Goal: Task Accomplishment & Management: Use online tool/utility

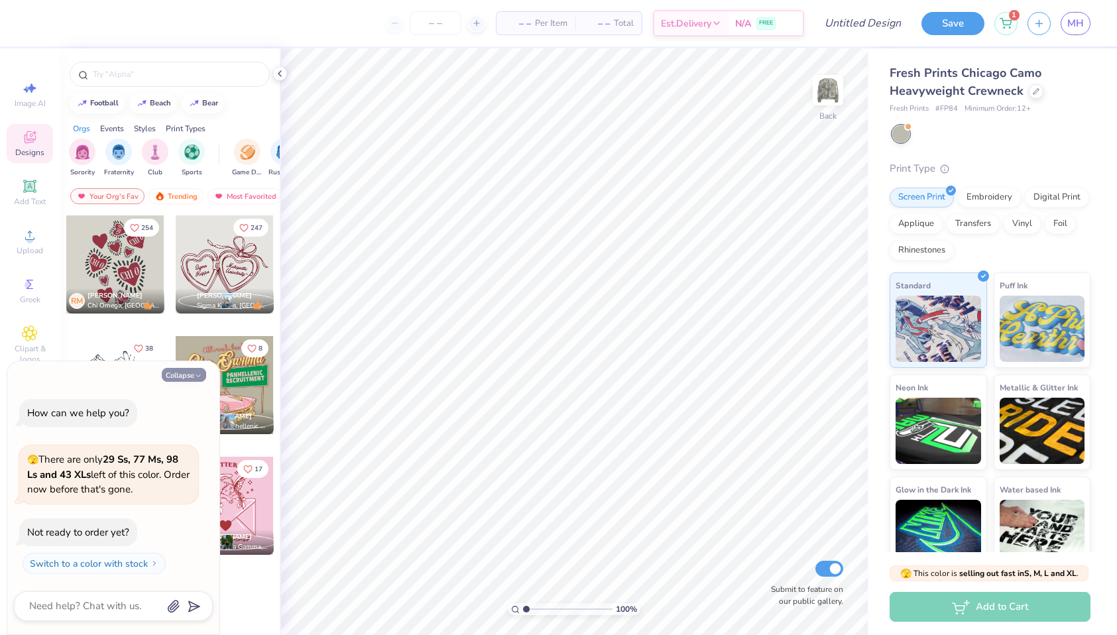
click at [191, 375] on button "Collapse" at bounding box center [184, 375] width 44 height 14
type textarea "x"
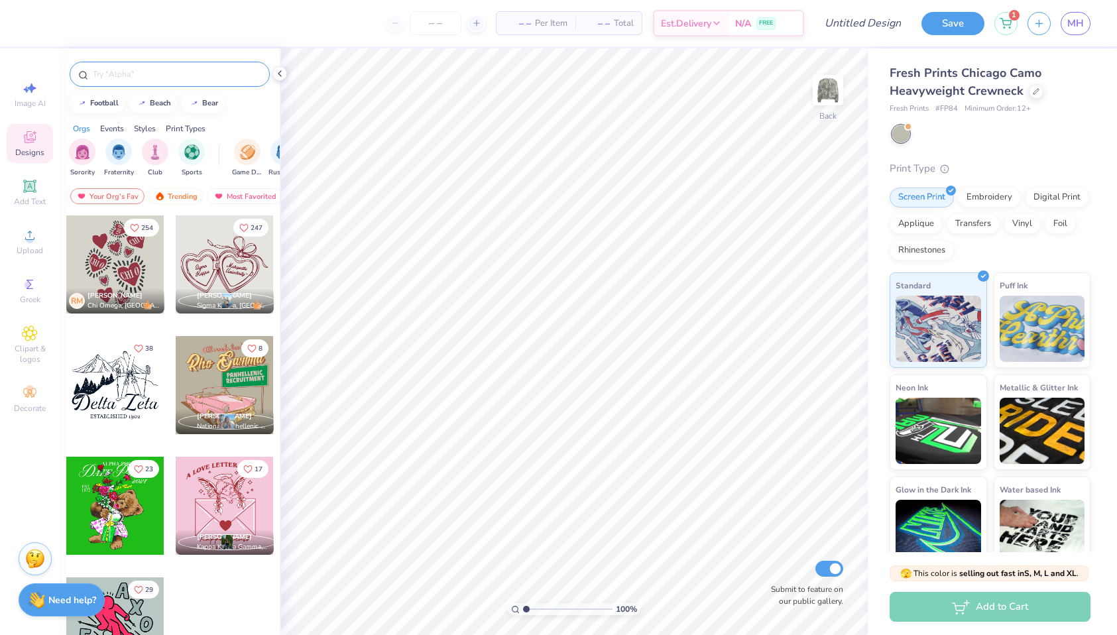
click at [125, 76] on input "text" at bounding box center [176, 74] width 170 height 13
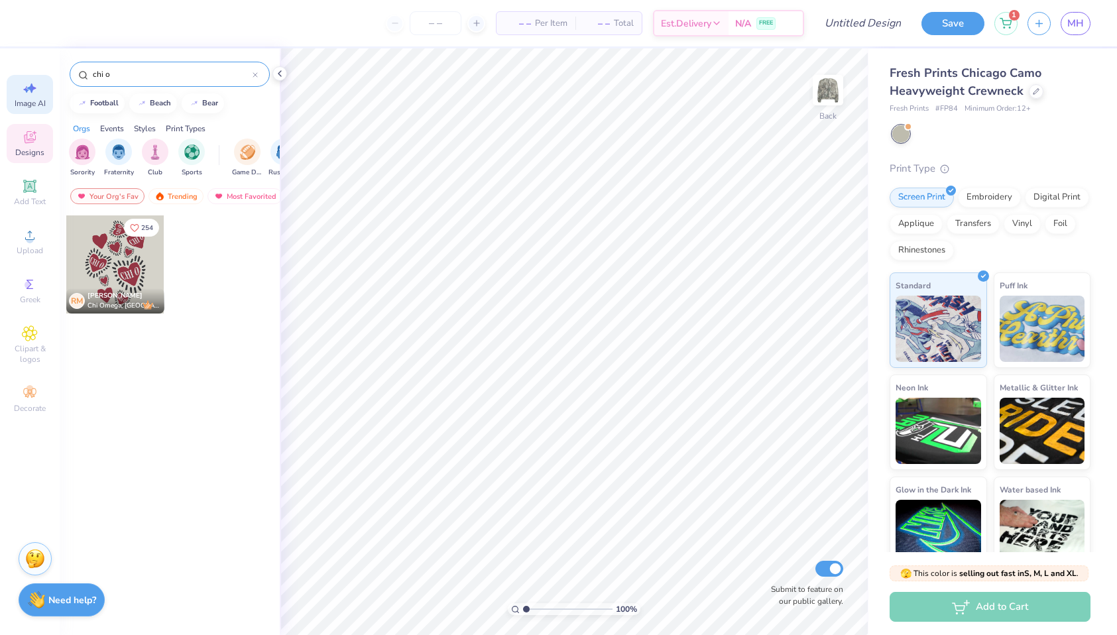
type input "chi o"
click at [23, 89] on icon at bounding box center [30, 88] width 16 height 16
select select "4"
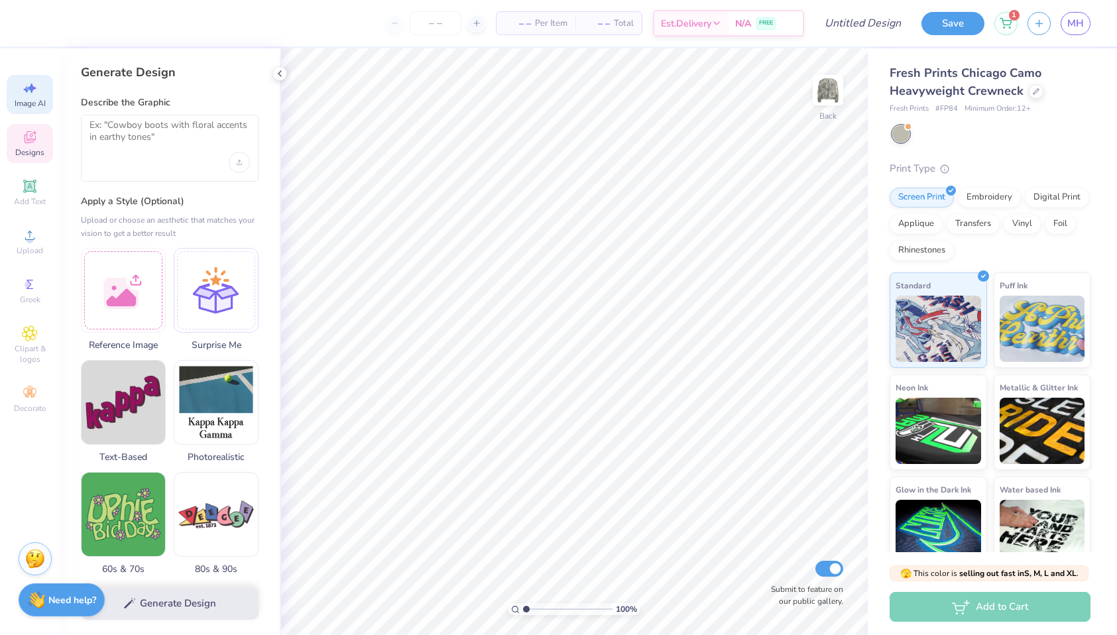
click at [29, 139] on icon at bounding box center [30, 137] width 12 height 12
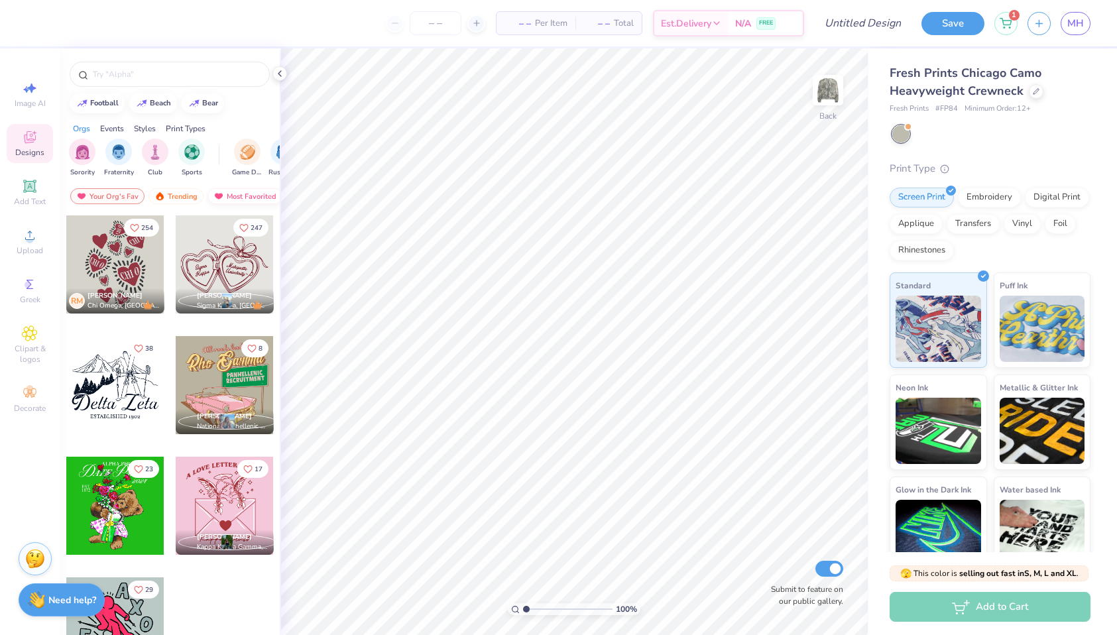
click at [246, 191] on div "Most Favorited" at bounding box center [245, 196] width 75 height 16
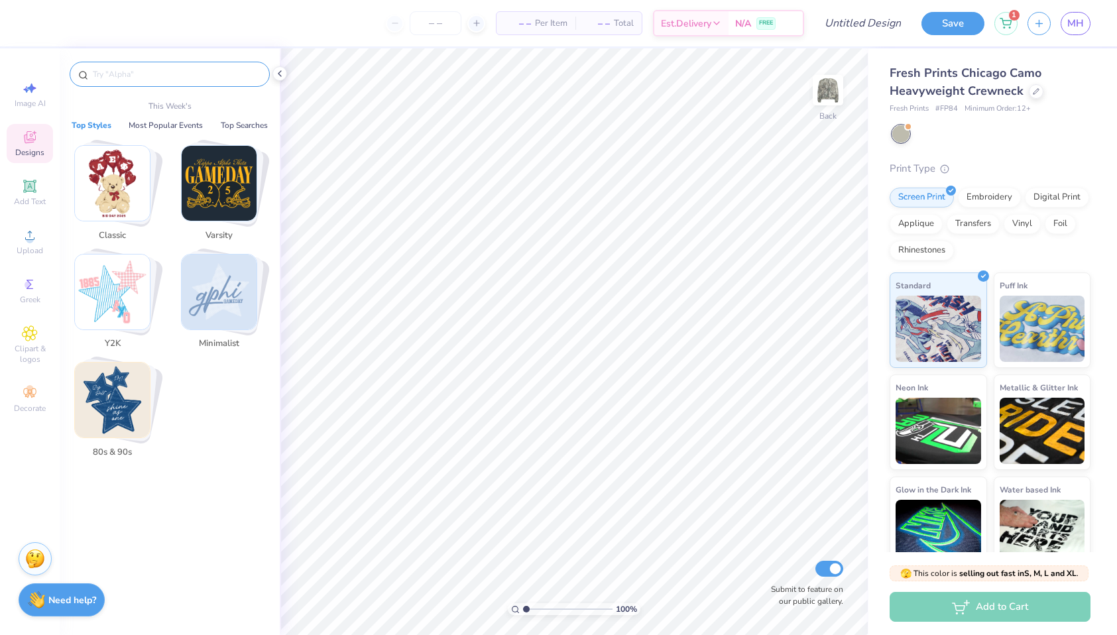
click at [152, 75] on input "text" at bounding box center [176, 74] width 170 height 13
click at [26, 202] on span "Add Text" at bounding box center [30, 201] width 32 height 11
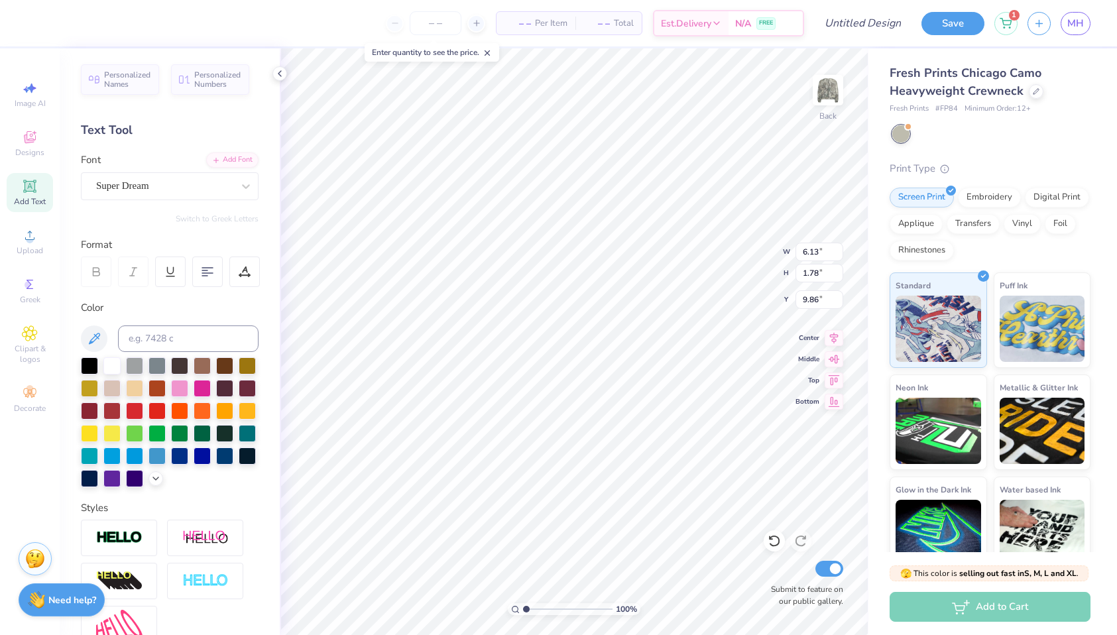
scroll to position [0, 2]
type textarea "Chi Omega"
type input "4.59"
click at [158, 186] on div "Super Dream" at bounding box center [164, 186] width 139 height 21
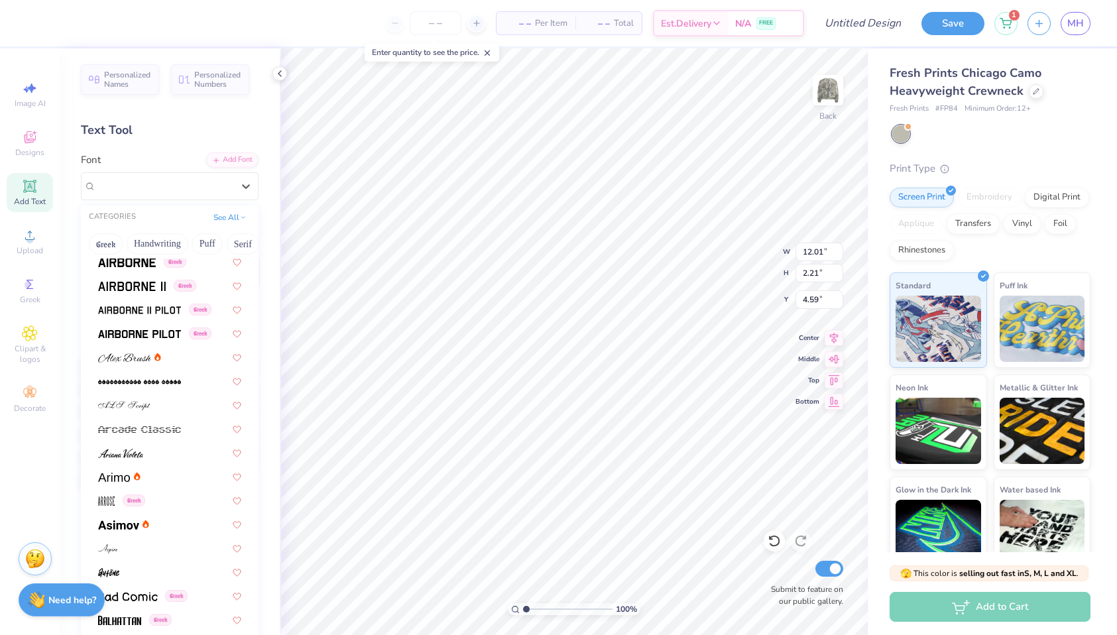
scroll to position [833, 0]
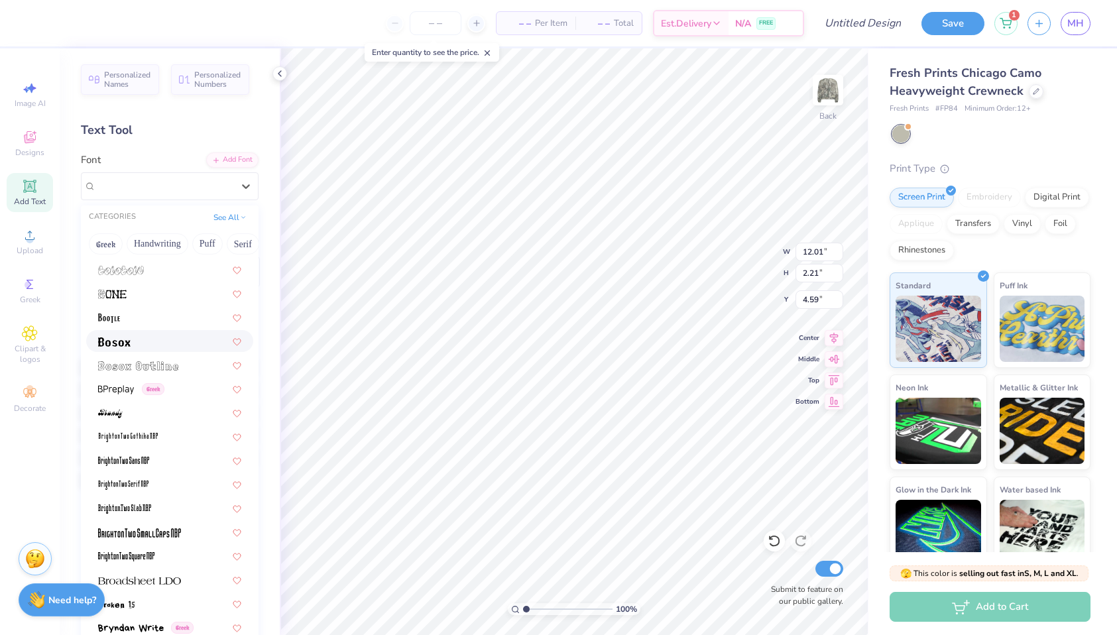
click at [147, 349] on div at bounding box center [169, 341] width 167 height 22
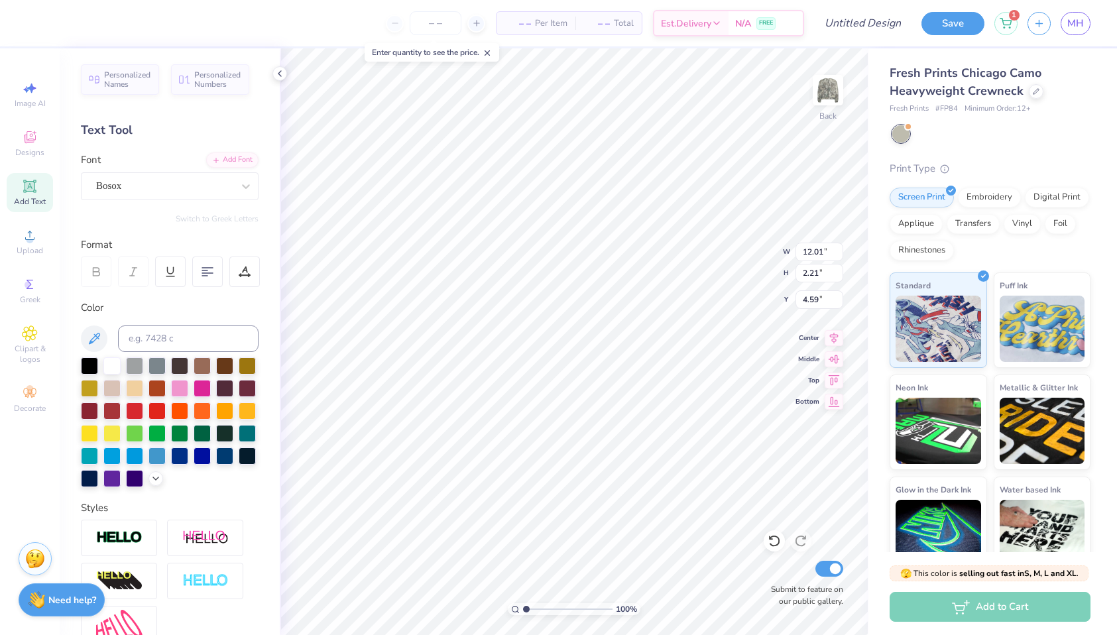
type input "8.94"
type input "1.88"
type input "4.75"
click at [176, 189] on div "Bosox" at bounding box center [164, 186] width 139 height 21
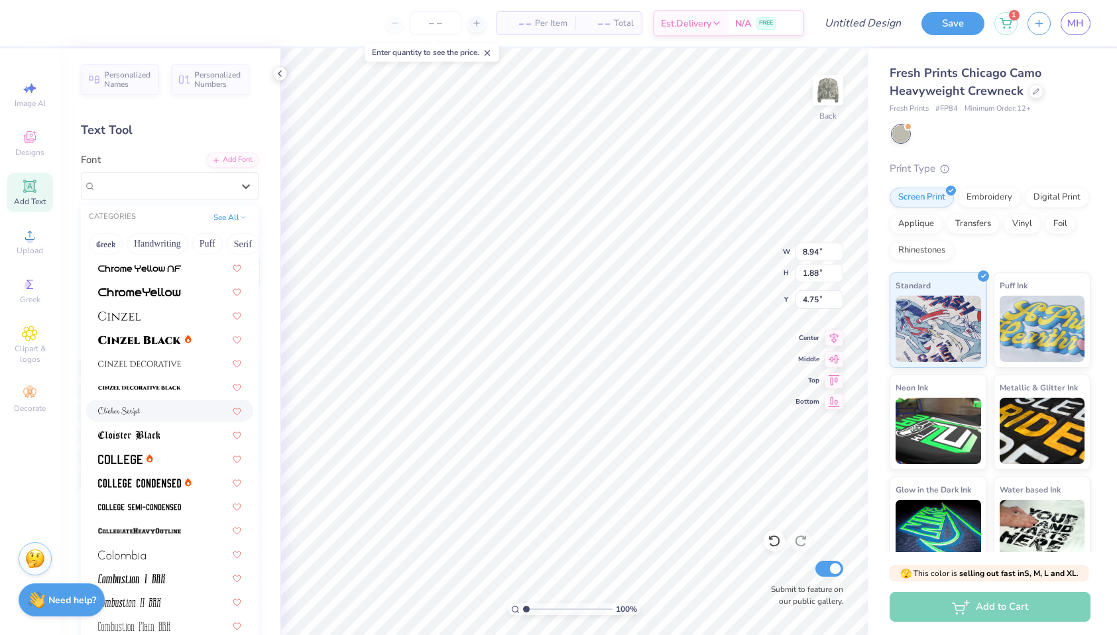
scroll to position [1553, 0]
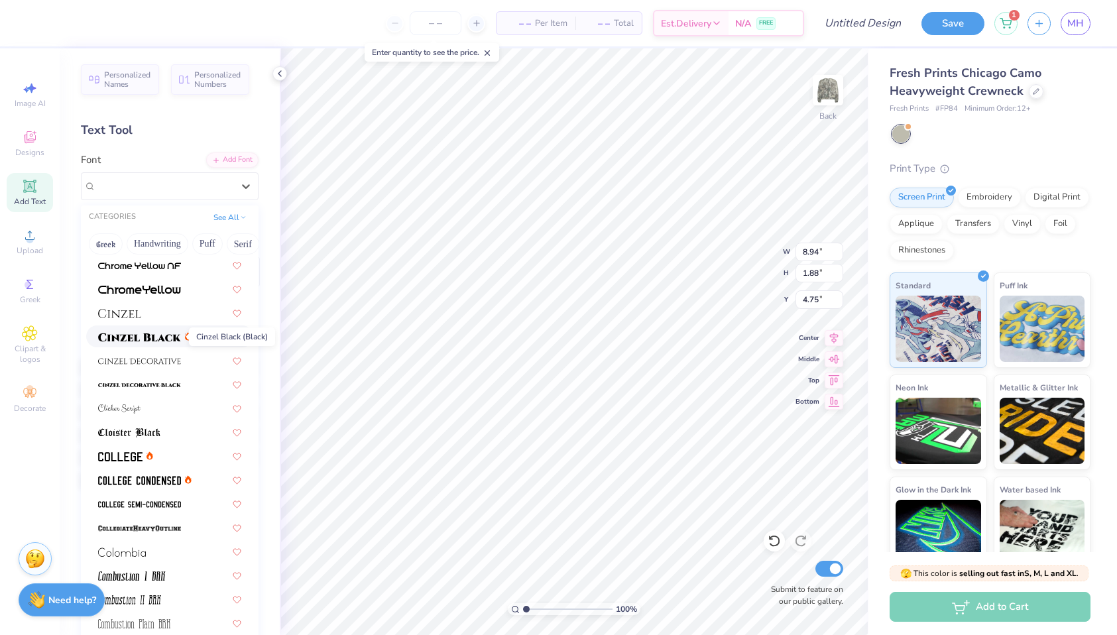
click at [162, 335] on img at bounding box center [139, 337] width 83 height 9
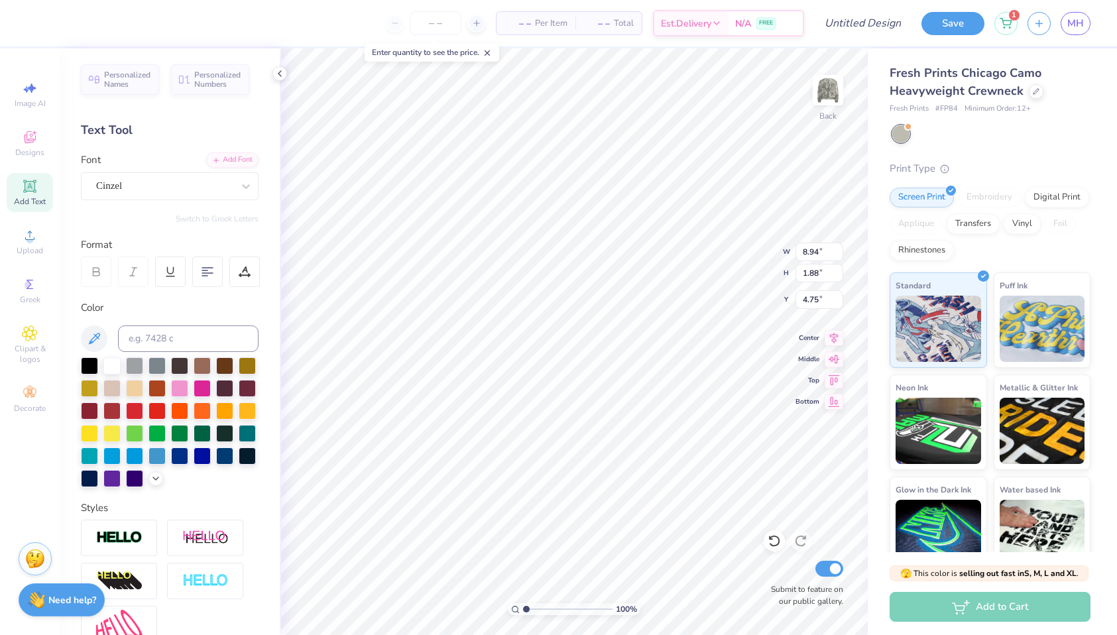
type input "14.83"
type input "1.86"
type input "4.76"
click at [192, 193] on div "Cinzel" at bounding box center [164, 186] width 139 height 21
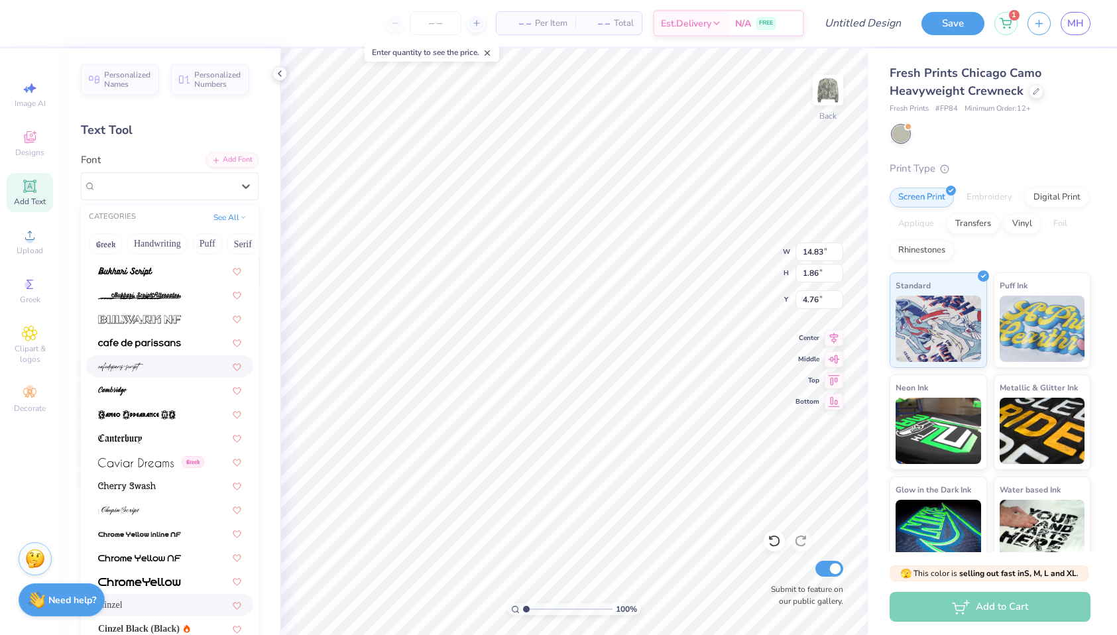
scroll to position [1263, 0]
click at [177, 273] on div at bounding box center [169, 269] width 143 height 14
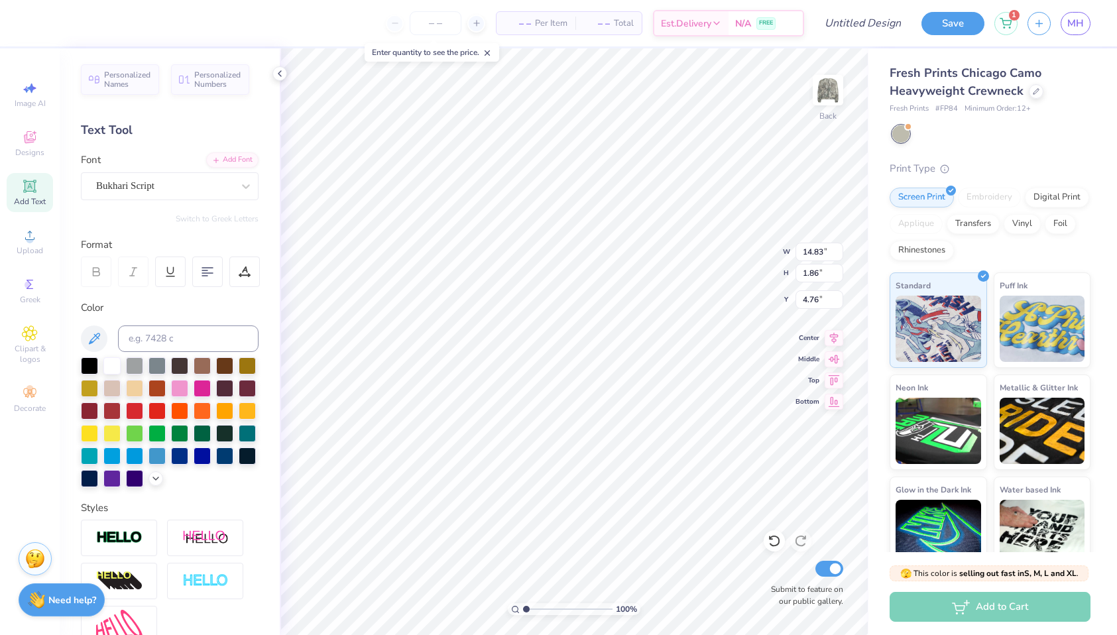
type input "12.17"
type input "3.12"
type input "4.13"
type input "9.30"
type input "2.39"
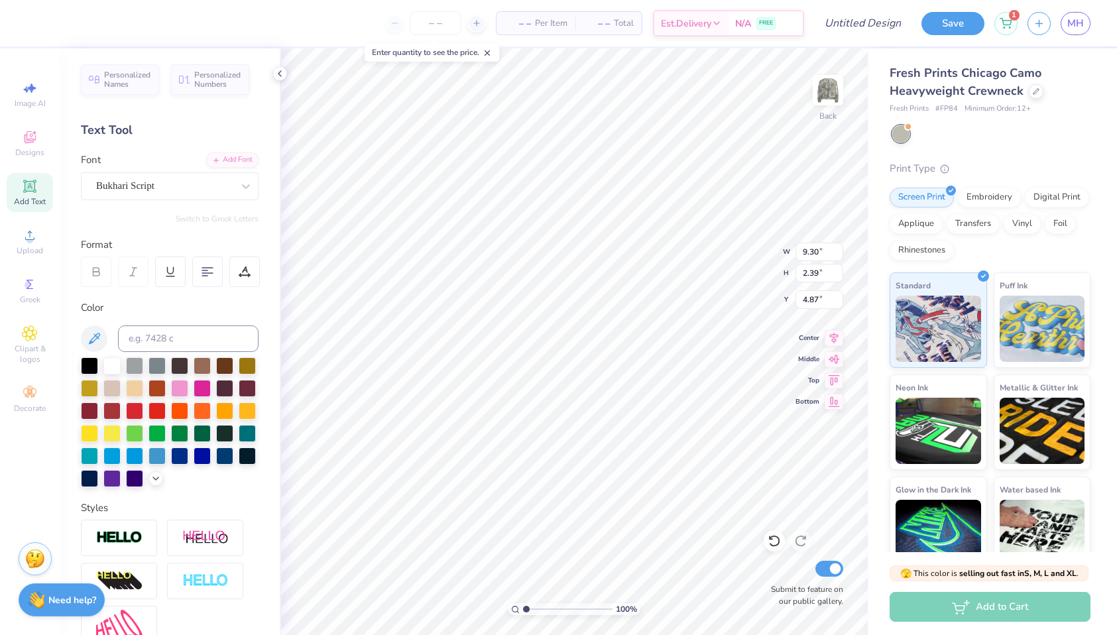
type input "4.78"
click at [195, 168] on div "Font Bukhari Script" at bounding box center [170, 176] width 178 height 48
click at [175, 367] on div at bounding box center [179, 364] width 17 height 17
click at [204, 365] on div at bounding box center [202, 364] width 17 height 17
click at [110, 387] on div at bounding box center [111, 387] width 17 height 17
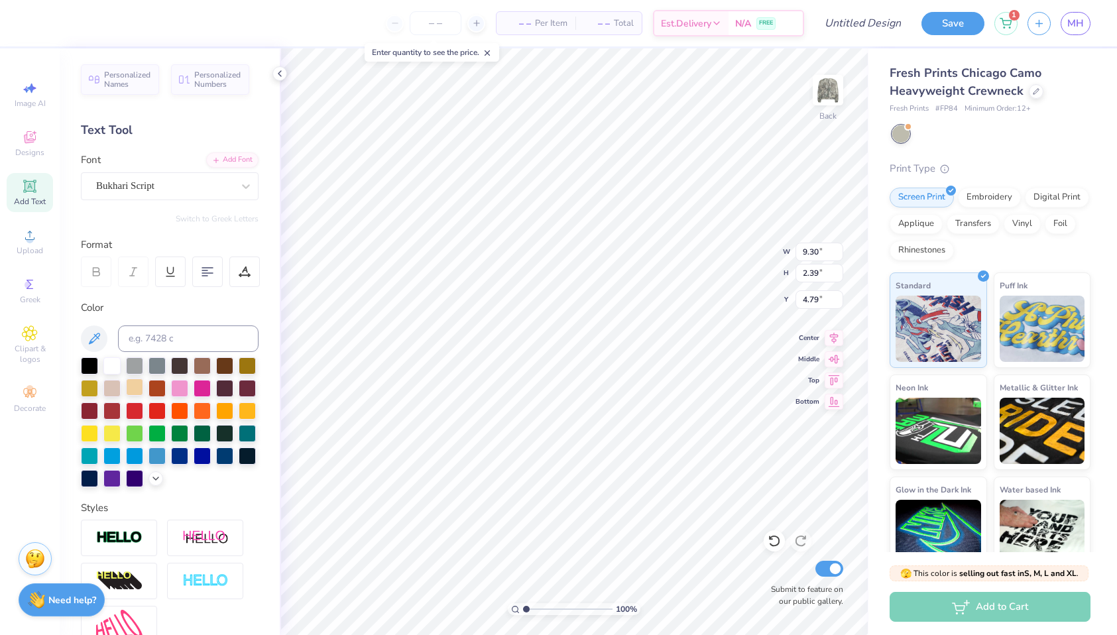
click at [134, 387] on div at bounding box center [134, 387] width 17 height 17
click at [248, 365] on div at bounding box center [247, 364] width 17 height 17
click at [229, 368] on div at bounding box center [224, 364] width 17 height 17
click at [182, 389] on div at bounding box center [179, 387] width 17 height 17
click at [205, 385] on div at bounding box center [202, 387] width 17 height 17
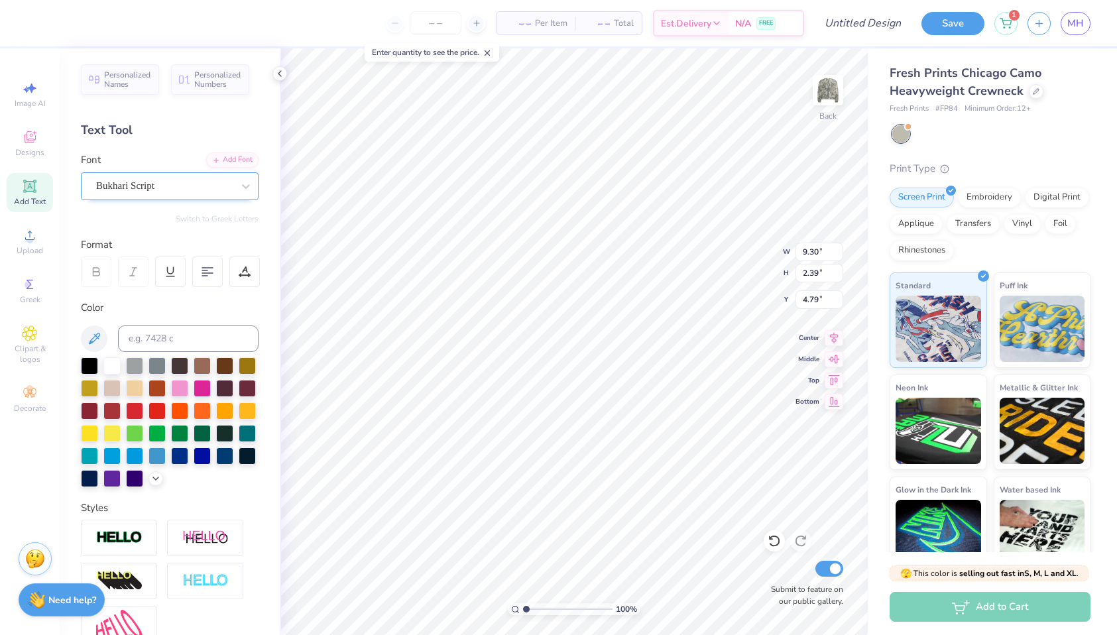
click at [198, 174] on div "Bukhari Script" at bounding box center [170, 186] width 178 height 28
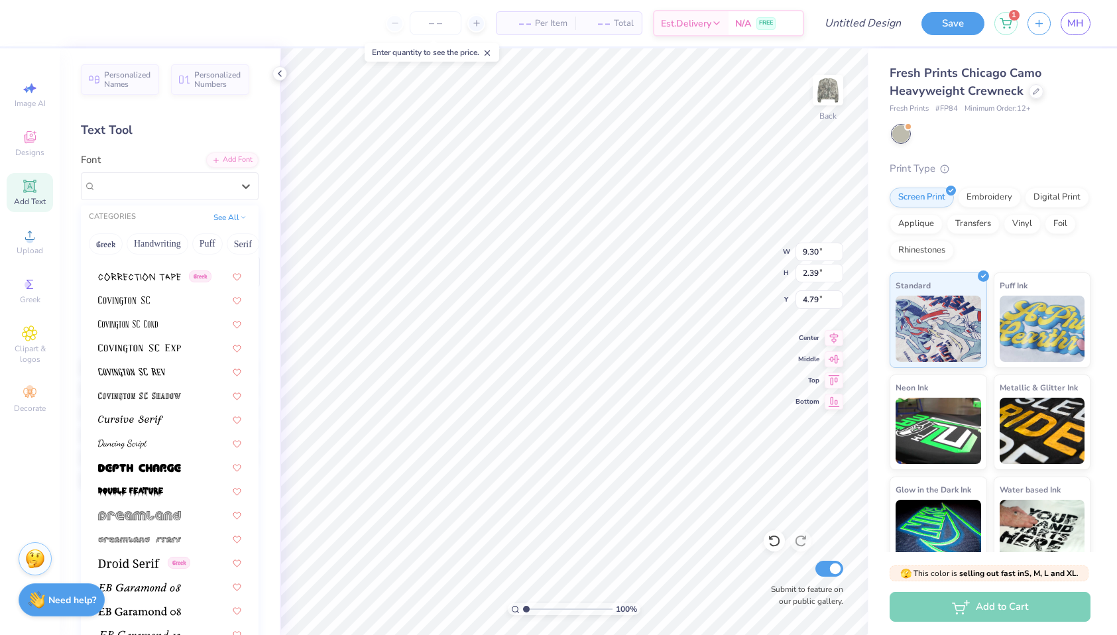
scroll to position [2506, 0]
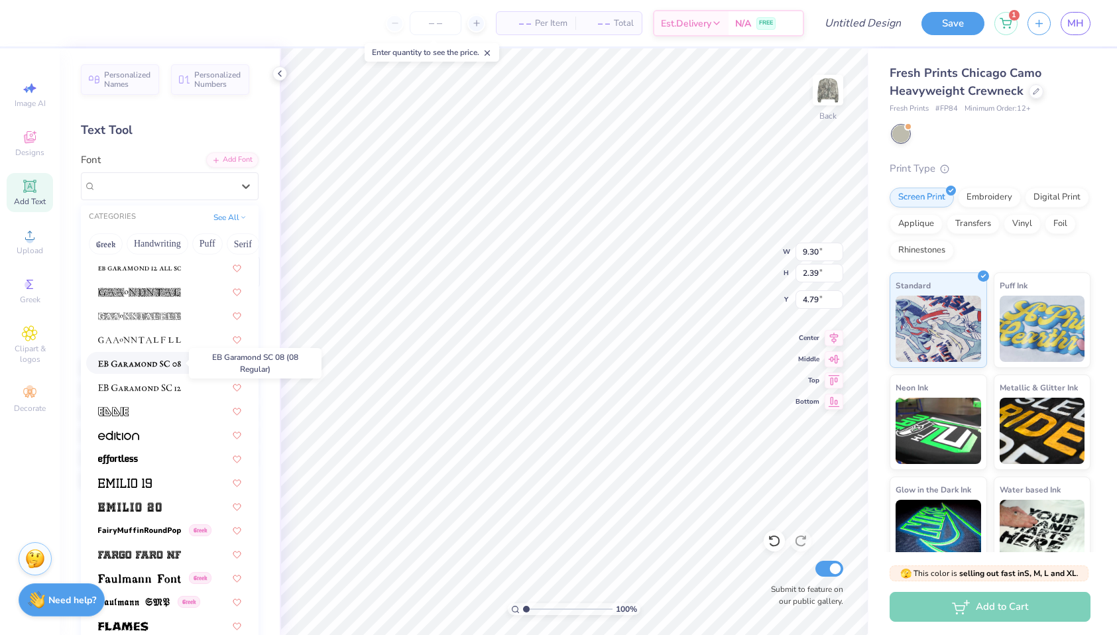
click at [166, 367] on img at bounding box center [139, 363] width 83 height 9
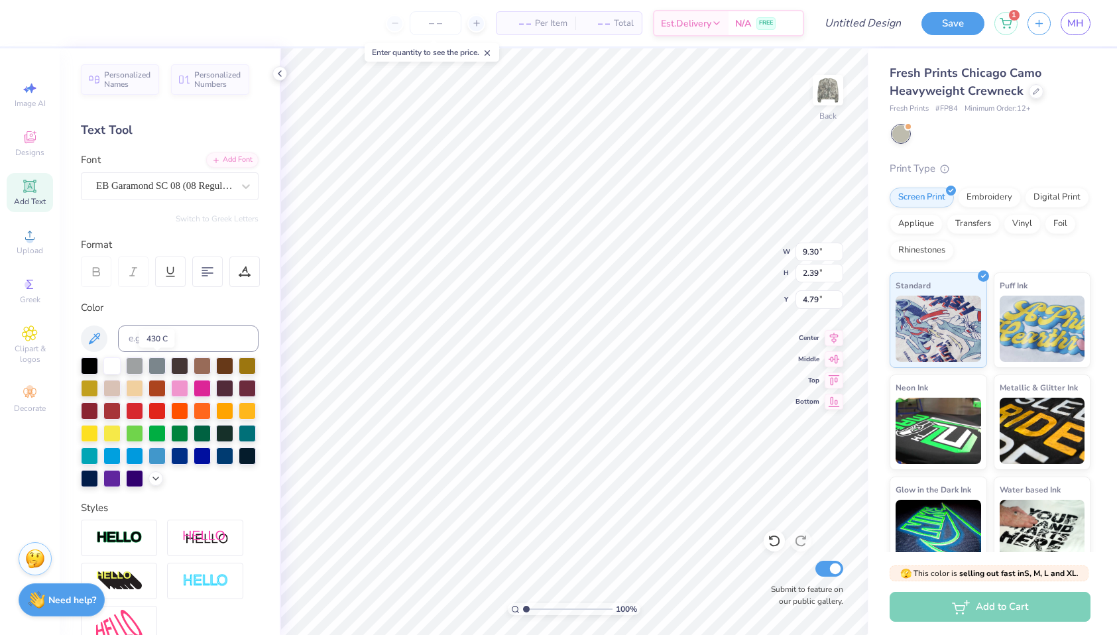
type input "8.93"
type input "1.21"
type input "5.38"
click at [170, 187] on div "EB Garamond SC 08 (08 Regular)" at bounding box center [164, 186] width 139 height 21
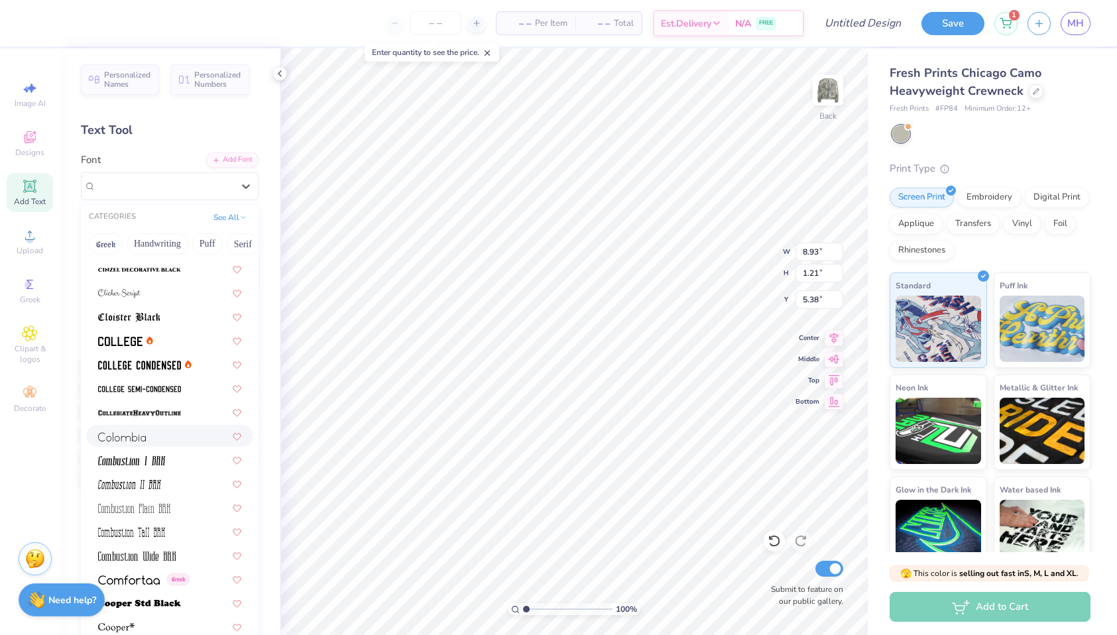
scroll to position [1620, 0]
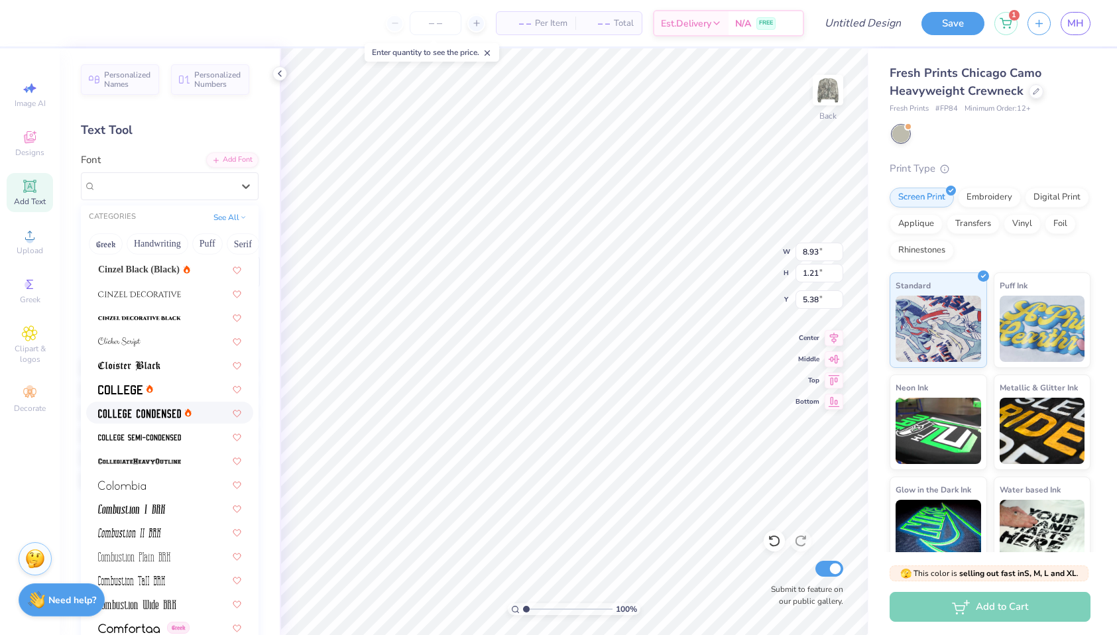
click at [159, 410] on img at bounding box center [139, 413] width 83 height 9
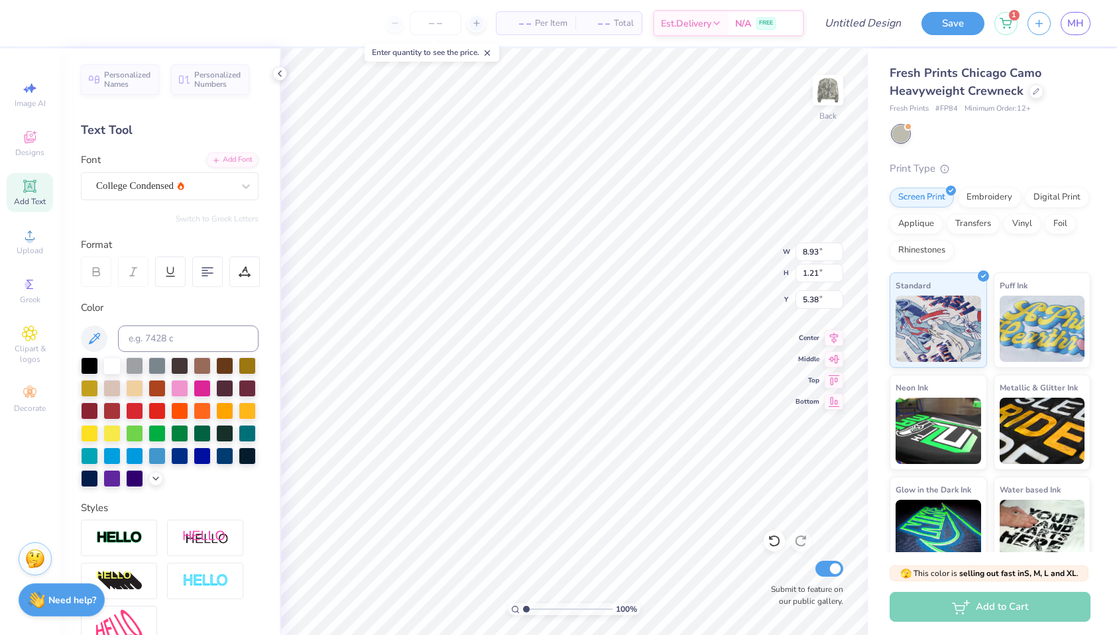
type input "6.43"
type input "1.32"
type input "5.33"
click at [182, 387] on div at bounding box center [179, 387] width 17 height 17
click at [133, 479] on div at bounding box center [134, 477] width 17 height 17
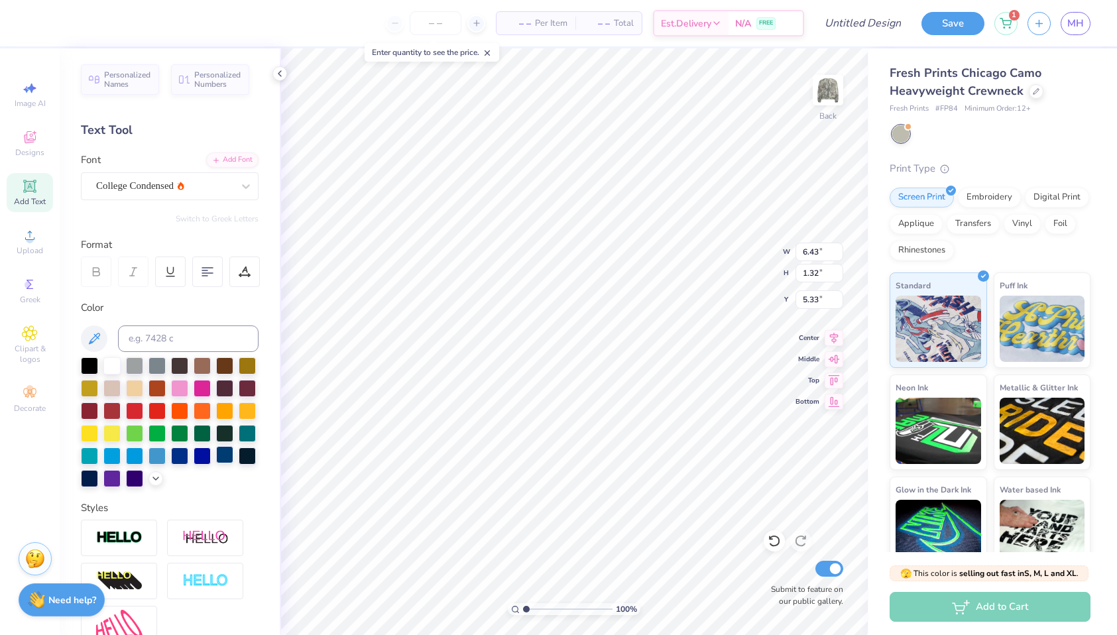
click at [221, 459] on div at bounding box center [224, 454] width 17 height 17
click at [158, 410] on div at bounding box center [157, 409] width 17 height 17
click at [141, 410] on div at bounding box center [134, 409] width 17 height 17
click at [191, 184] on div "College Condensed" at bounding box center [164, 186] width 139 height 21
click at [144, 188] on div "College Condensed" at bounding box center [164, 186] width 139 height 21
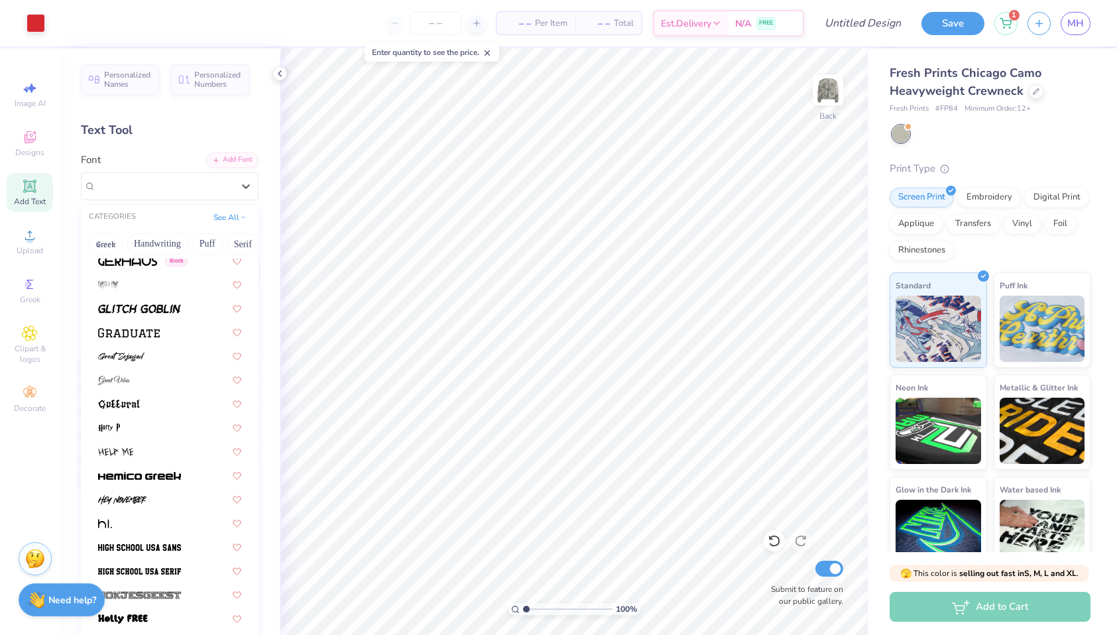
scroll to position [3283, 0]
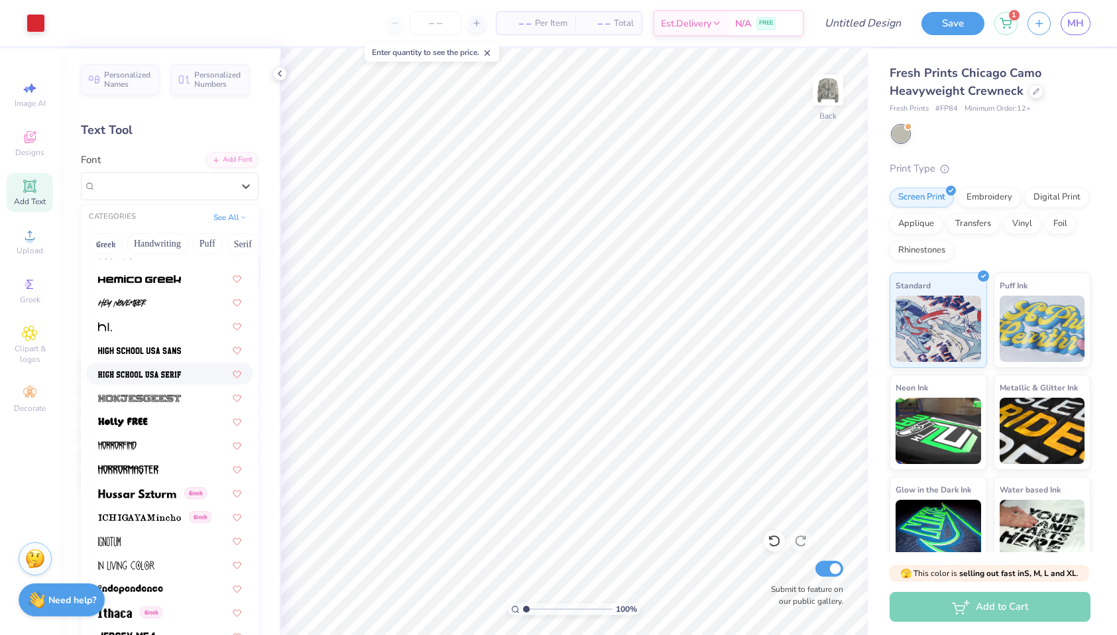
click at [147, 367] on span at bounding box center [139, 374] width 83 height 14
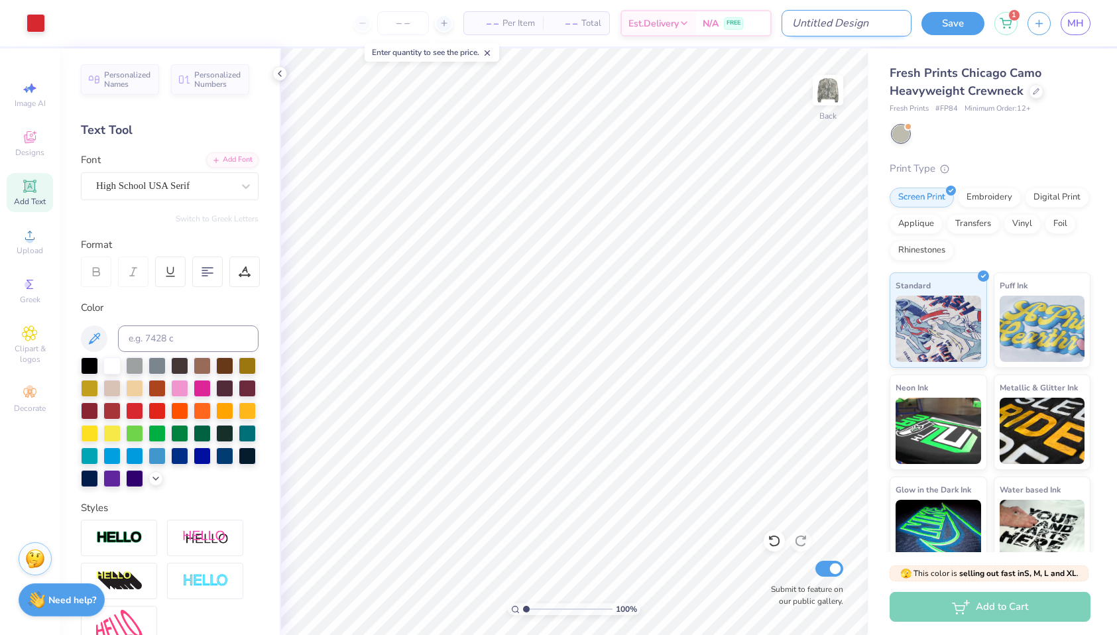
click at [855, 24] on input "Design Title" at bounding box center [847, 23] width 130 height 27
click at [828, 23] on input "retreat 2025" at bounding box center [847, 23] width 130 height 27
click at [863, 25] on input "retreat 2025" at bounding box center [847, 23] width 130 height 27
drag, startPoint x: 861, startPoint y: 24, endPoint x: 828, endPoint y: 24, distance: 32.5
click at [828, 24] on input "retreat 2025" at bounding box center [847, 23] width 130 height 27
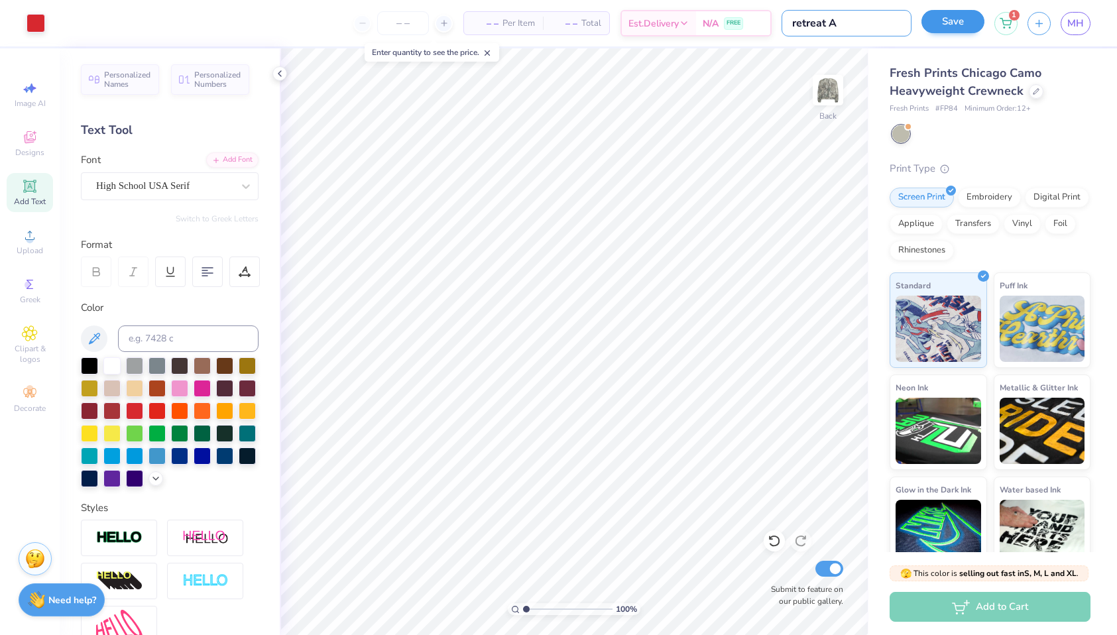
type input "retreat A"
click at [945, 27] on button "Save" at bounding box center [953, 21] width 63 height 23
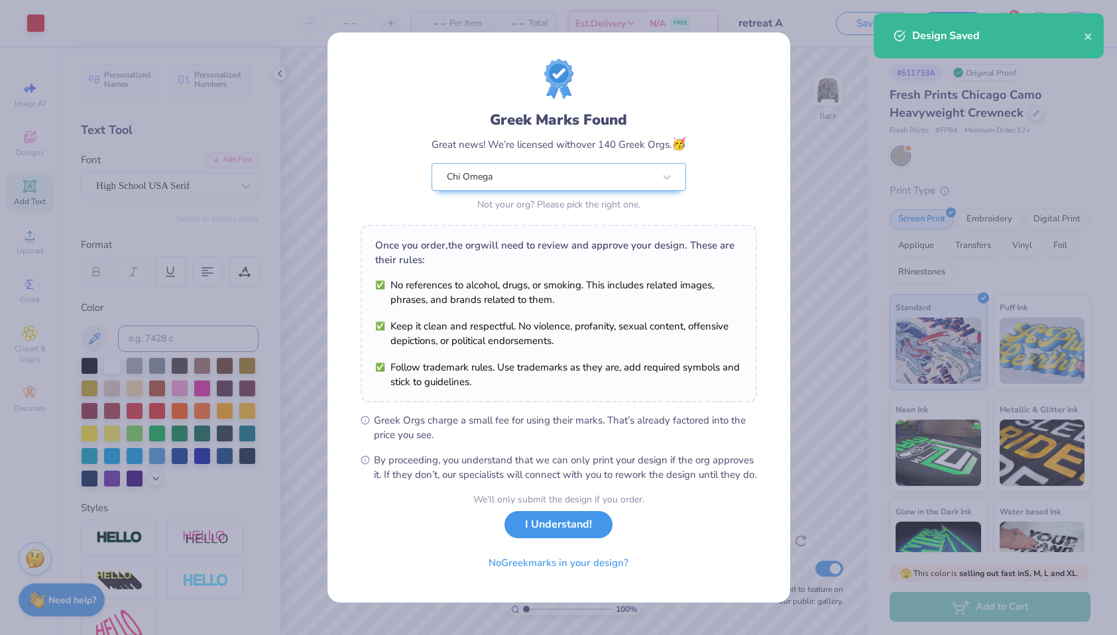
click at [556, 536] on button "I Understand!" at bounding box center [559, 524] width 108 height 27
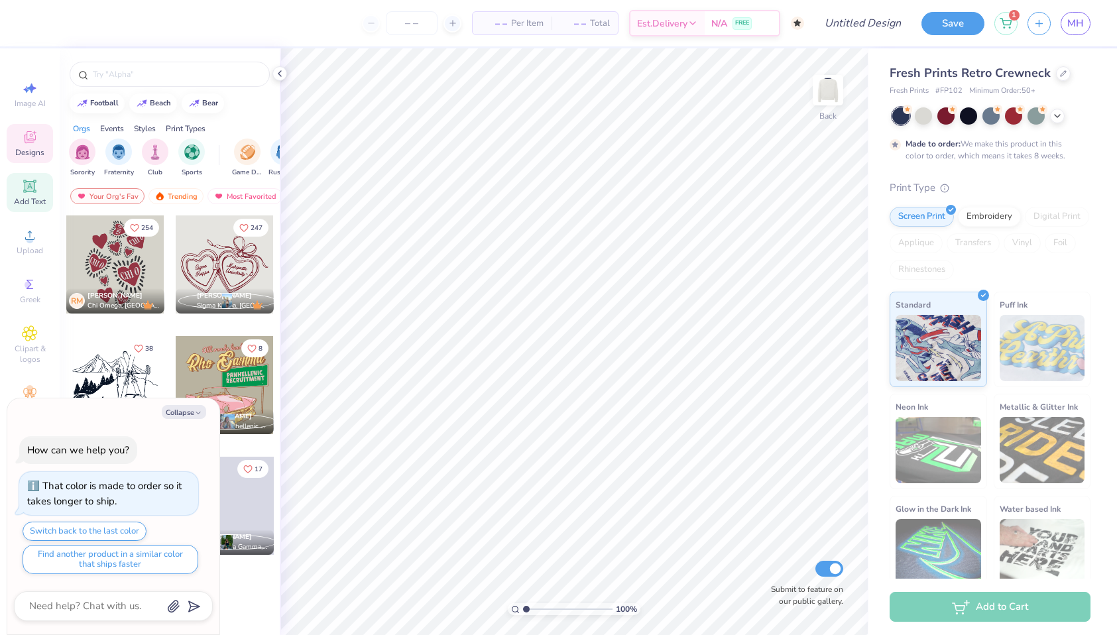
click at [34, 191] on icon at bounding box center [30, 186] width 16 height 16
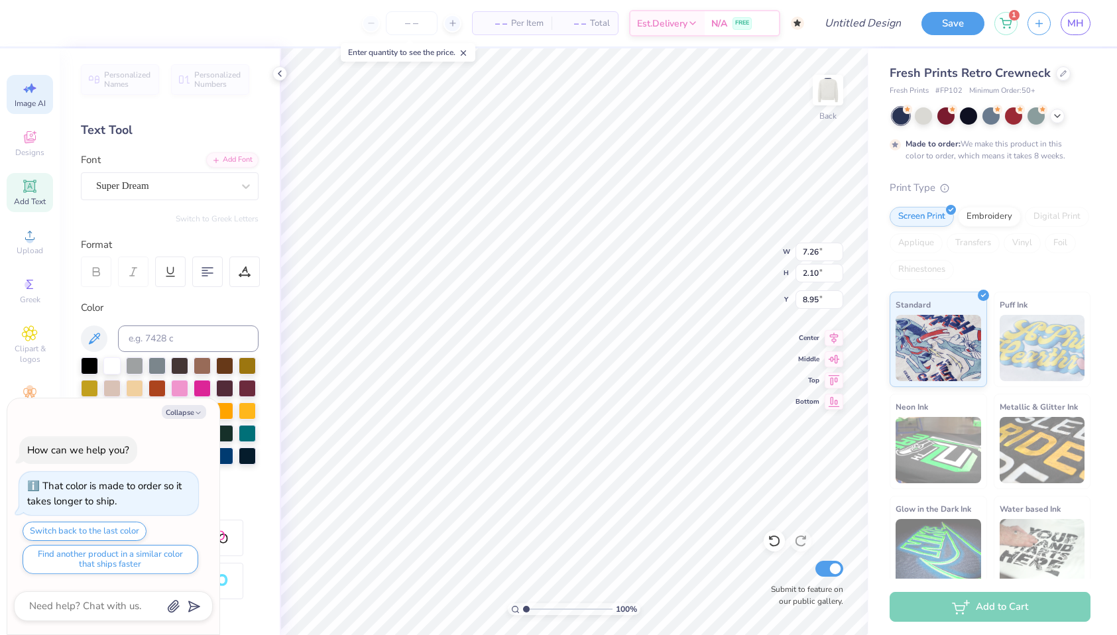
click at [34, 88] on icon at bounding box center [31, 89] width 9 height 10
type textarea "x"
select select "4"
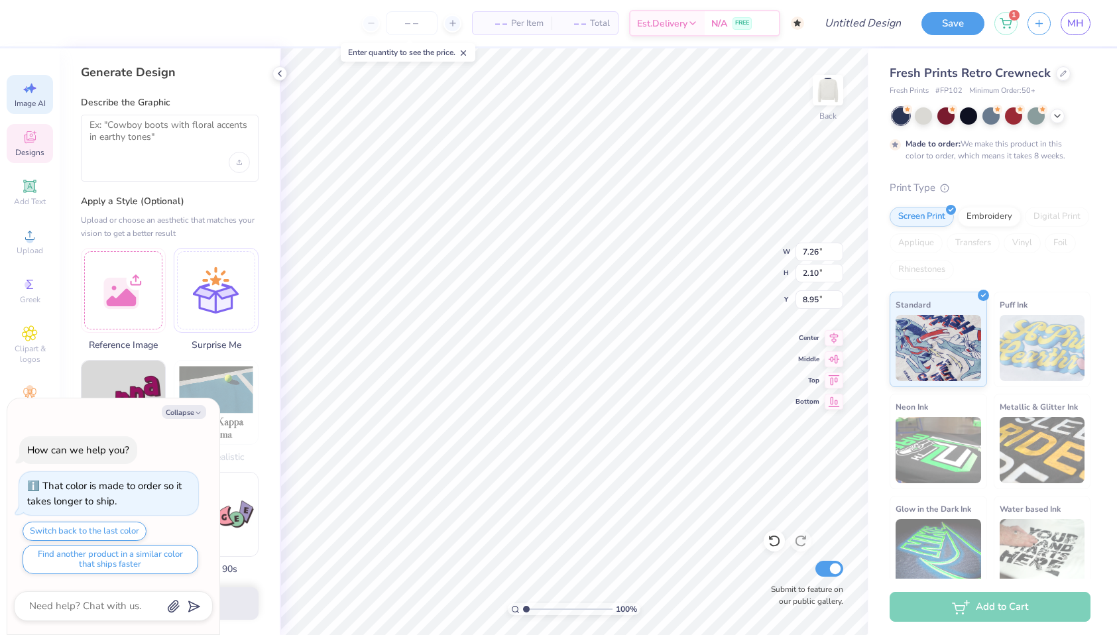
click at [36, 140] on icon at bounding box center [30, 137] width 16 height 16
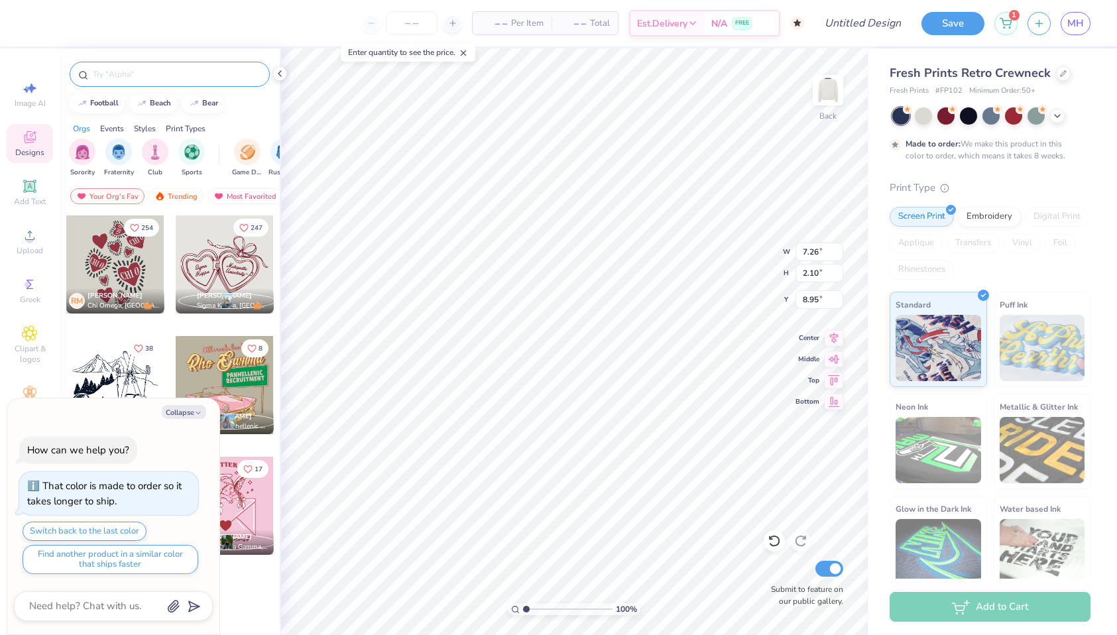
type textarea "x"
click at [170, 79] on input "text" at bounding box center [176, 74] width 170 height 13
type input "chi o"
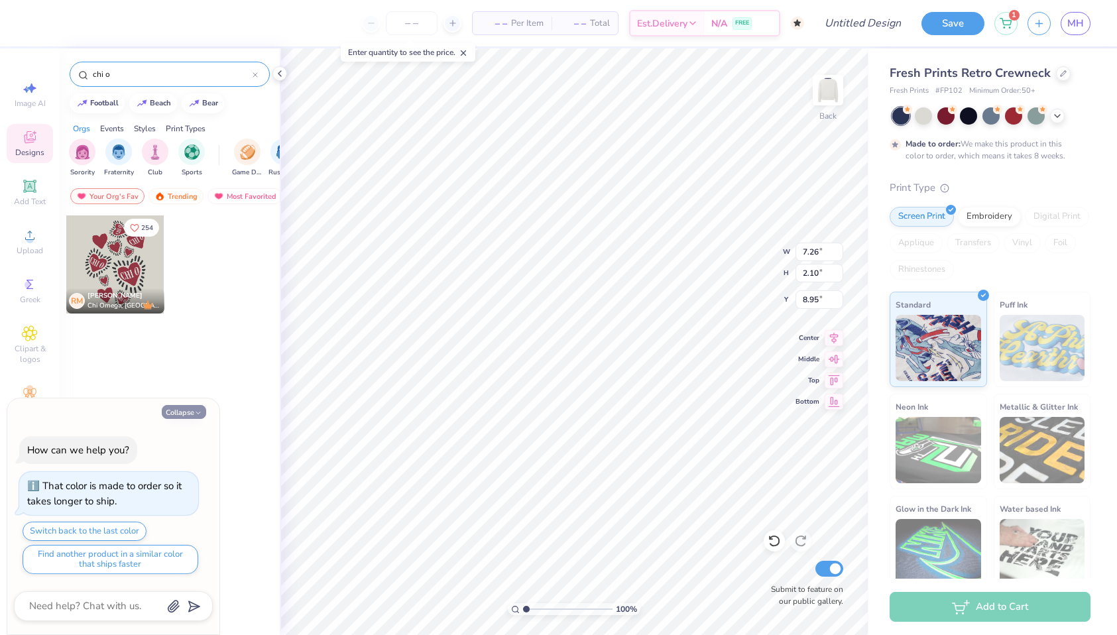
click at [192, 410] on button "Collapse" at bounding box center [184, 412] width 44 height 14
type textarea "x"
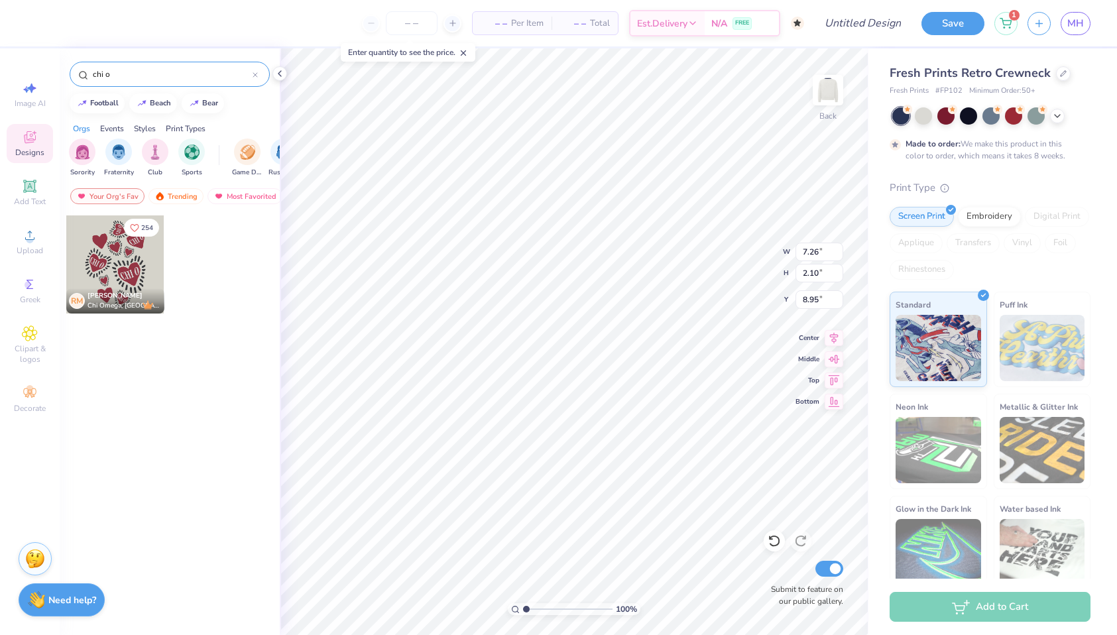
click at [149, 73] on input "chi o" at bounding box center [171, 74] width 161 height 13
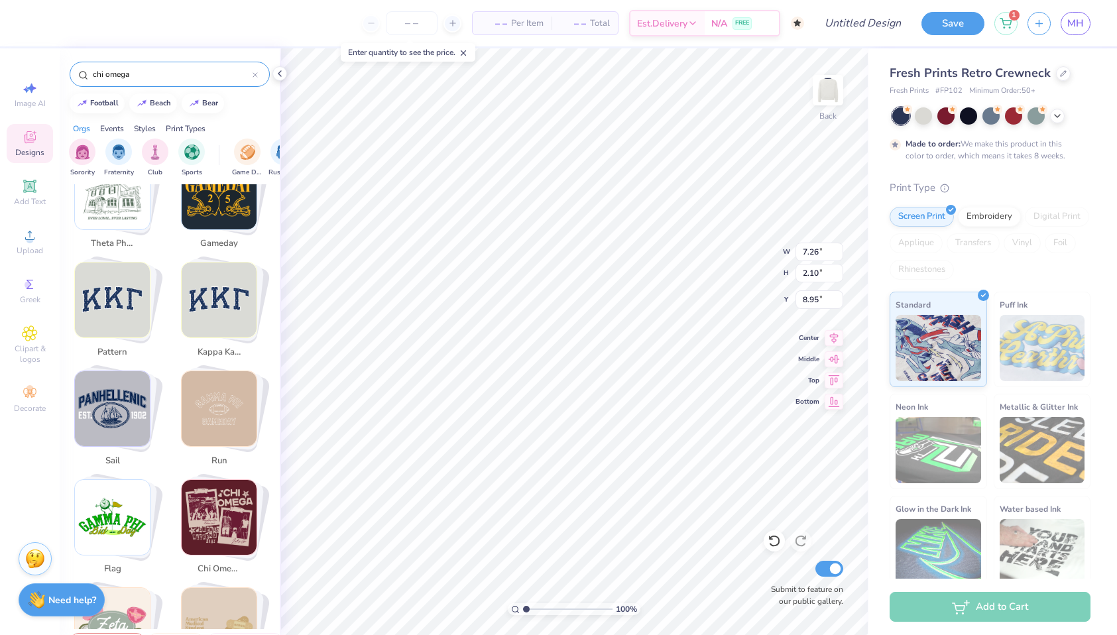
scroll to position [2130, 0]
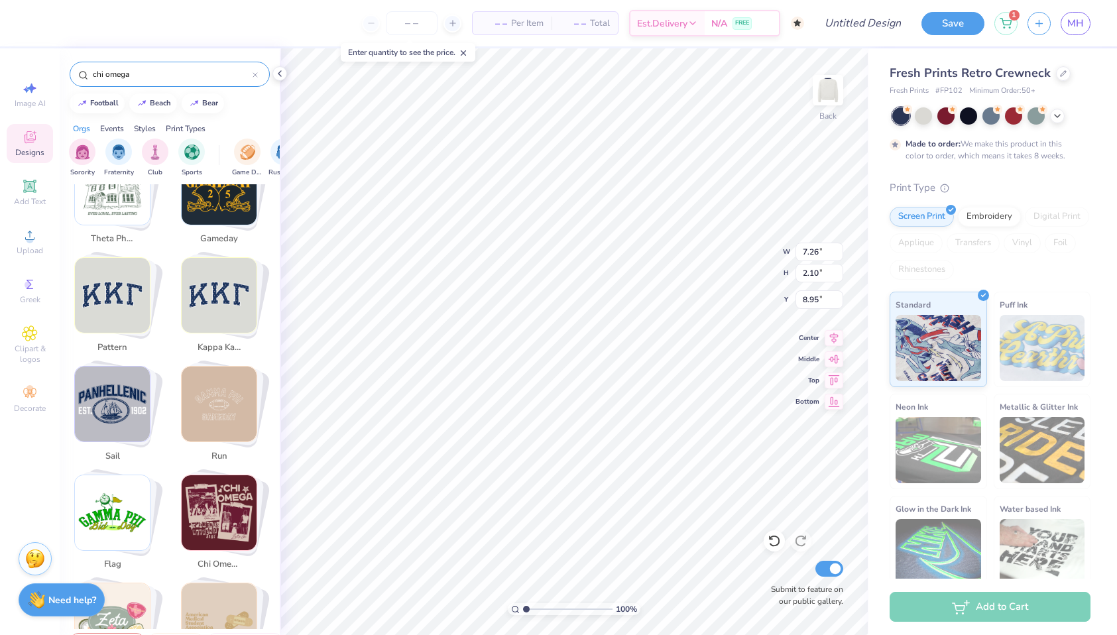
click at [121, 282] on img "Stack Card Button pattern" at bounding box center [112, 295] width 75 height 75
click at [121, 283] on img "Stack Card Button pattern" at bounding box center [112, 295] width 75 height 75
click at [113, 284] on img "Stack Card Button pattern" at bounding box center [112, 295] width 75 height 75
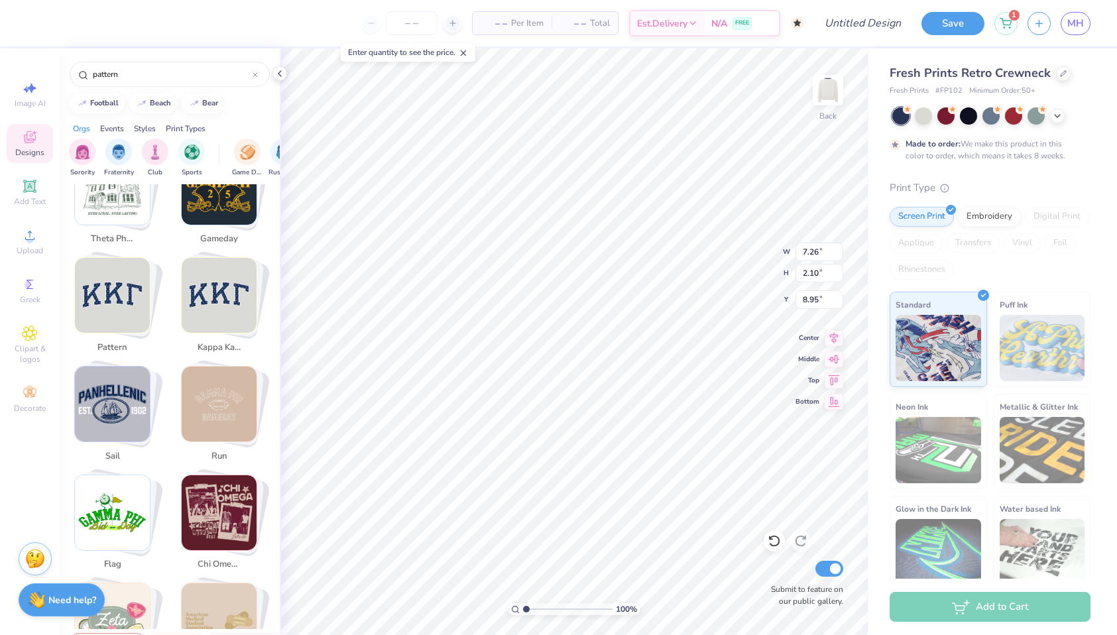
click at [113, 284] on img "Stack Card Button pattern" at bounding box center [112, 295] width 75 height 75
click at [213, 278] on img "Stack Card Button kappa kappa gamma" at bounding box center [219, 295] width 75 height 75
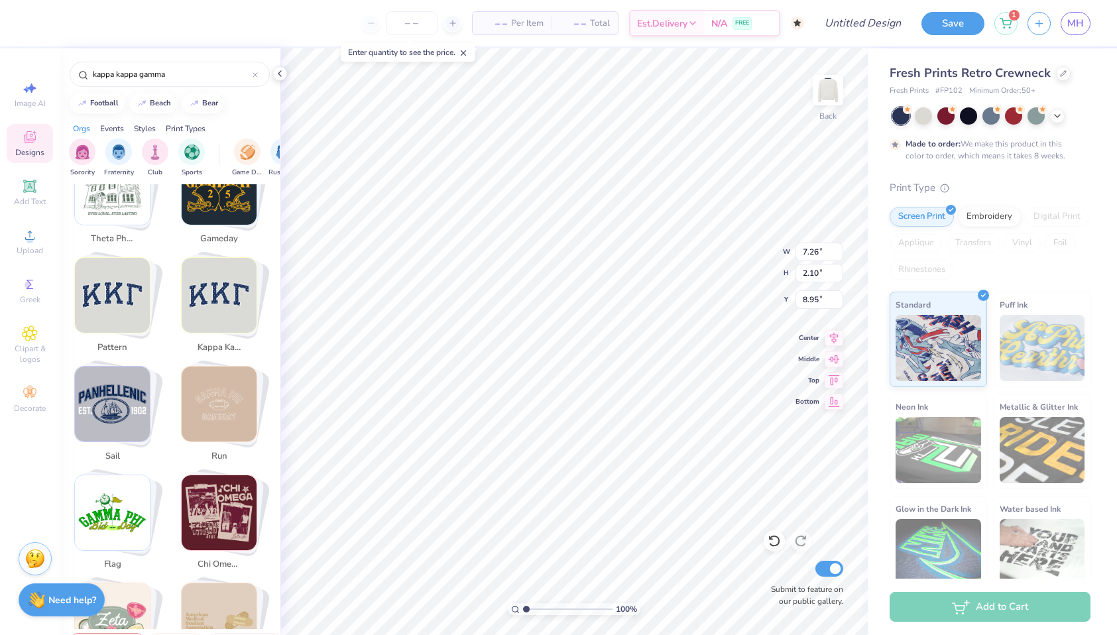
click at [104, 287] on img "Stack Card Button pattern" at bounding box center [112, 295] width 75 height 75
type input "pattern"
click at [104, 287] on img "Stack Card Button pattern" at bounding box center [112, 295] width 75 height 75
click at [148, 271] on img "Stack Card Button pattern" at bounding box center [112, 295] width 75 height 75
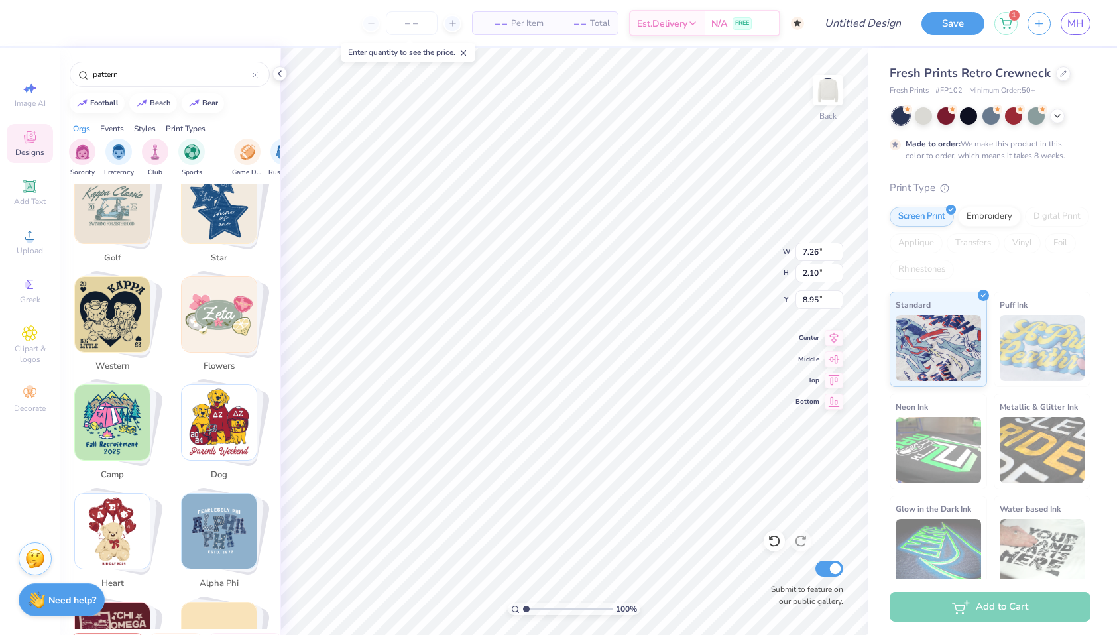
scroll to position [0, 0]
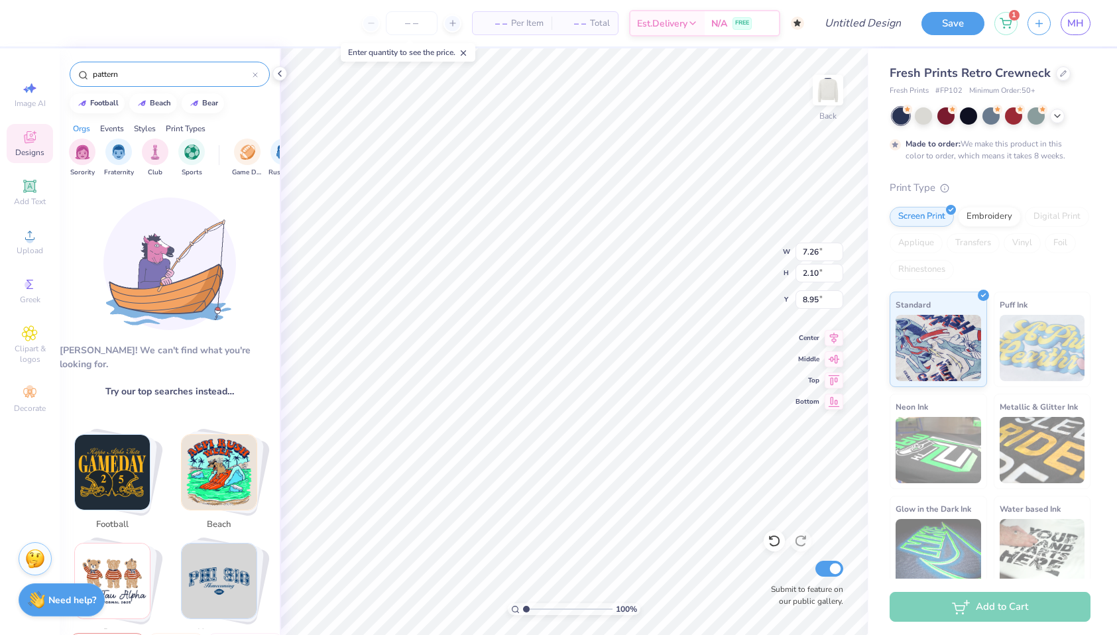
drag, startPoint x: 136, startPoint y: 74, endPoint x: 62, endPoint y: 71, distance: 73.6
click at [62, 71] on div "pattern" at bounding box center [170, 70] width 220 height 45
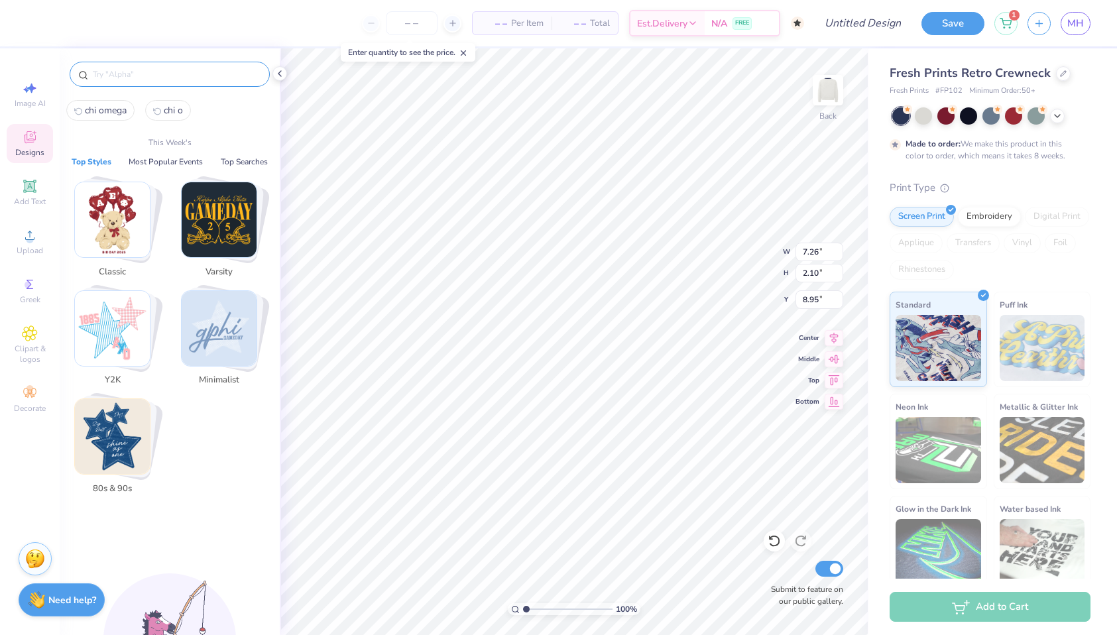
click at [101, 110] on span "chi omega" at bounding box center [106, 110] width 42 height 13
type input "chi omega"
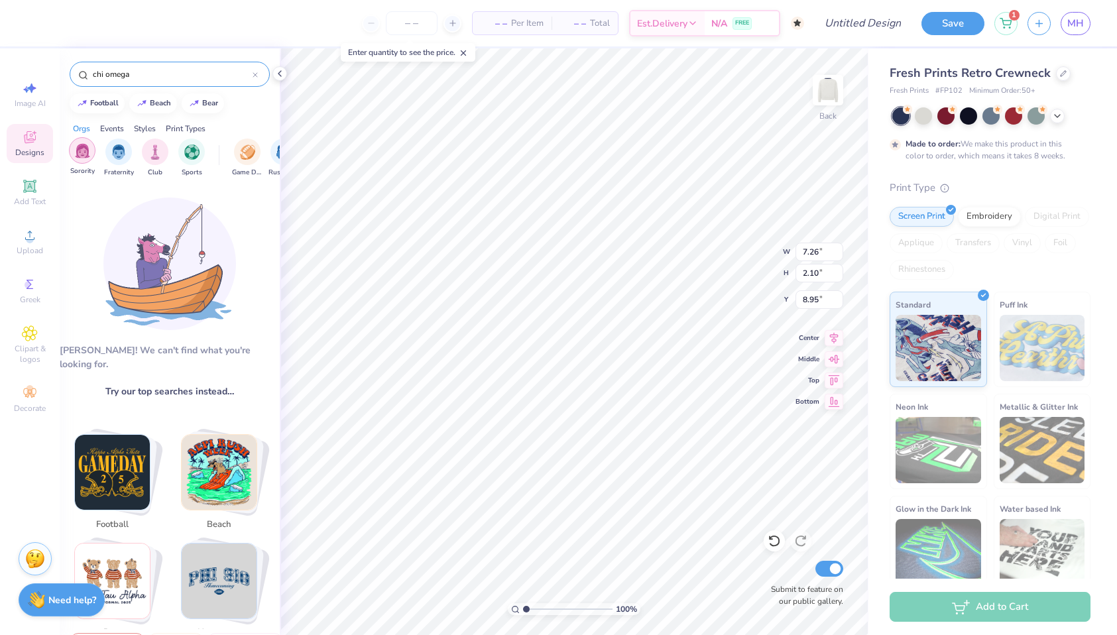
click at [88, 149] on img "filter for Sorority" at bounding box center [82, 150] width 15 height 15
click at [36, 189] on icon at bounding box center [30, 186] width 16 height 16
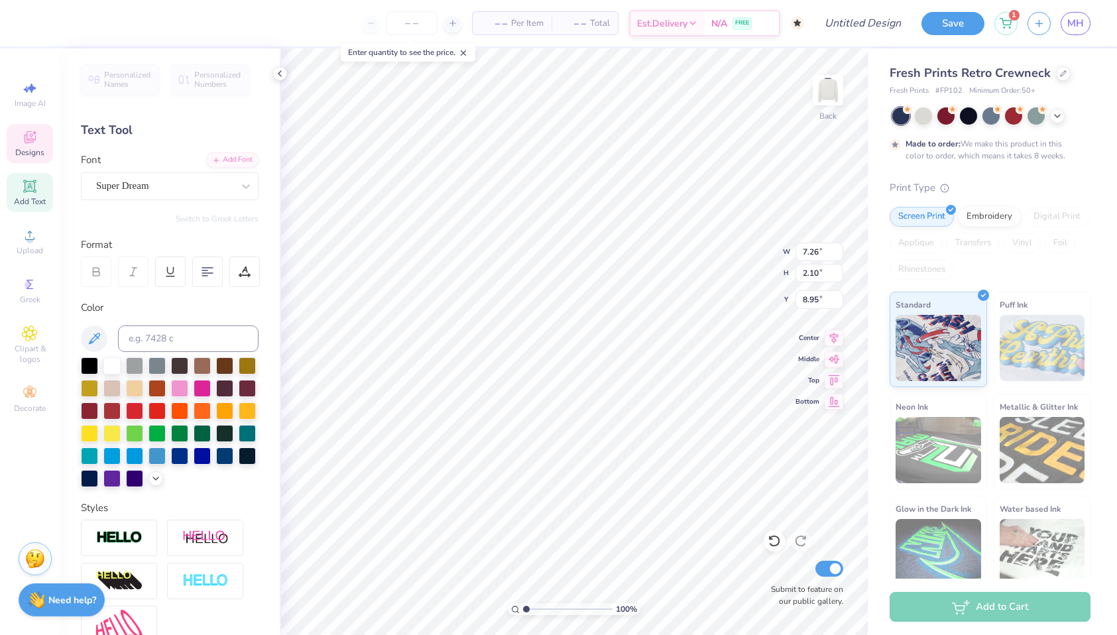
click at [33, 139] on icon at bounding box center [30, 137] width 12 height 12
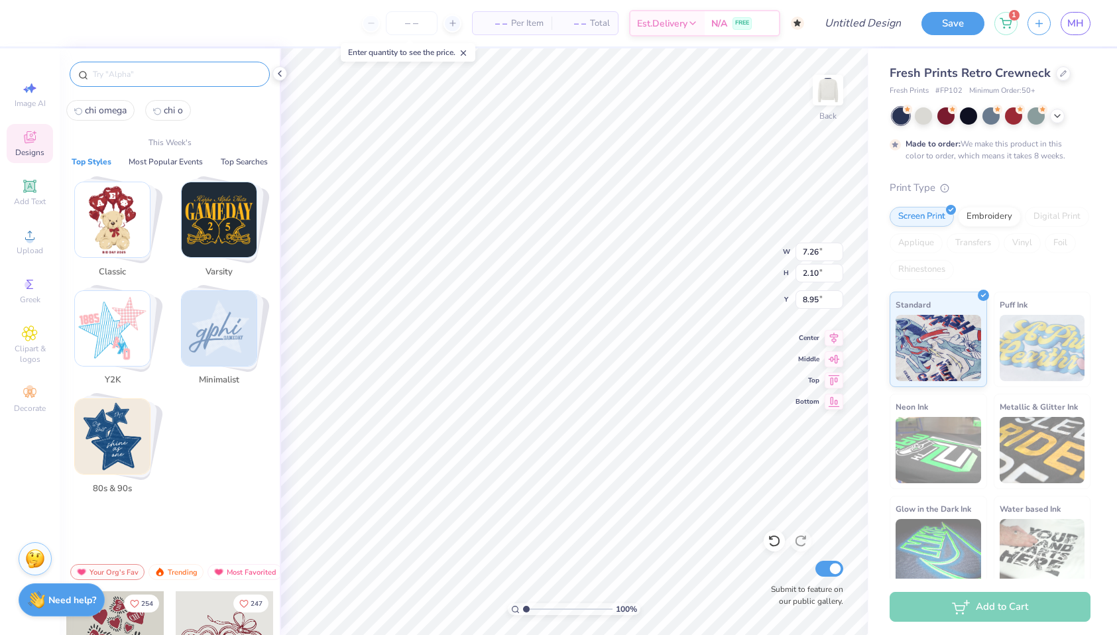
click at [181, 72] on input "text" at bounding box center [176, 74] width 170 height 13
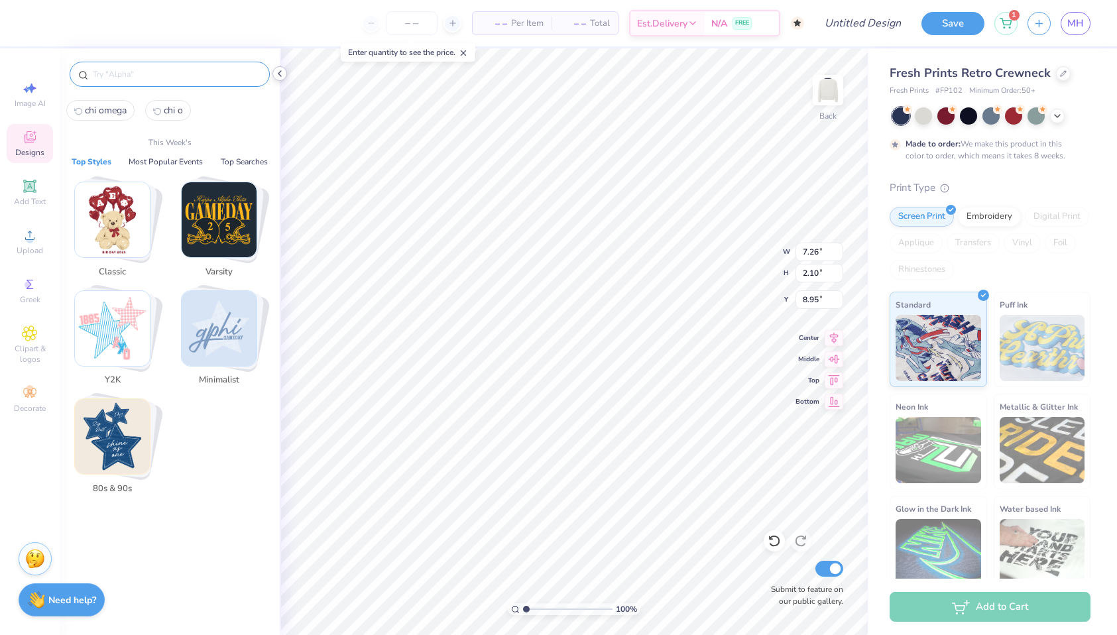
click at [278, 75] on icon at bounding box center [279, 73] width 11 height 11
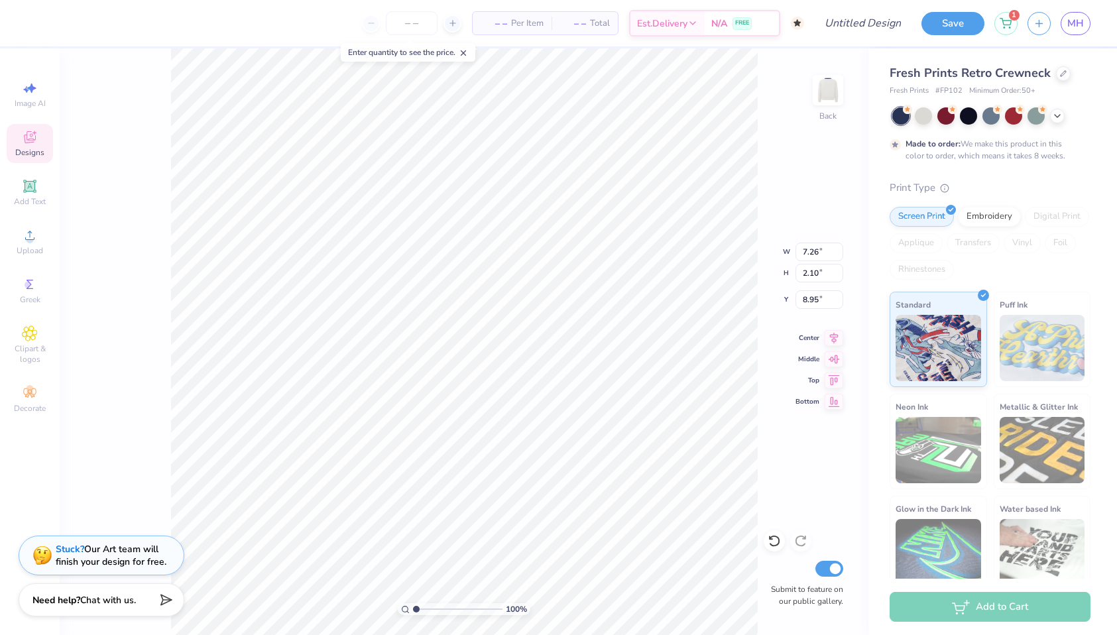
click at [41, 133] on div "Designs" at bounding box center [30, 143] width 46 height 39
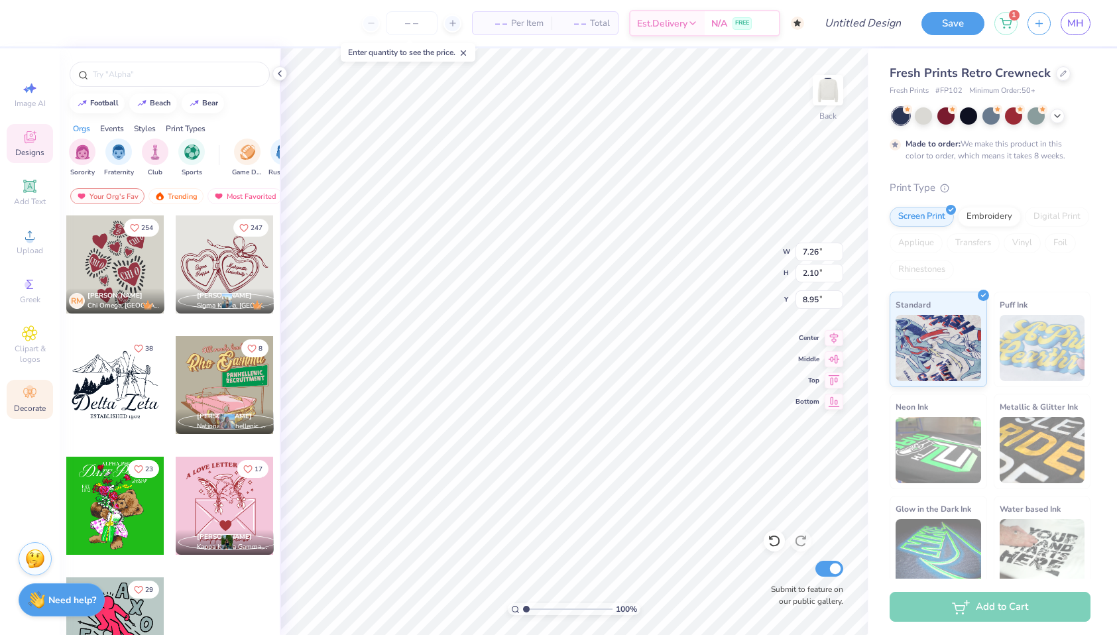
click at [32, 393] on icon at bounding box center [30, 393] width 16 height 16
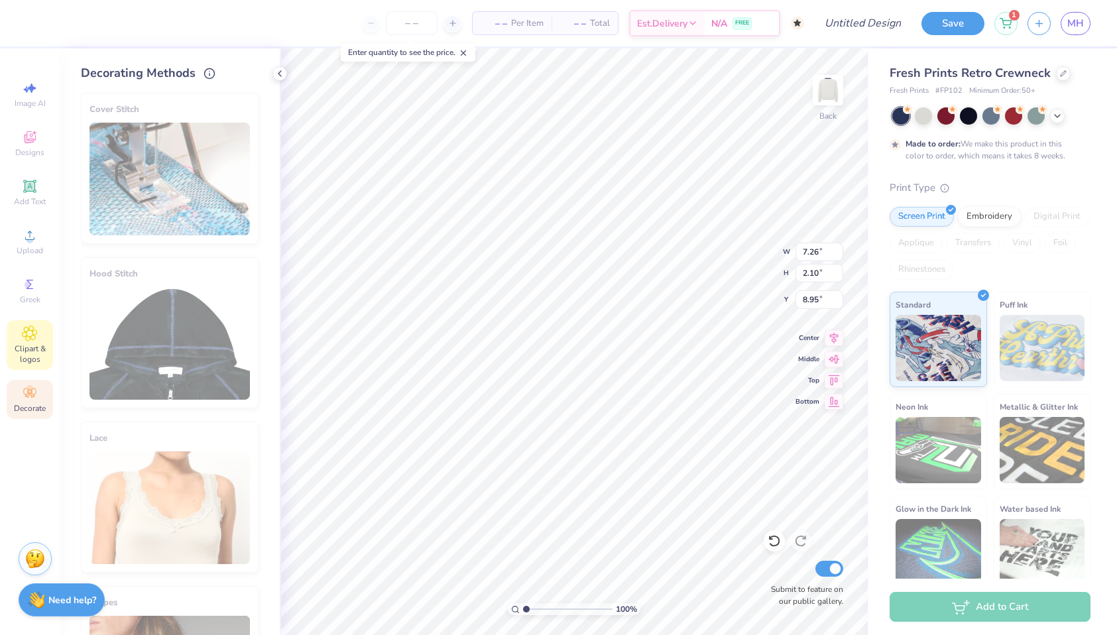
click at [39, 332] on div "Clipart & logos" at bounding box center [30, 345] width 46 height 50
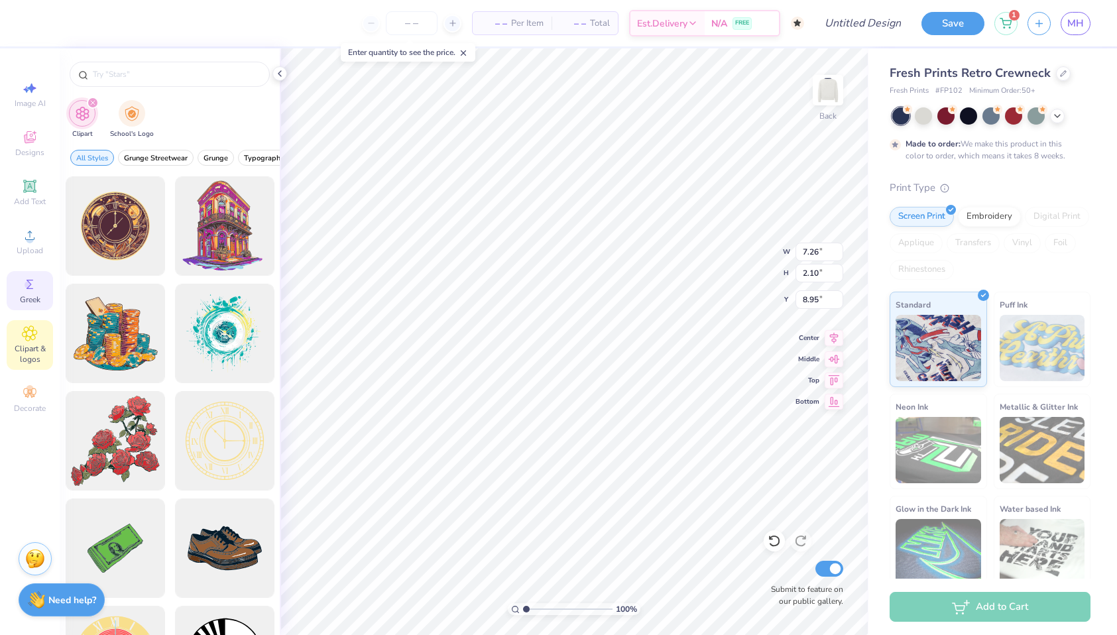
click at [35, 284] on icon at bounding box center [30, 284] width 16 height 16
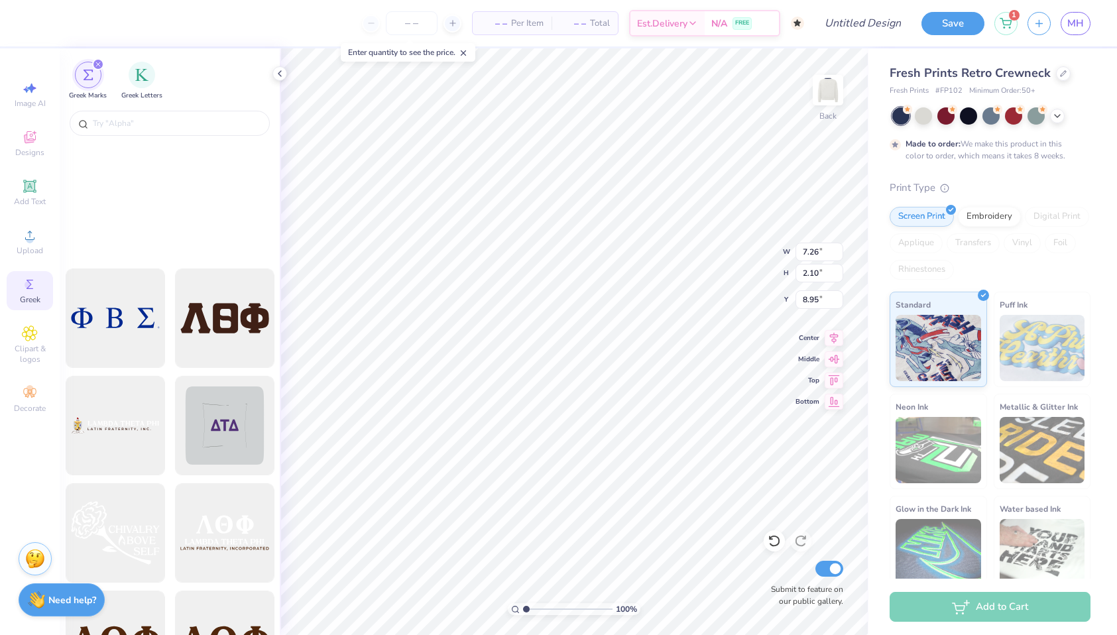
scroll to position [4239, 0]
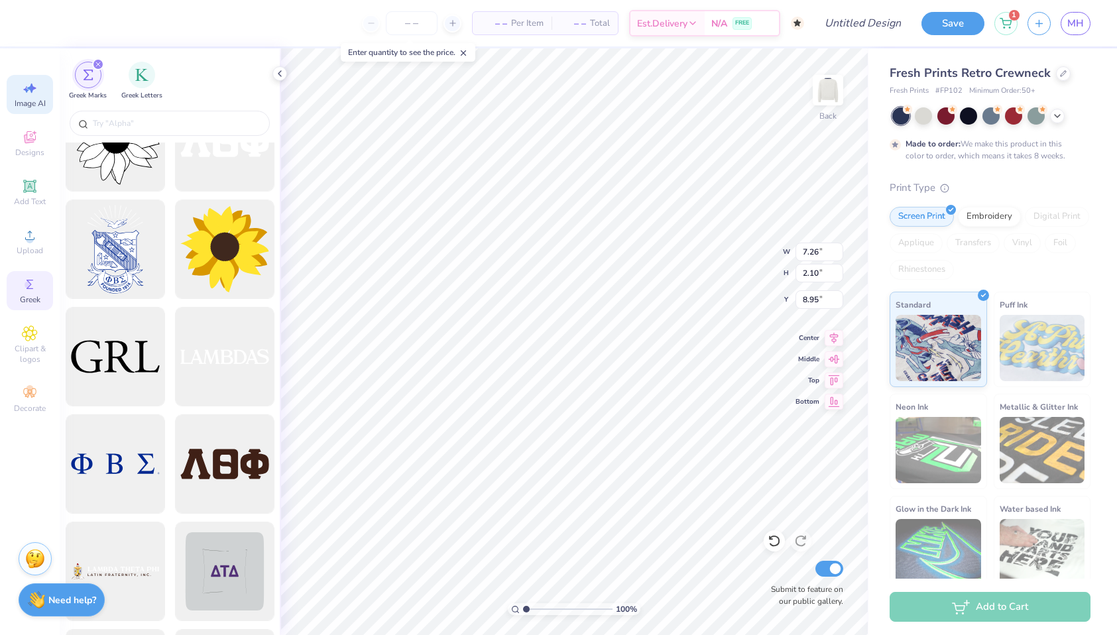
click at [30, 95] on icon at bounding box center [30, 88] width 16 height 16
select select "4"
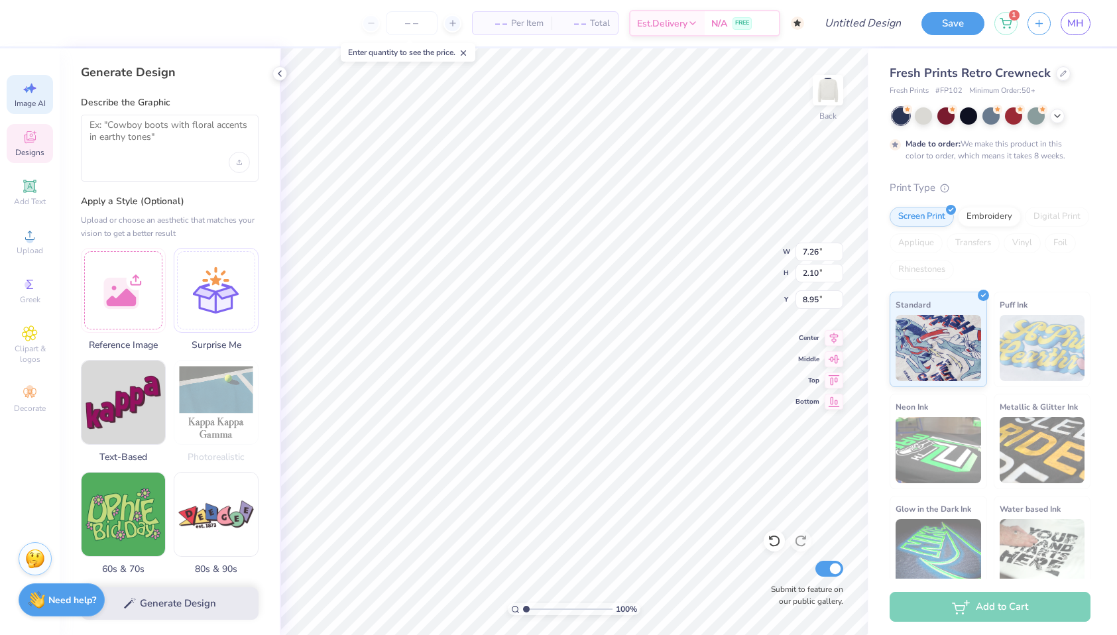
click at [33, 151] on span "Designs" at bounding box center [29, 152] width 29 height 11
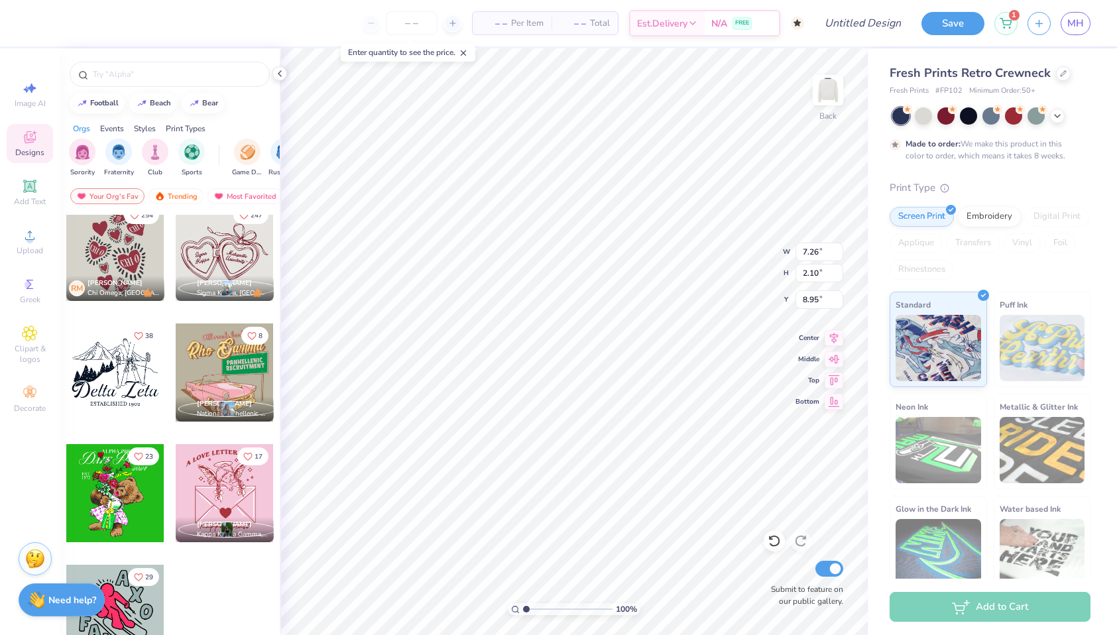
scroll to position [0, 0]
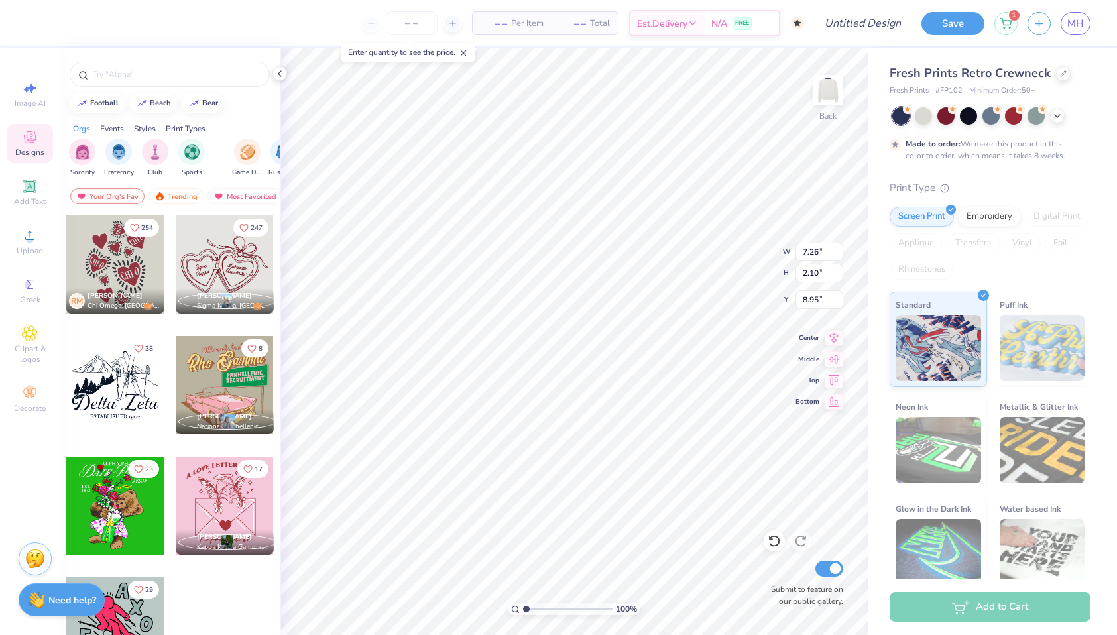
click at [174, 60] on div at bounding box center [170, 70] width 220 height 45
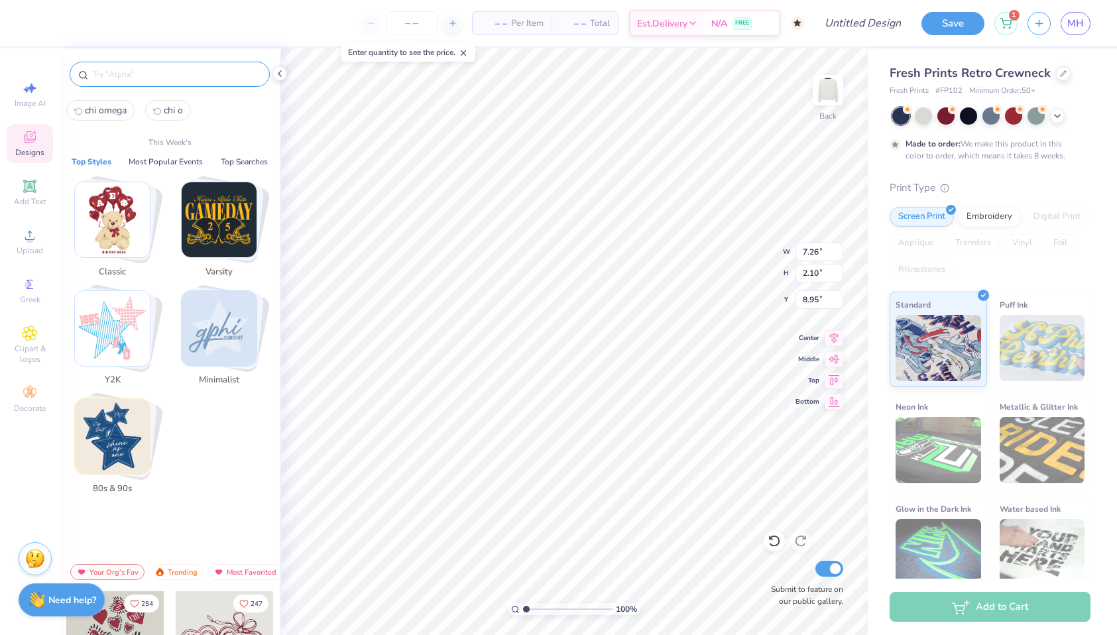
click at [174, 76] on input "text" at bounding box center [176, 74] width 170 height 13
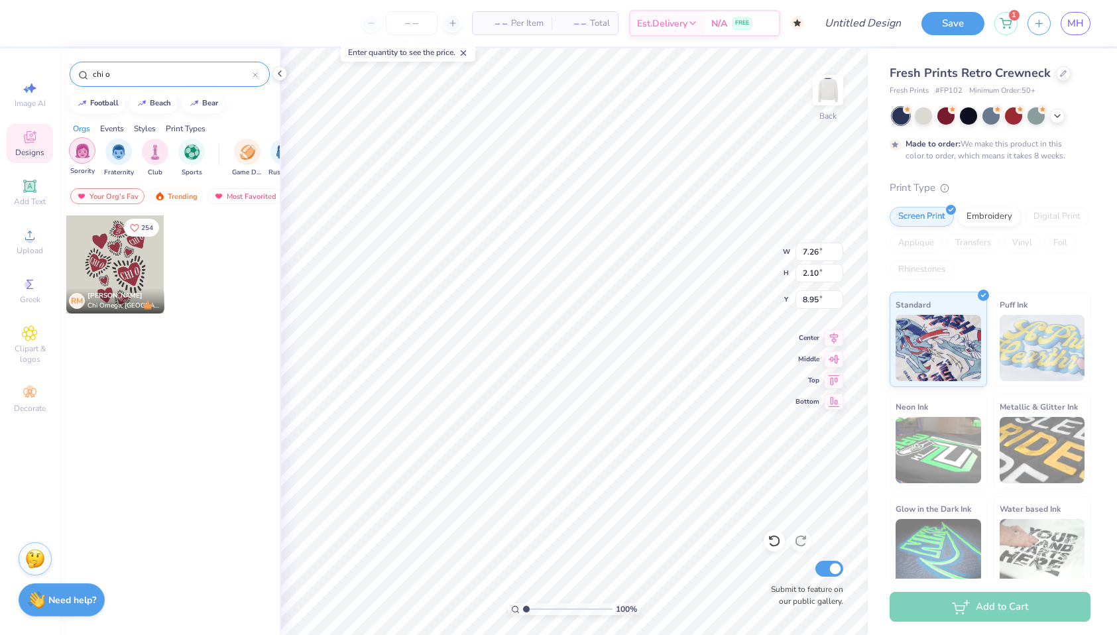
type input "chi o"
click at [80, 154] on img "filter for Sorority" at bounding box center [82, 150] width 15 height 15
click at [169, 198] on div "Trending" at bounding box center [176, 196] width 55 height 16
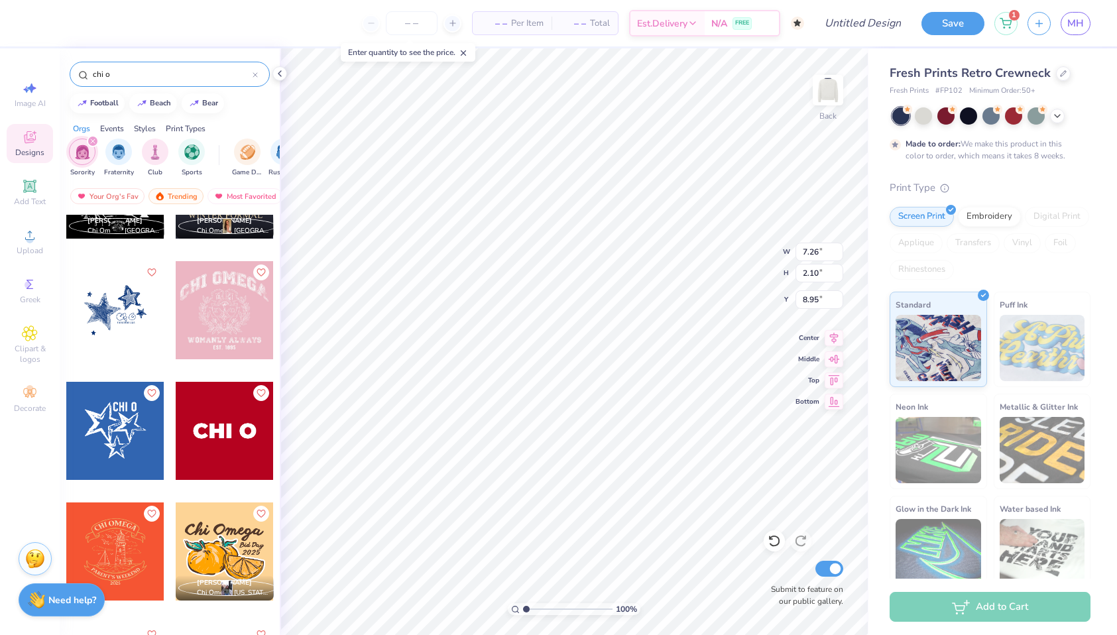
scroll to position [676, 0]
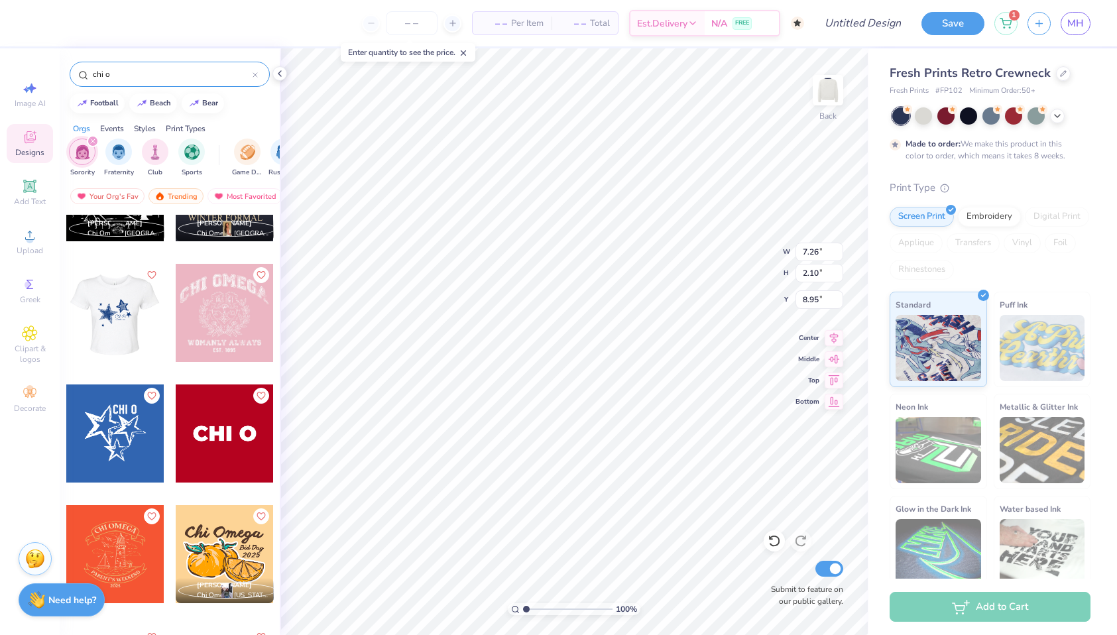
drag, startPoint x: 117, startPoint y: 312, endPoint x: 156, endPoint y: 304, distance: 39.3
click at [156, 304] on div at bounding box center [115, 313] width 294 height 98
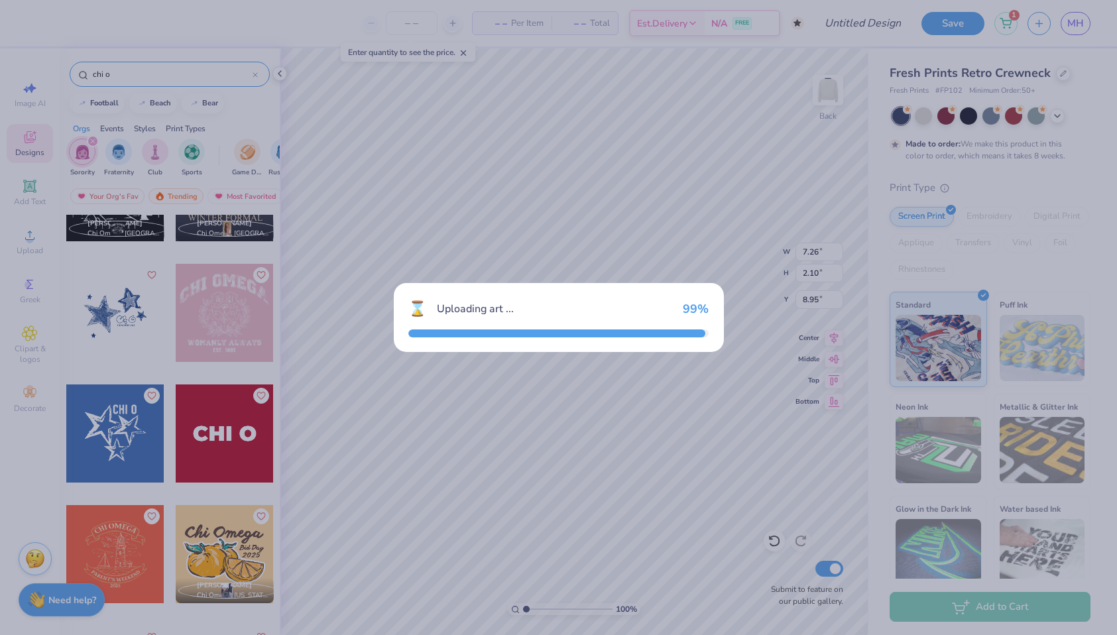
type input "13.71"
type input "10.95"
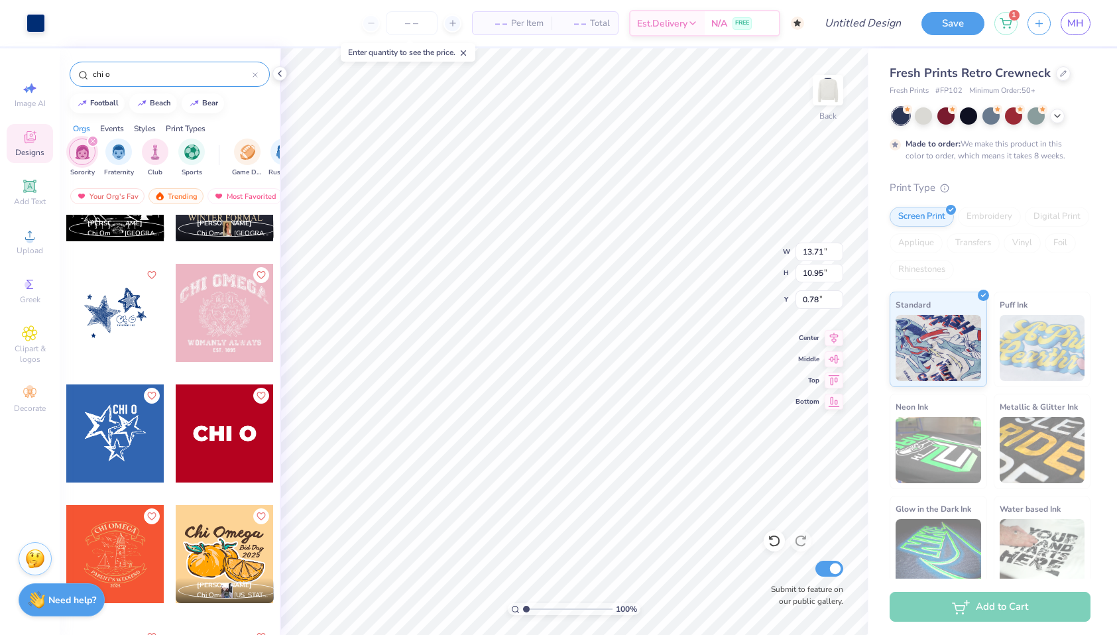
type input "0.77"
type input "7.23"
type input "5.77"
type input "5.94"
type input "7.26"
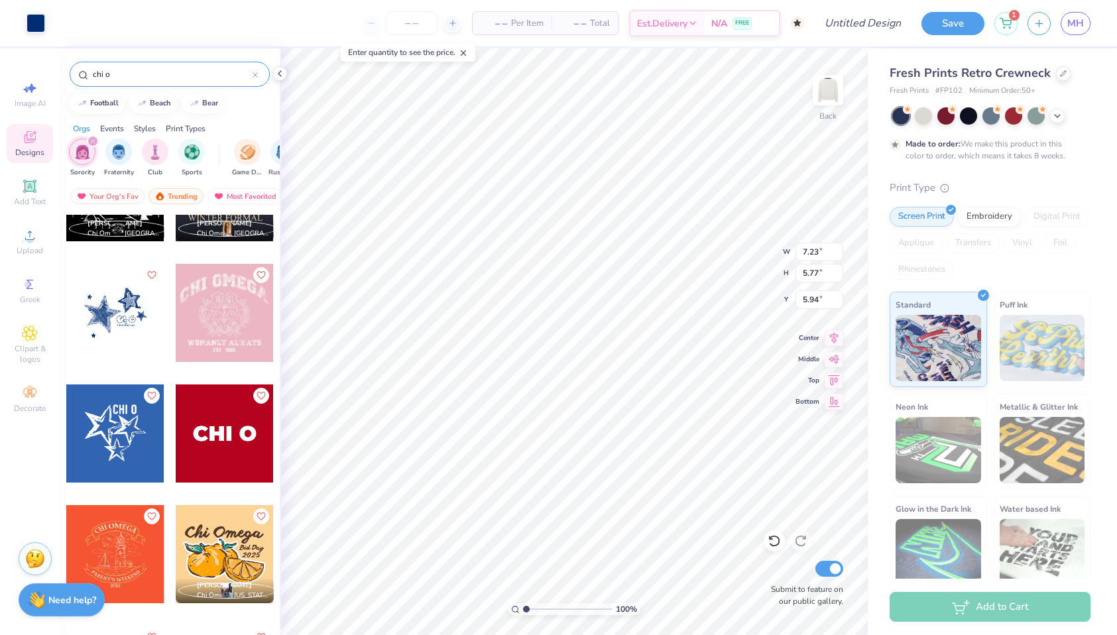
type input "2.10"
type input "8.95"
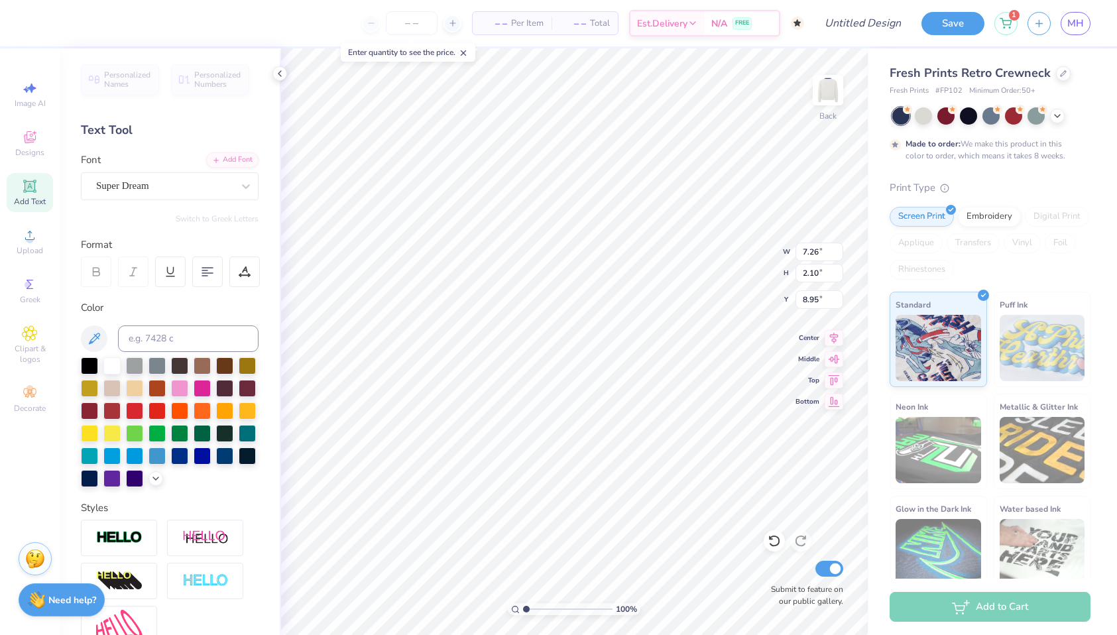
type input "16.90"
type input "2.74"
type input "8.65"
type input "6.90"
type input "2.21"
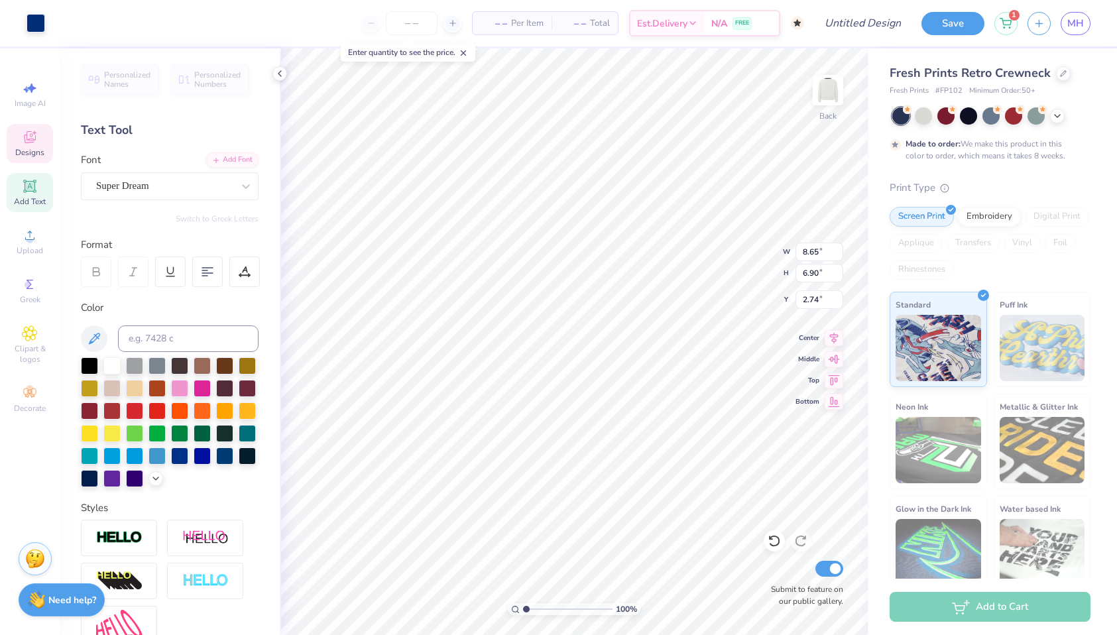
type input "0.96"
type input "8.07"
type input "11.16"
type input "8.91"
type input "1.09"
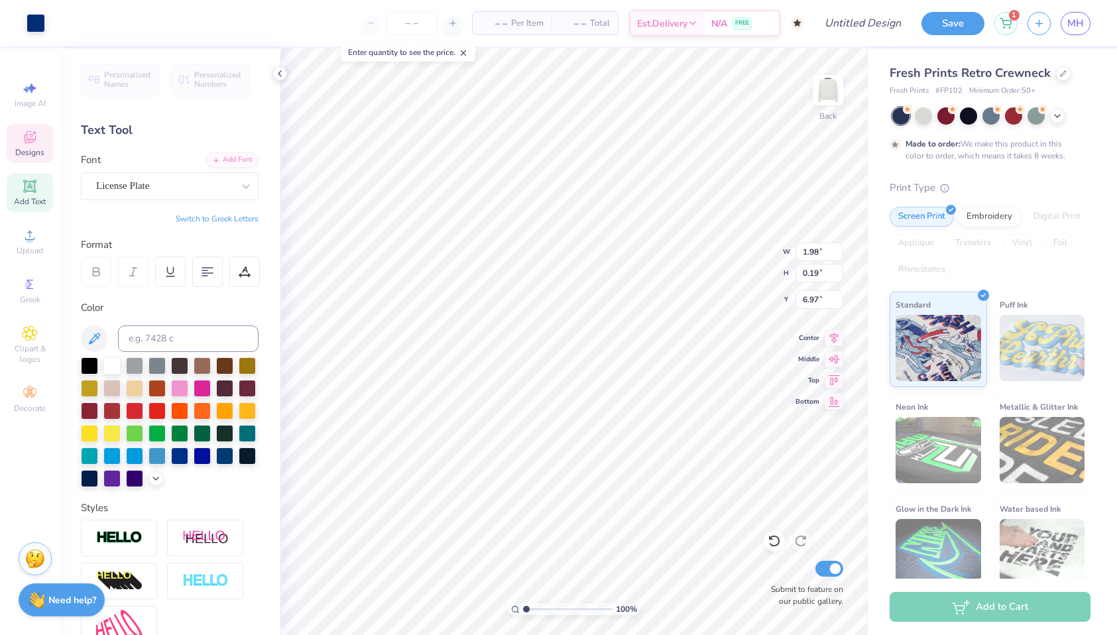
type input "6.98"
type input "6.69"
type input "3.57"
type input "1.55"
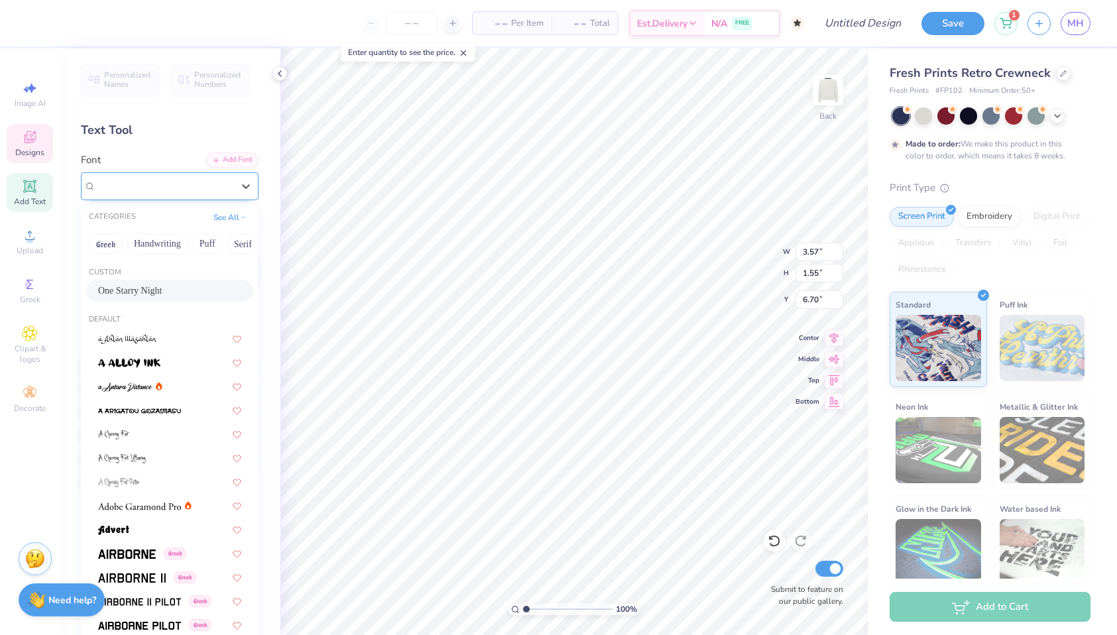
click at [174, 180] on div "One Starry Night" at bounding box center [164, 186] width 139 height 21
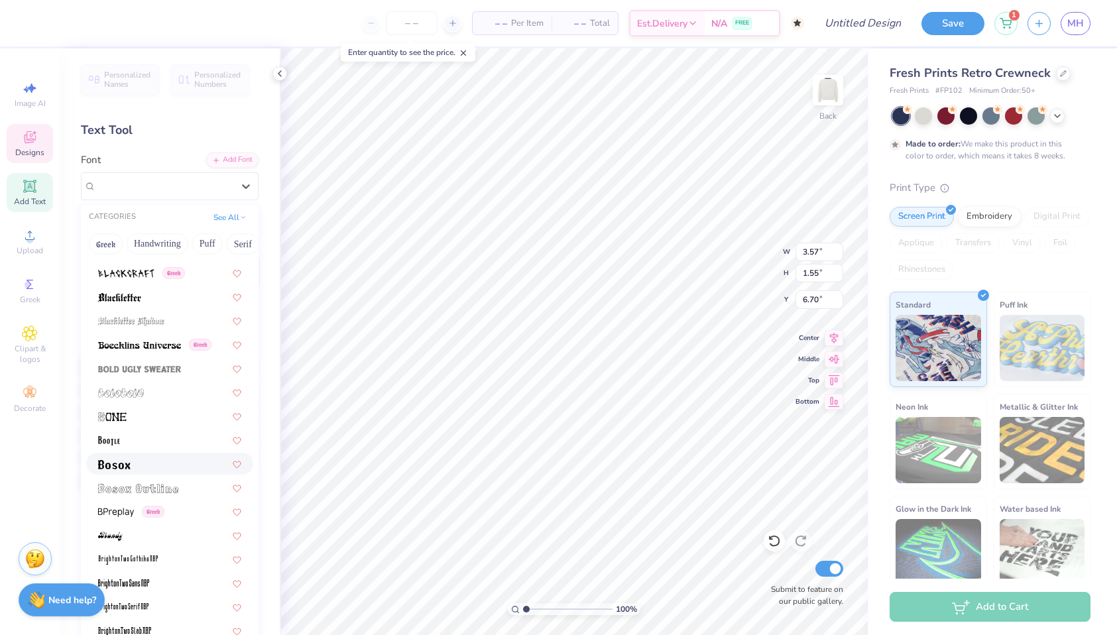
scroll to position [762, 0]
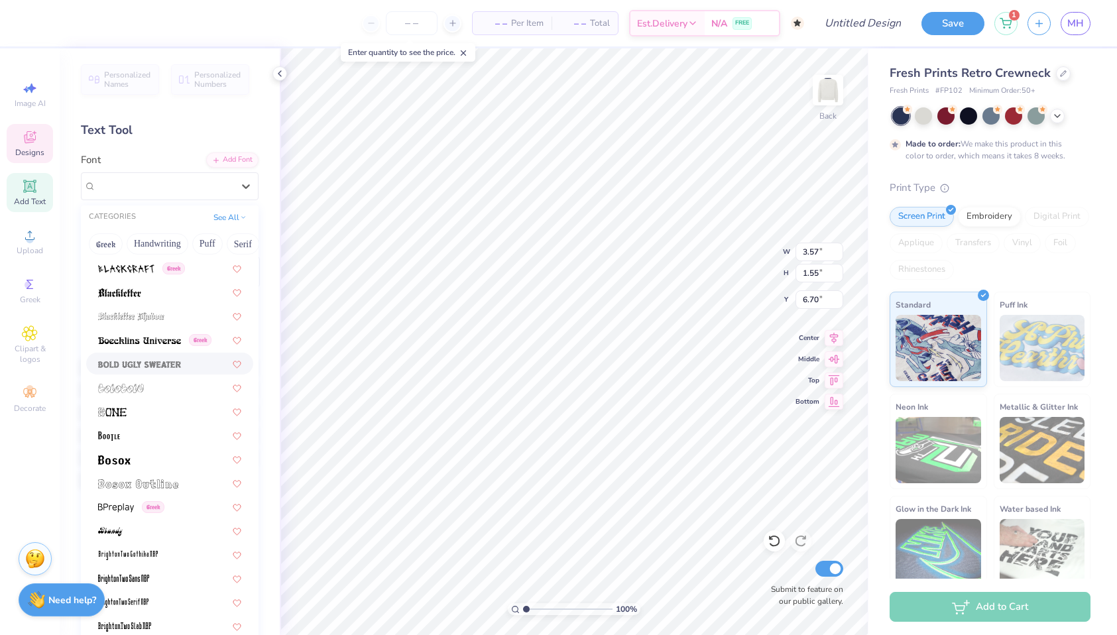
click at [139, 363] on img at bounding box center [139, 364] width 83 height 9
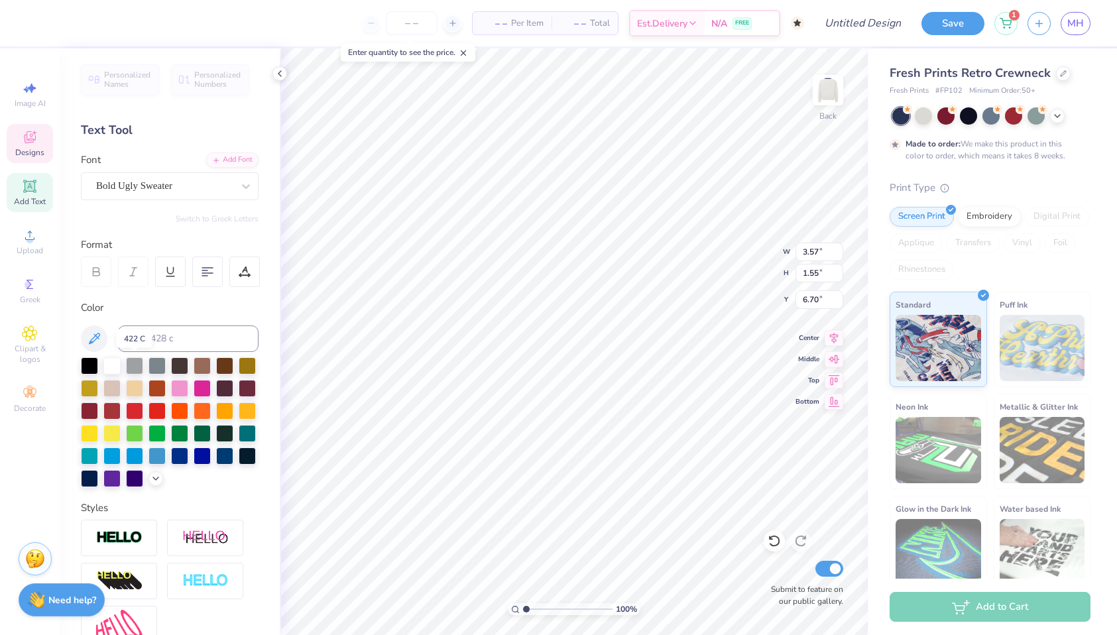
type input "5.63"
type input "1.59"
type input "6.67"
click at [184, 192] on div "Bold Ugly Sweater" at bounding box center [164, 186] width 139 height 21
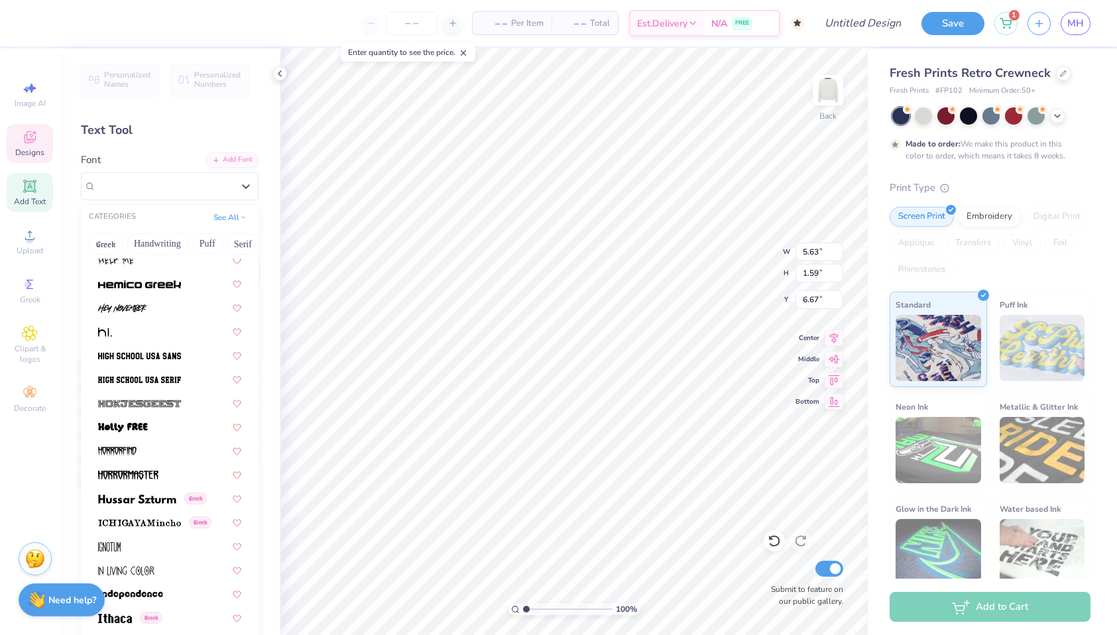
scroll to position [3141, 0]
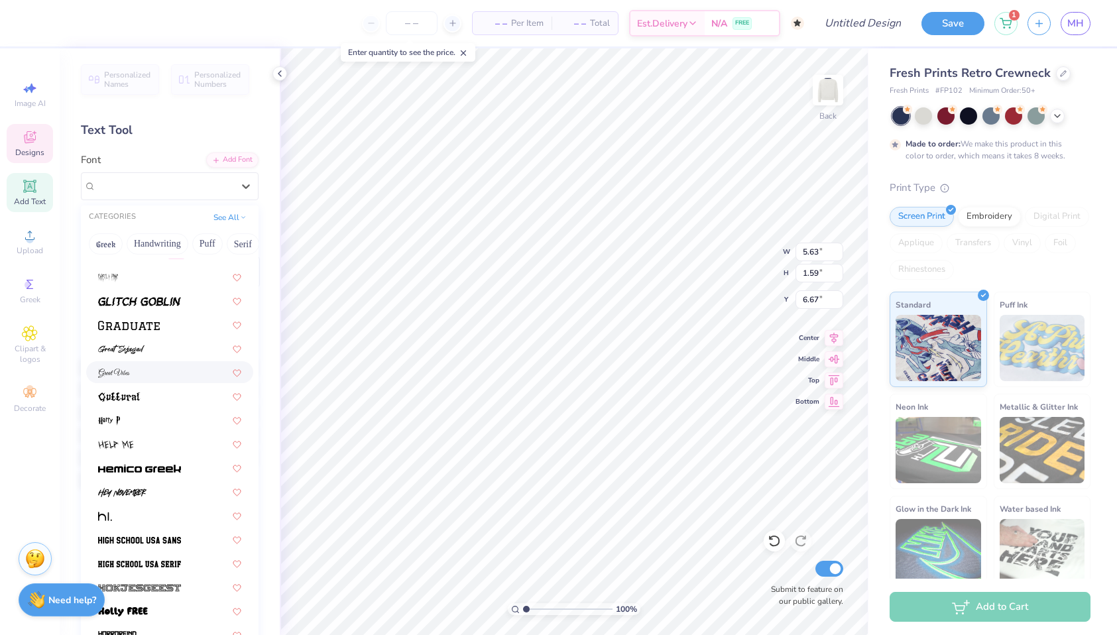
click at [169, 373] on div at bounding box center [169, 372] width 143 height 14
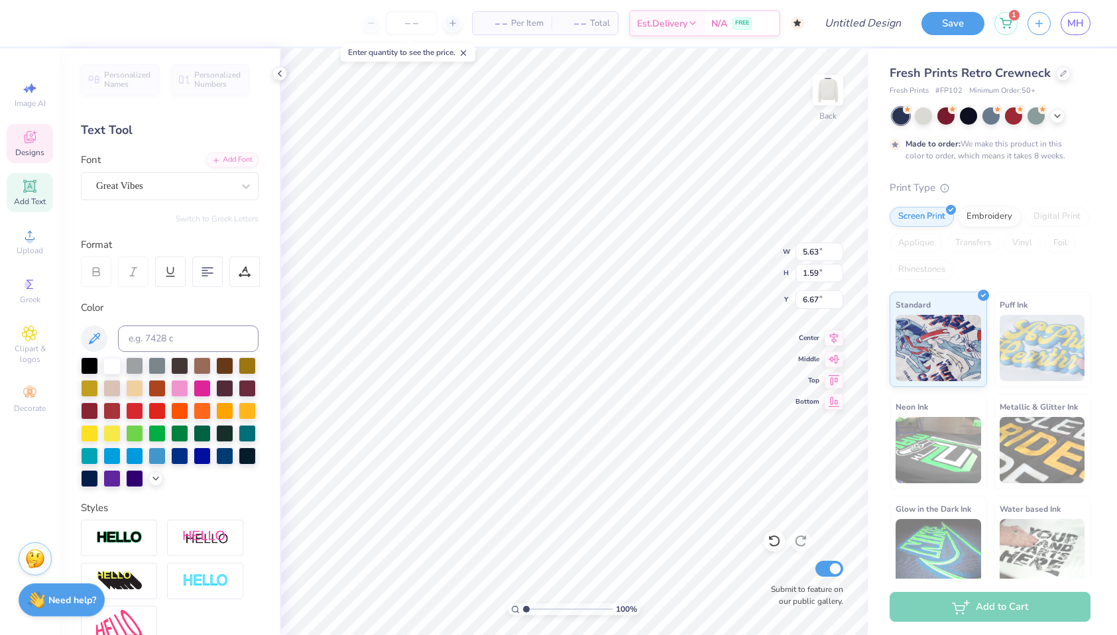
type input "5.17"
type input "2.01"
type input "6.47"
type input "4.02"
type input "1.56"
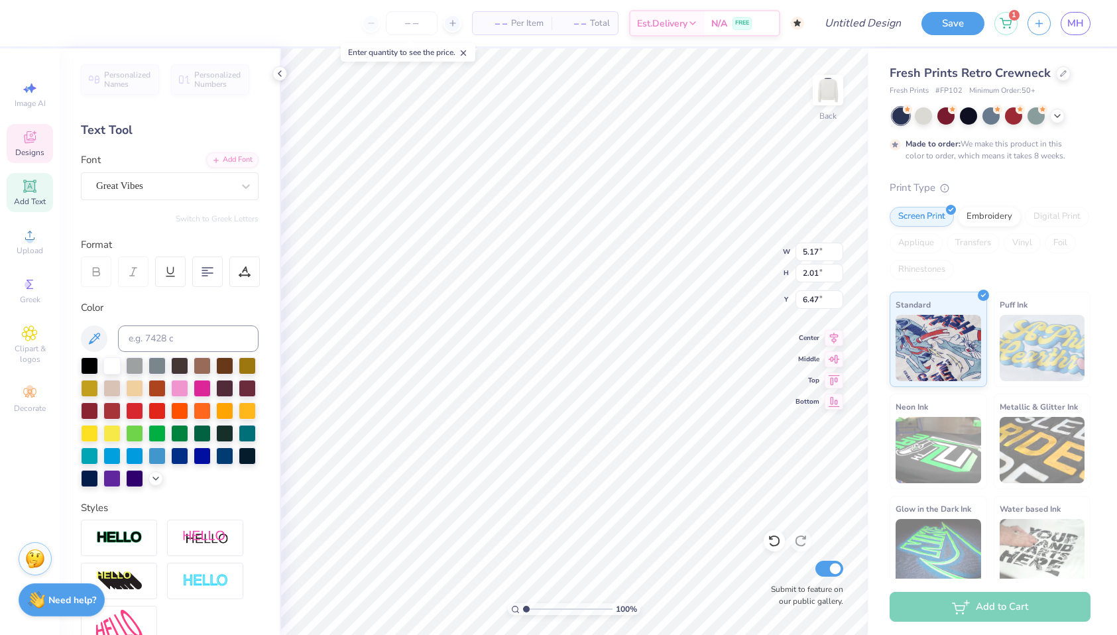
type input "6.91"
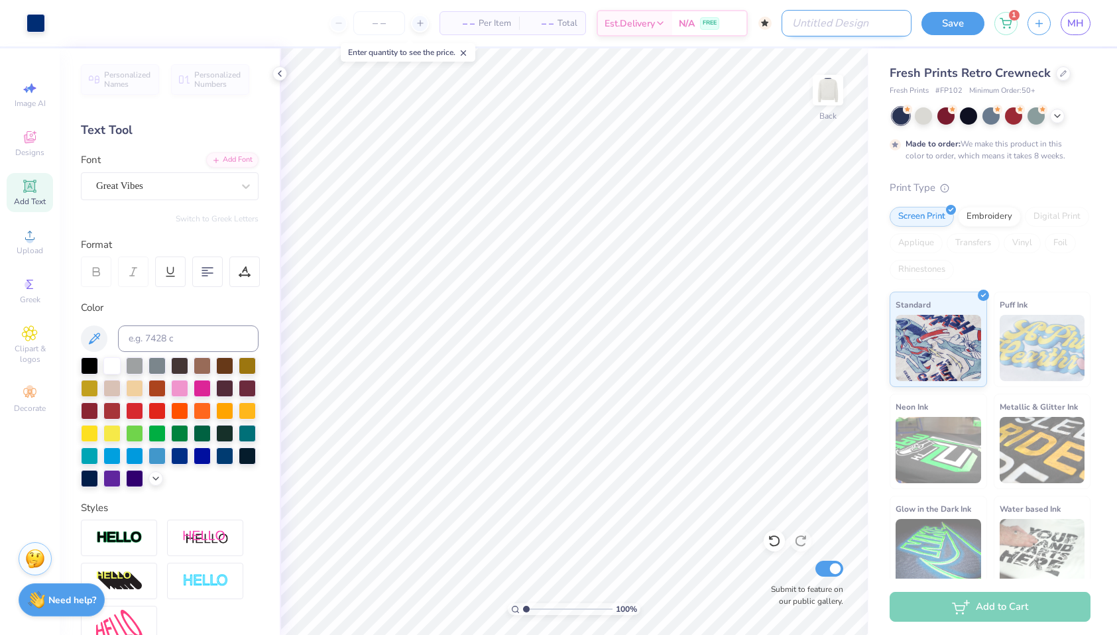
click at [869, 30] on input "Design Title" at bounding box center [847, 23] width 130 height 27
type input "retreat B"
click at [944, 27] on button "Save" at bounding box center [953, 21] width 63 height 23
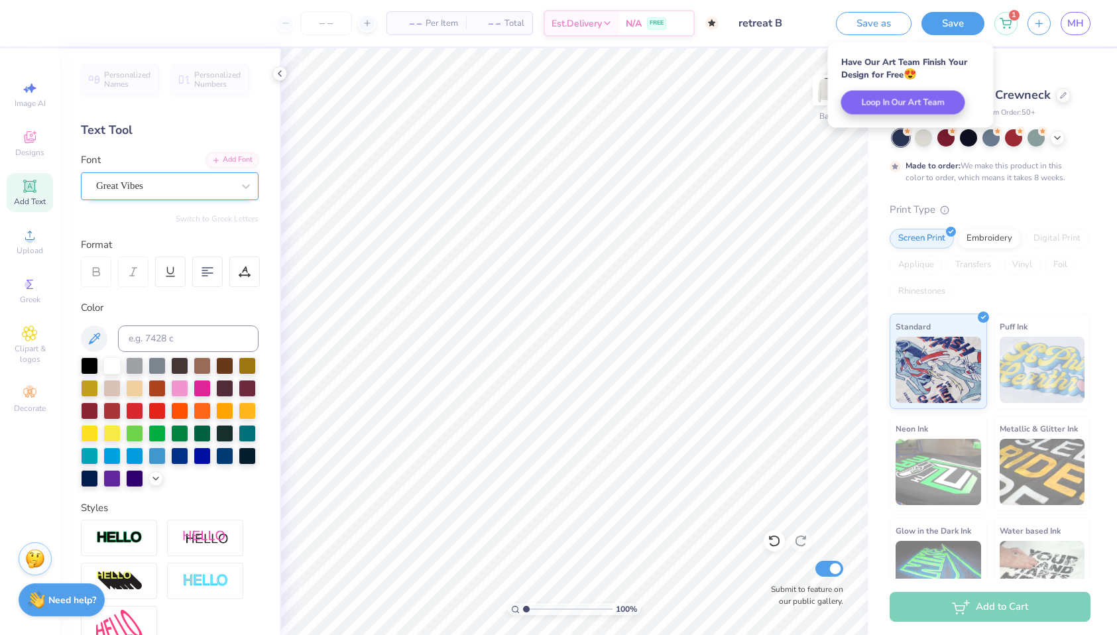
click at [133, 184] on div "Great Vibes" at bounding box center [164, 186] width 139 height 21
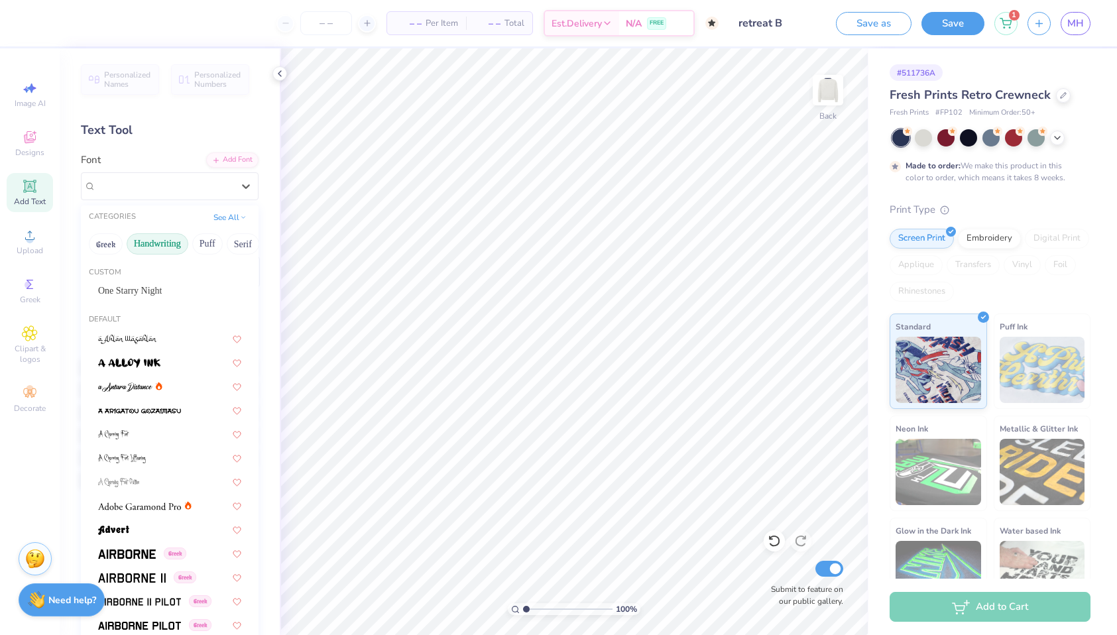
click at [153, 246] on button "Handwriting" at bounding box center [158, 243] width 62 height 21
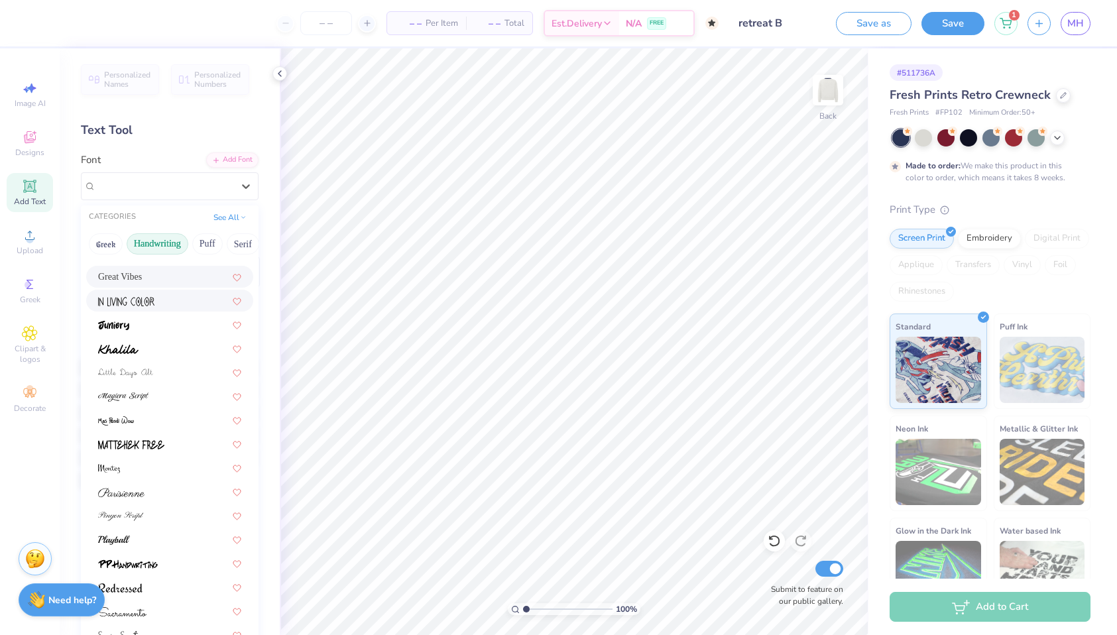
scroll to position [301, 0]
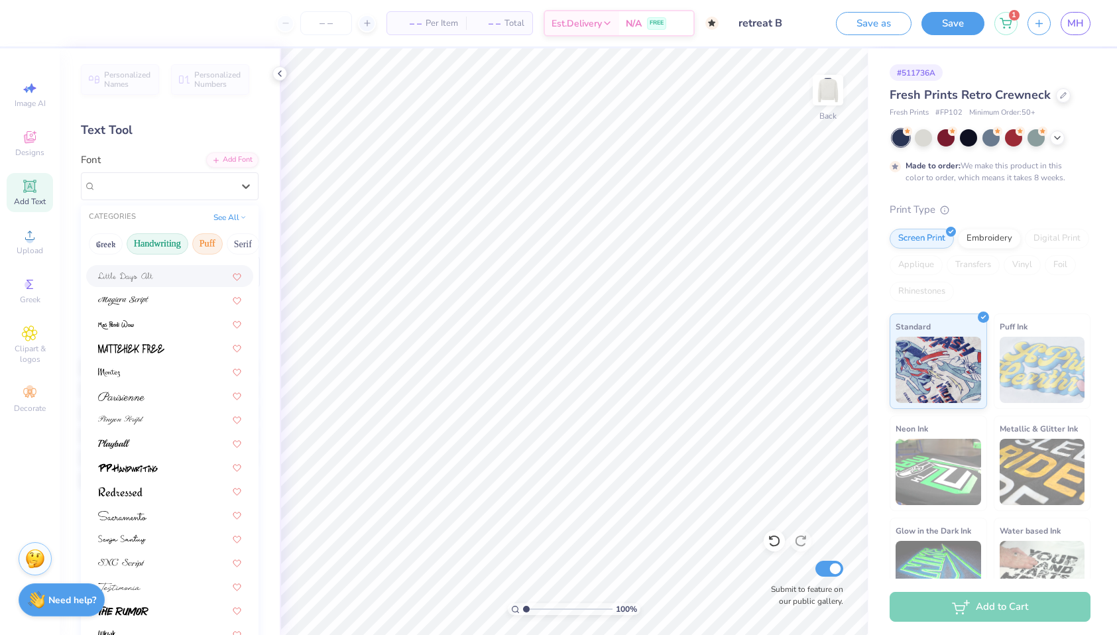
click at [208, 243] on button "Puff" at bounding box center [207, 243] width 30 height 21
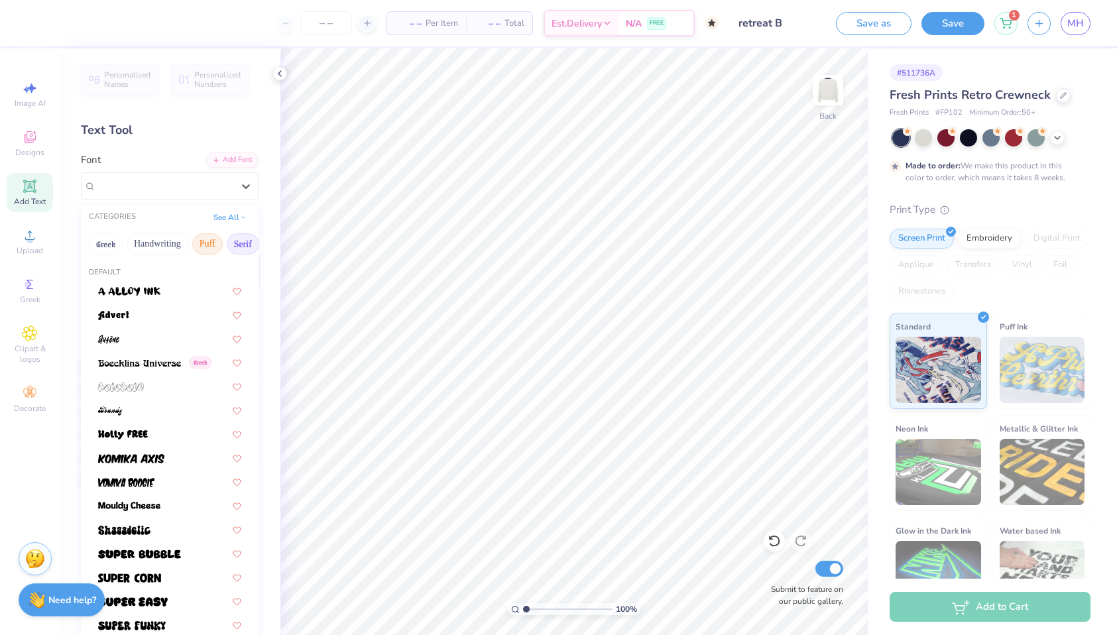
click at [243, 245] on button "Serif" at bounding box center [243, 243] width 32 height 21
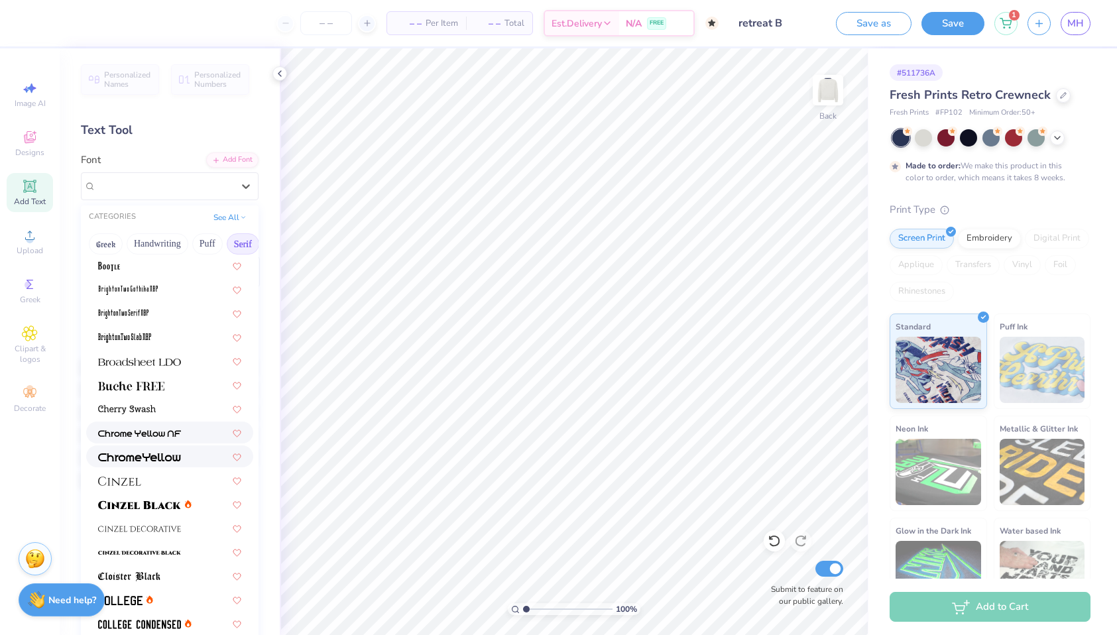
scroll to position [50, 0]
click at [156, 388] on img at bounding box center [131, 385] width 66 height 9
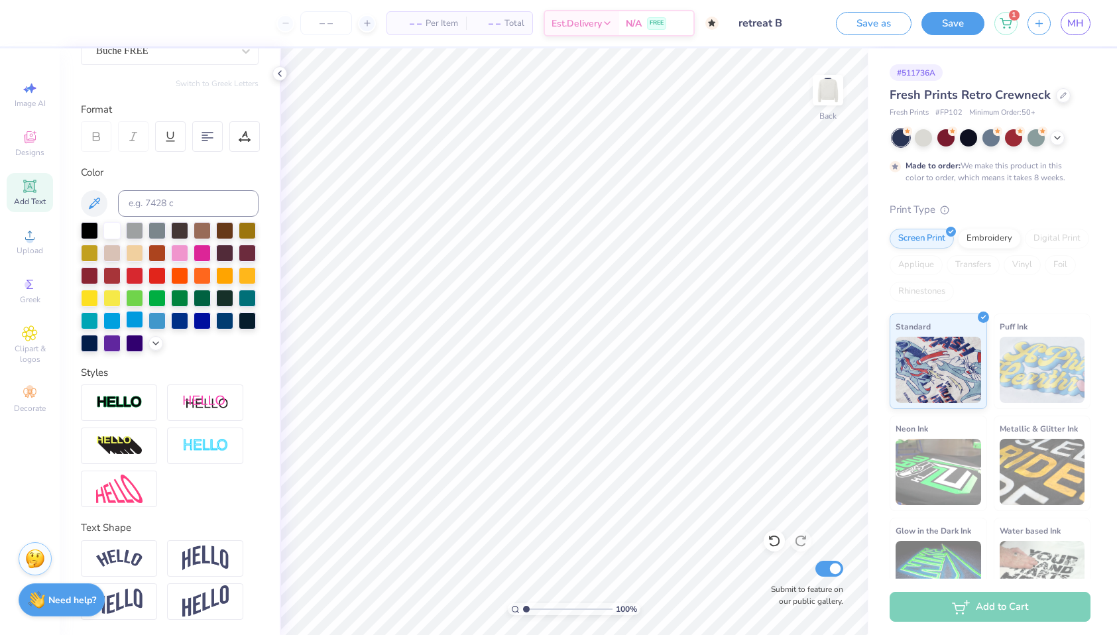
scroll to position [0, 0]
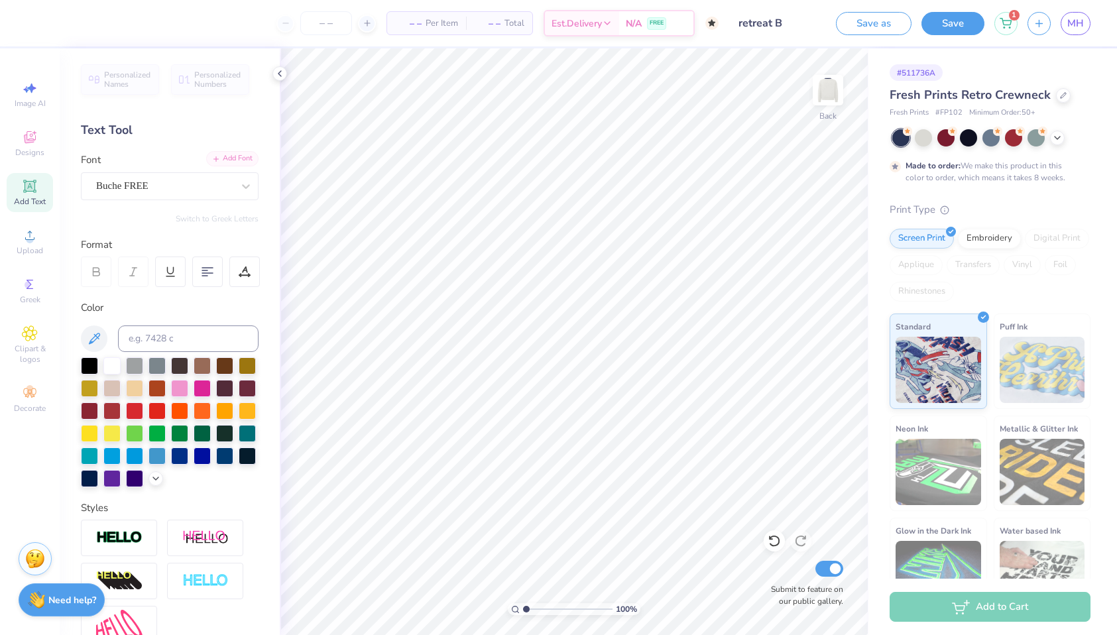
click at [227, 154] on div "Add Font" at bounding box center [232, 158] width 52 height 15
click at [139, 187] on div "Buche FREE" at bounding box center [164, 186] width 139 height 21
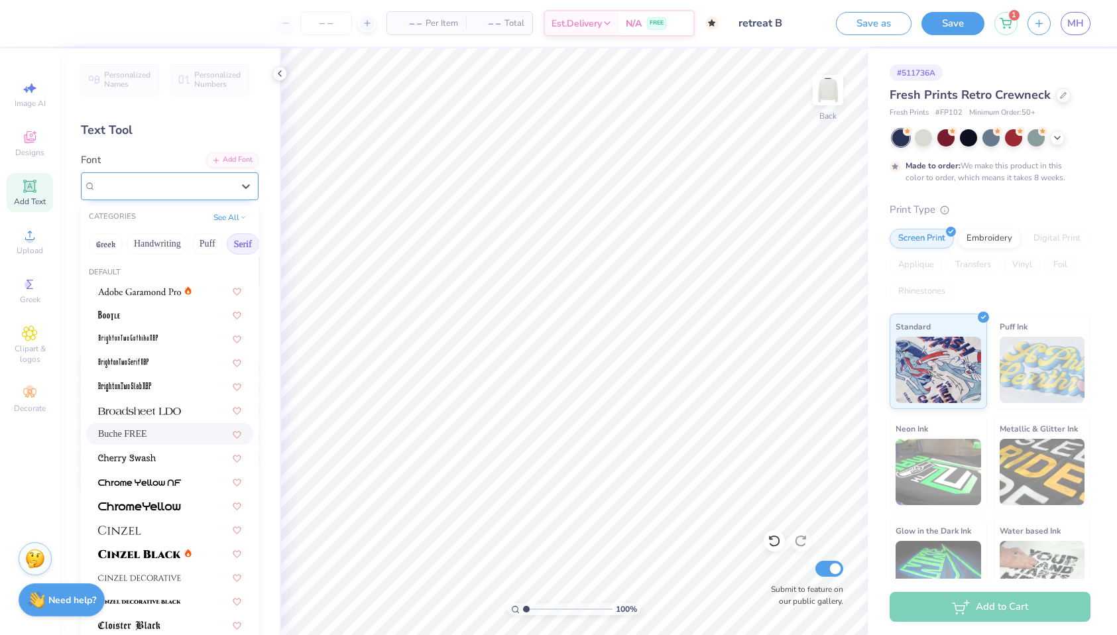
click at [139, 187] on span "Buche FREE" at bounding box center [122, 185] width 52 height 15
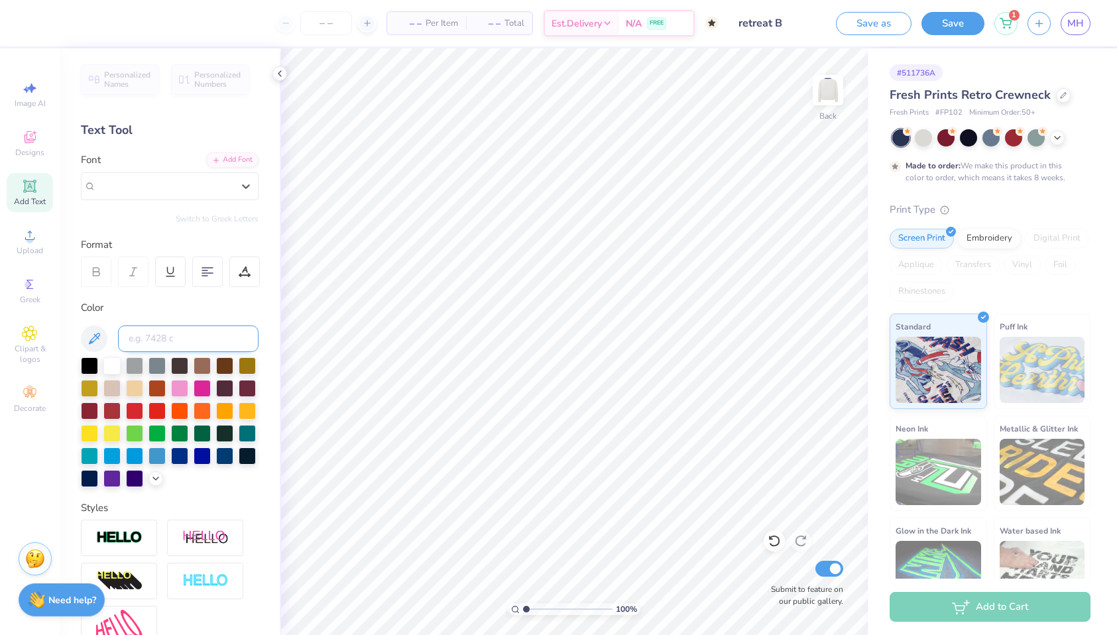
click at [184, 336] on input at bounding box center [188, 339] width 141 height 27
click at [282, 69] on icon at bounding box center [279, 73] width 11 height 11
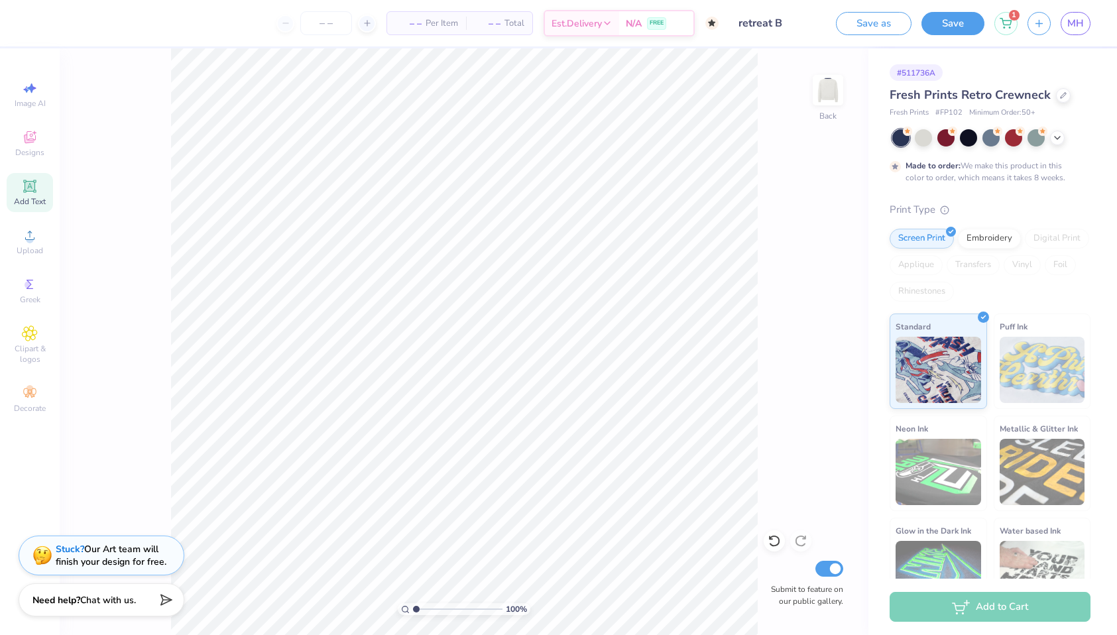
click at [38, 190] on div "Add Text" at bounding box center [30, 192] width 46 height 39
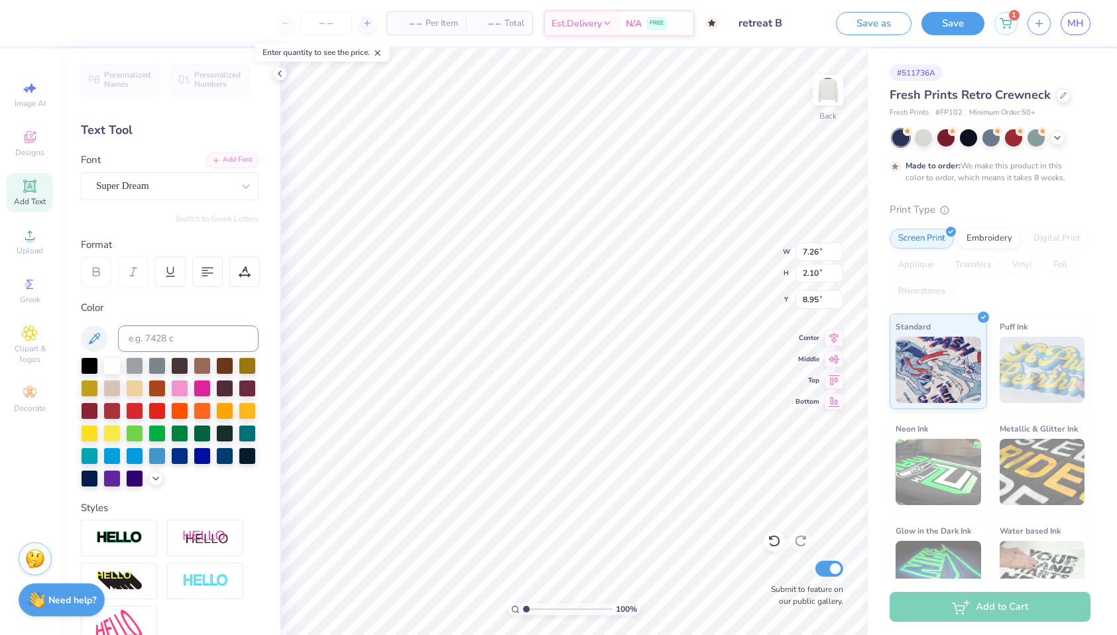
scroll to position [0, 2]
type textarea "Chi Omega"
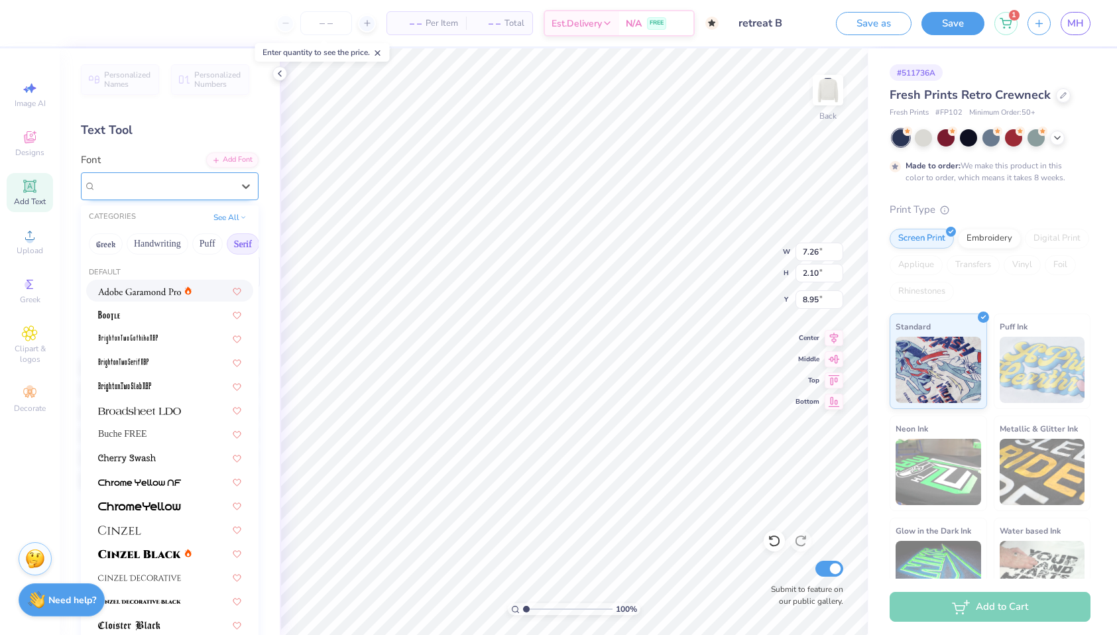
click at [202, 186] on div "Super Dream" at bounding box center [164, 186] width 139 height 21
click at [164, 248] on button "Handwriting" at bounding box center [158, 243] width 62 height 21
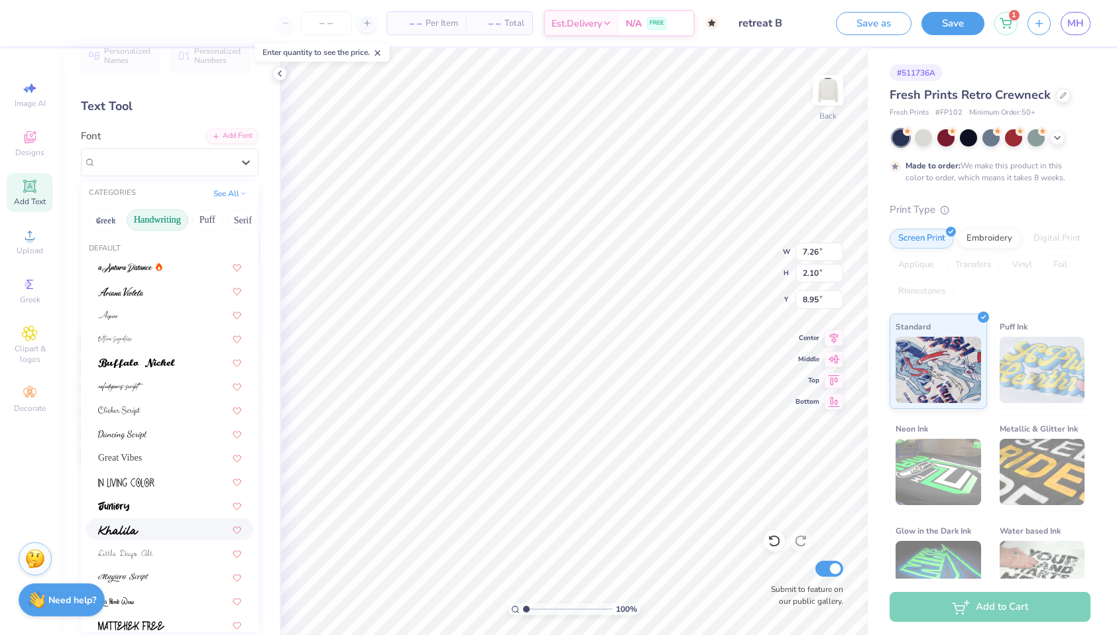
scroll to position [18, 0]
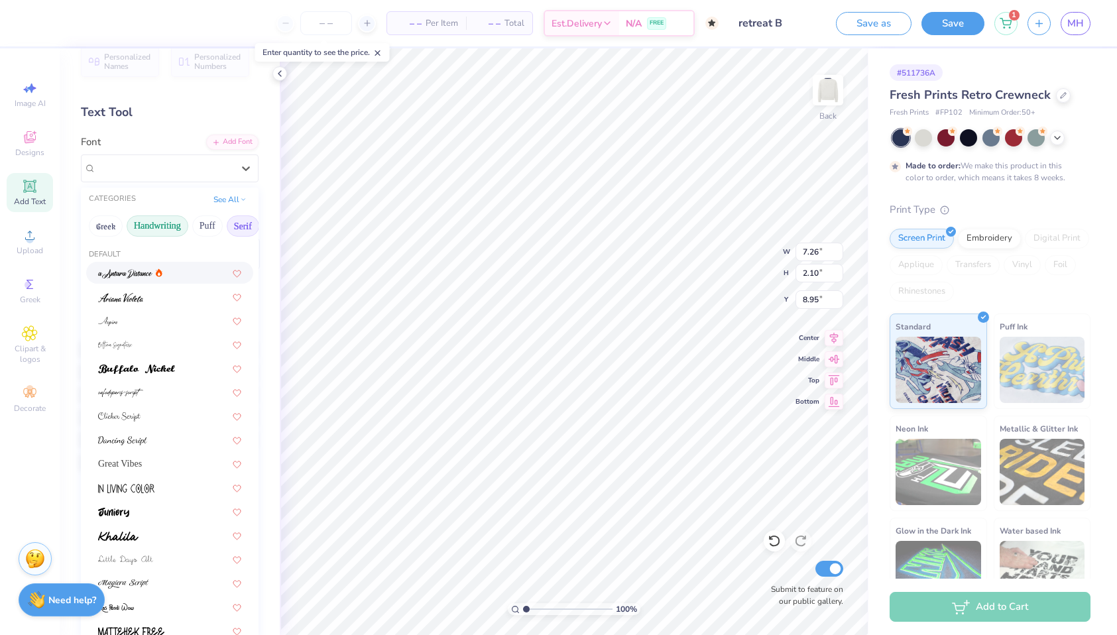
click at [240, 221] on button "Serif" at bounding box center [243, 225] width 32 height 21
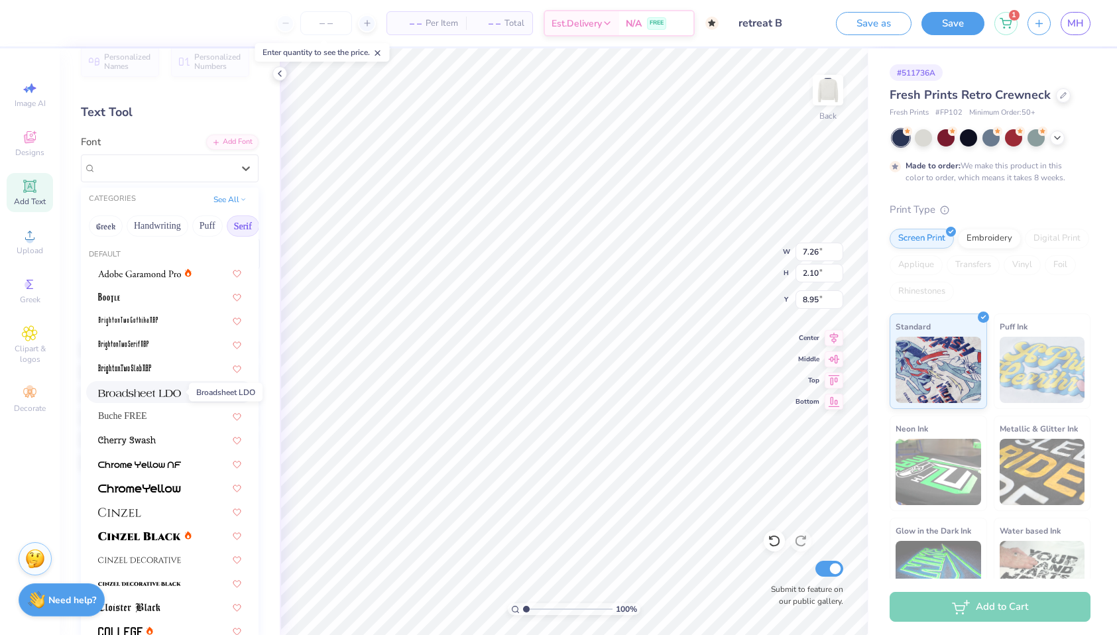
scroll to position [29, 0]
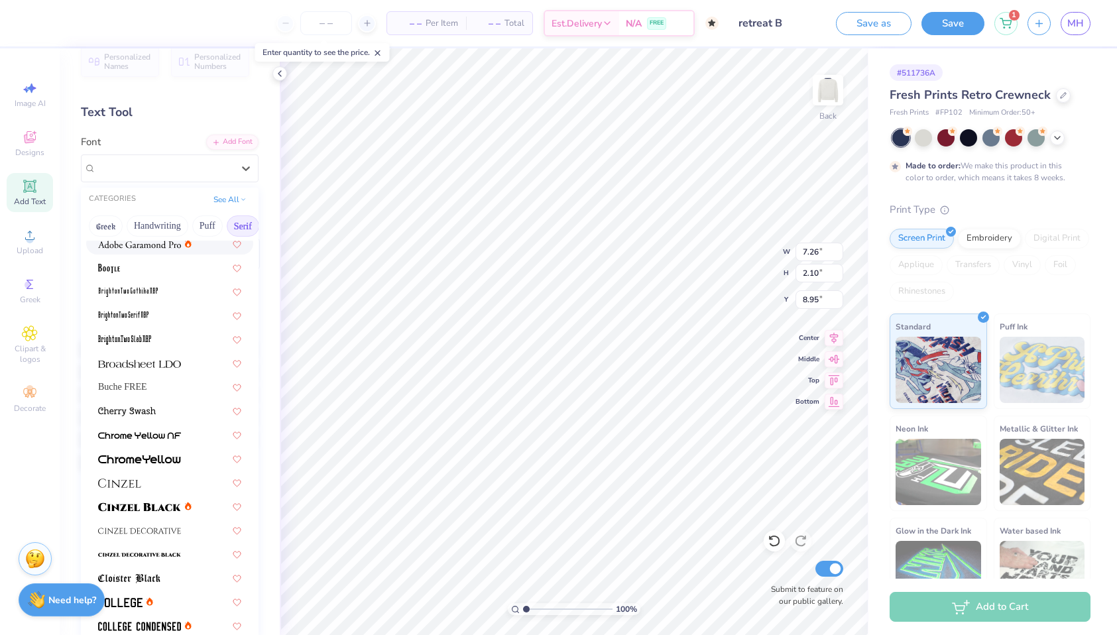
click at [154, 246] on img at bounding box center [139, 244] width 83 height 9
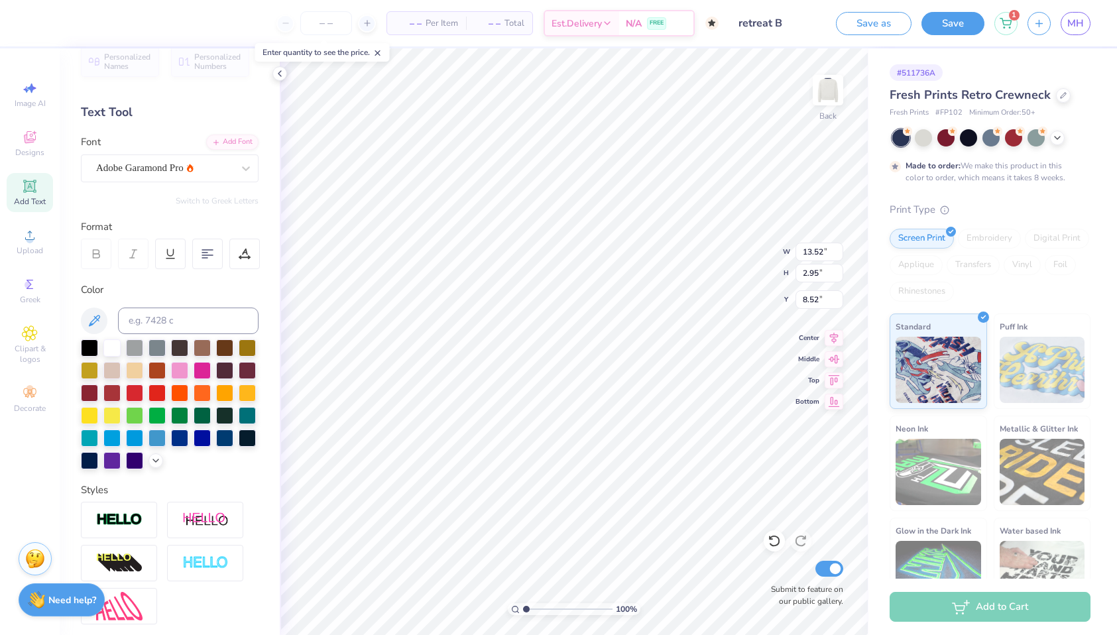
type input "10.39"
type input "2.27"
type input "3.00"
click at [227, 432] on div at bounding box center [224, 438] width 17 height 17
click at [790, 21] on input "retreat B" at bounding box center [761, 23] width 130 height 27
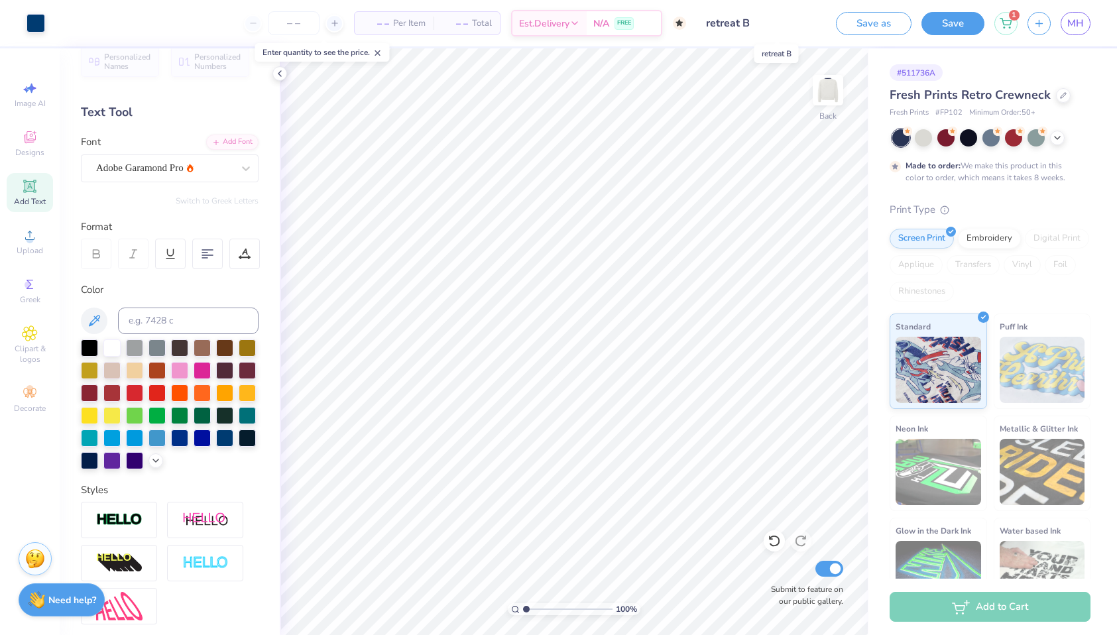
click at [790, 21] on input "retreat B" at bounding box center [761, 23] width 130 height 27
click at [765, 24] on input "retreat B" at bounding box center [761, 23] width 130 height 27
click at [945, 18] on button "Save" at bounding box center [953, 21] width 63 height 23
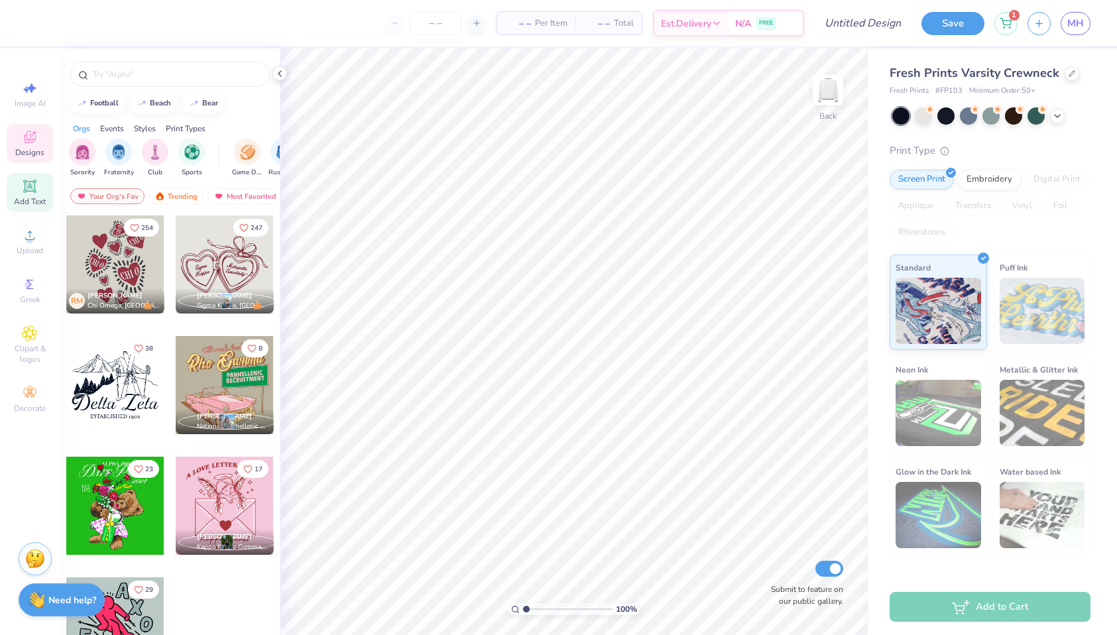
click at [29, 188] on icon at bounding box center [30, 186] width 10 height 10
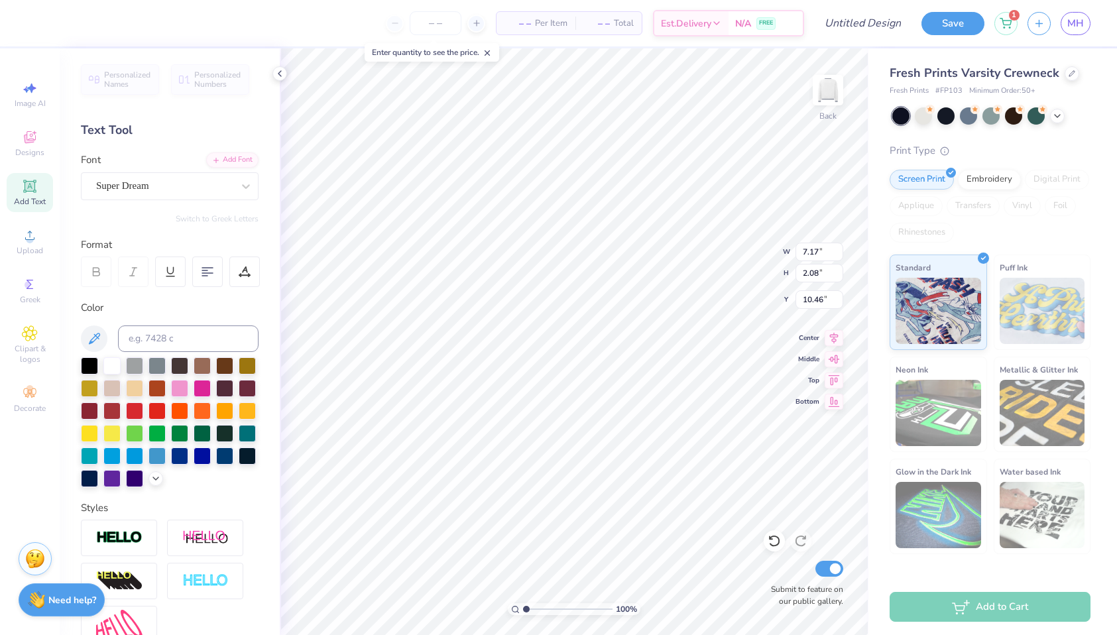
type textarea "T"
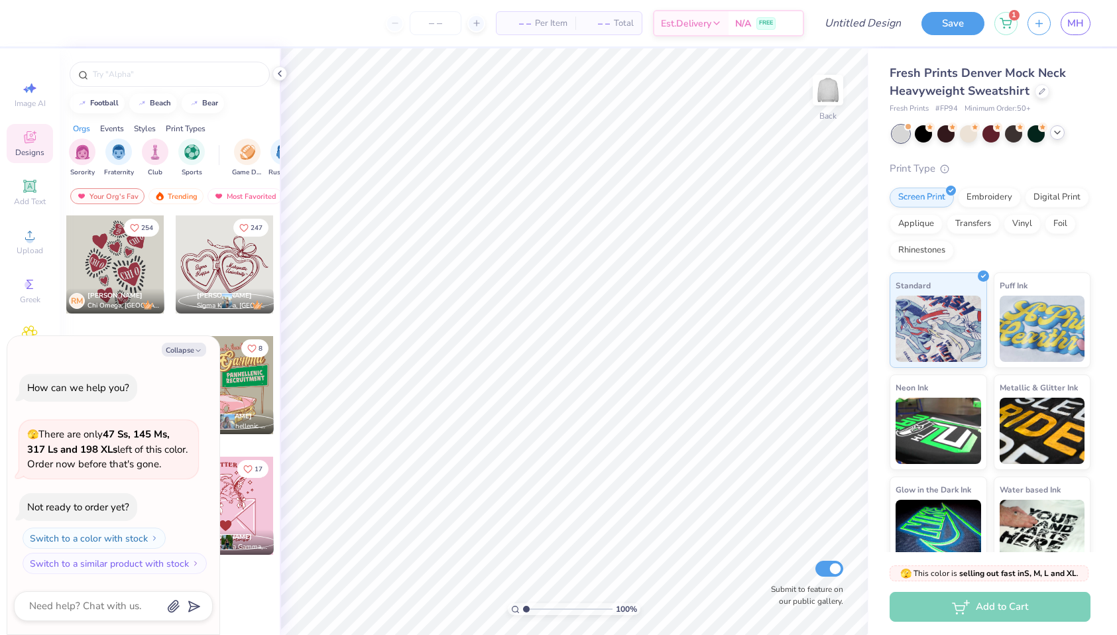
click at [1058, 131] on icon at bounding box center [1057, 132] width 11 height 11
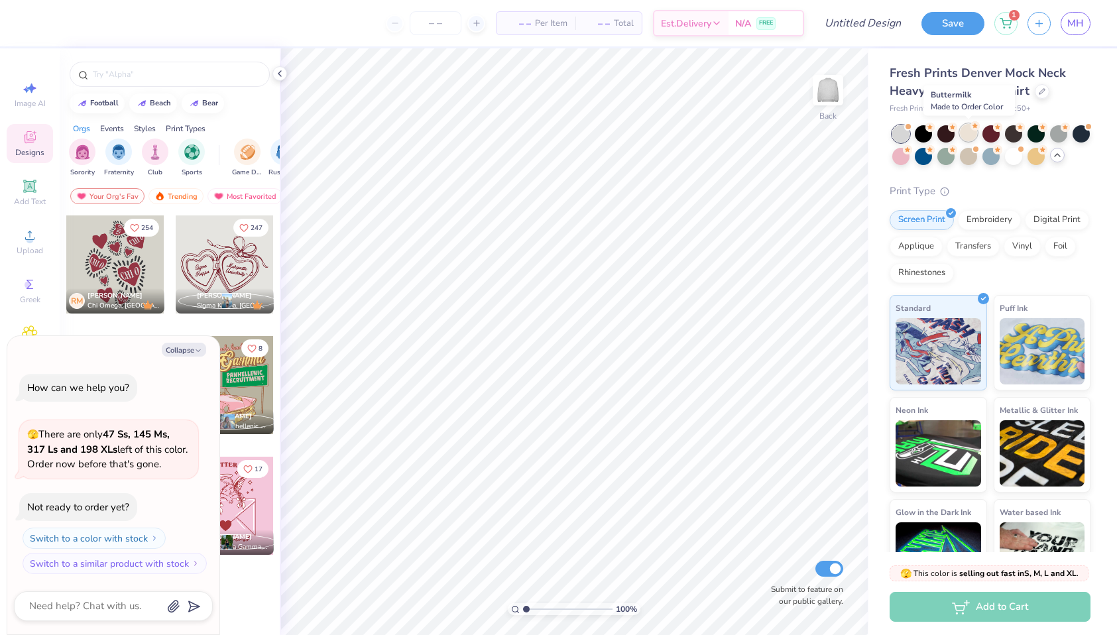
click at [970, 137] on div at bounding box center [968, 132] width 17 height 17
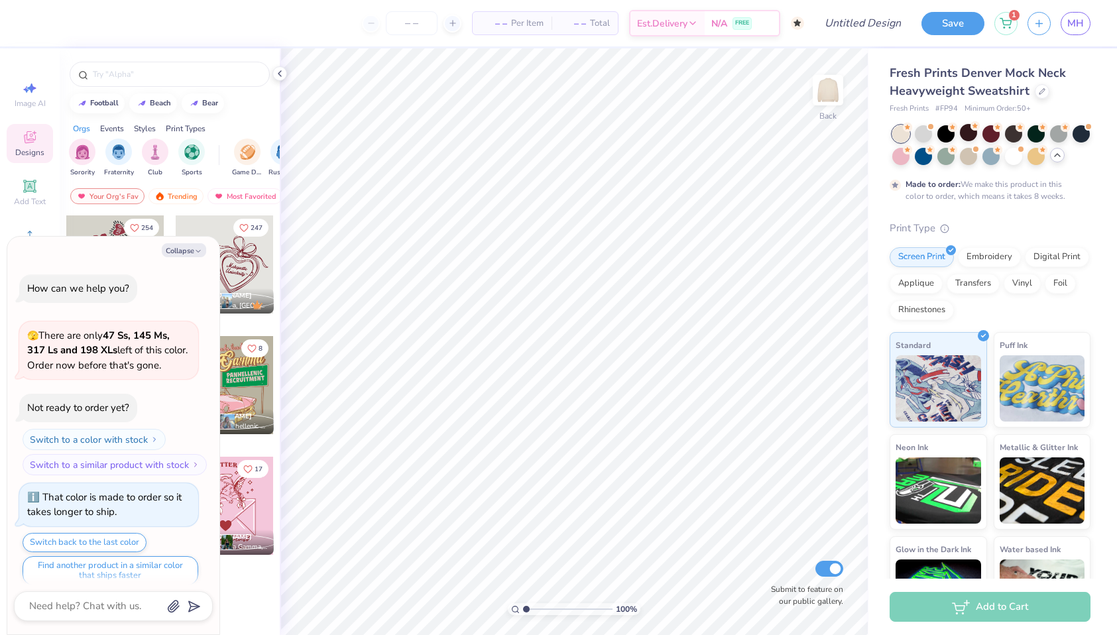
scroll to position [11, 0]
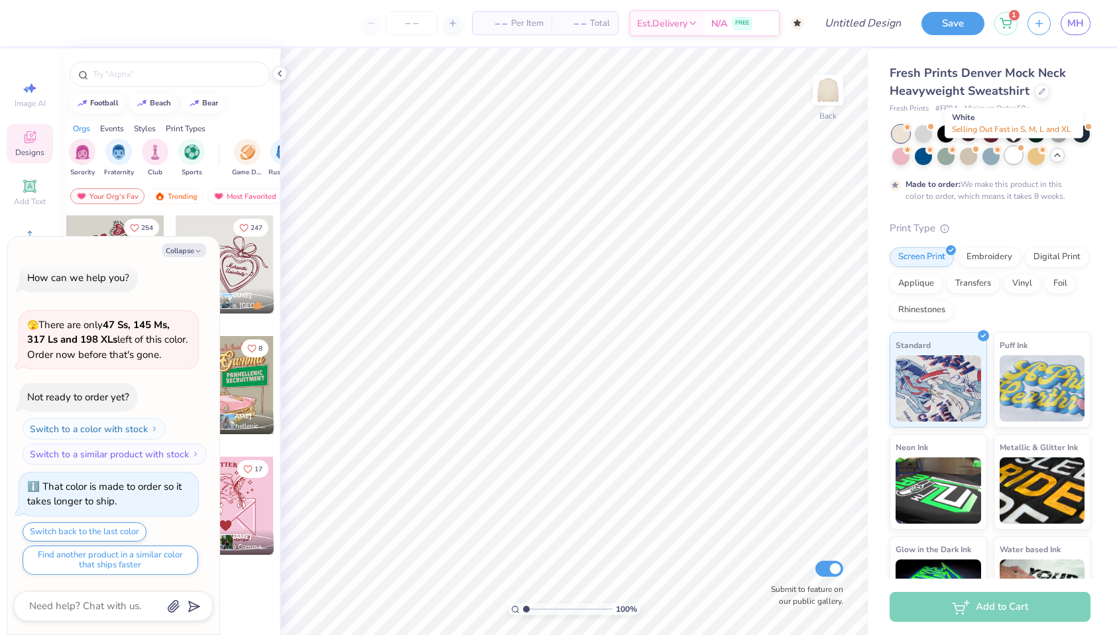
click at [1015, 158] on div at bounding box center [1013, 155] width 17 height 17
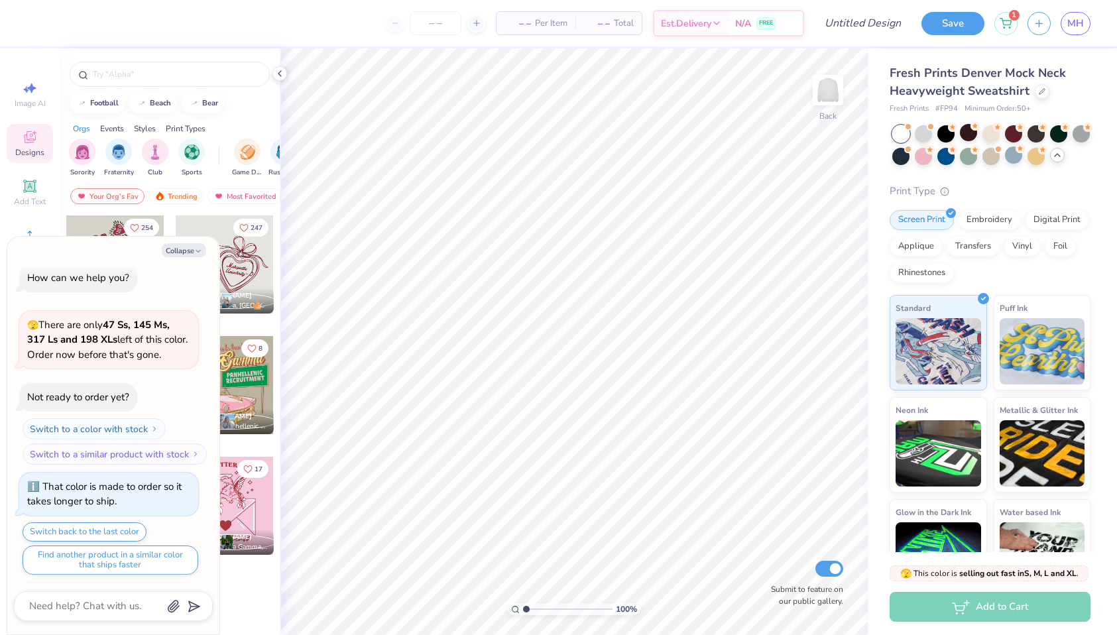
scroll to position [249, 0]
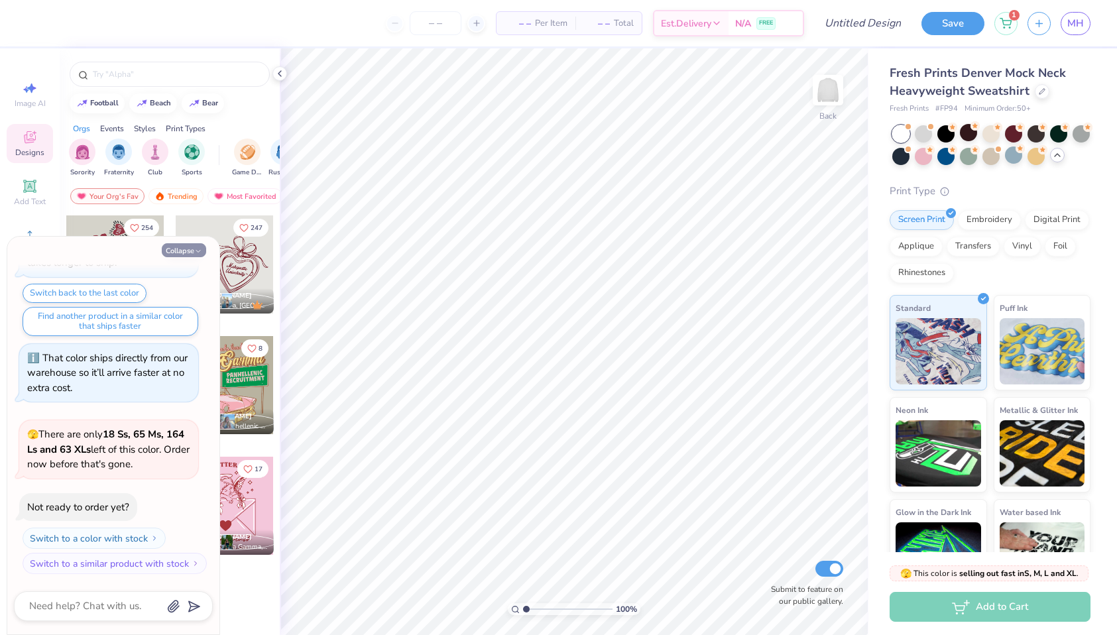
click at [196, 249] on icon "button" at bounding box center [198, 251] width 8 height 8
type textarea "x"
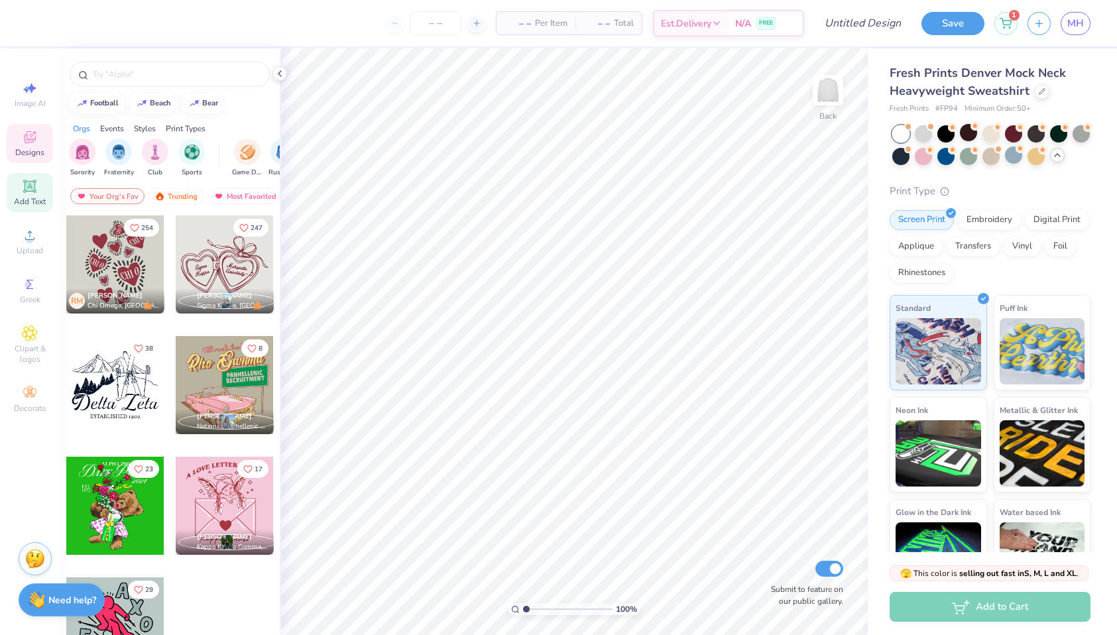
click at [30, 195] on div "Add Text" at bounding box center [30, 192] width 46 height 39
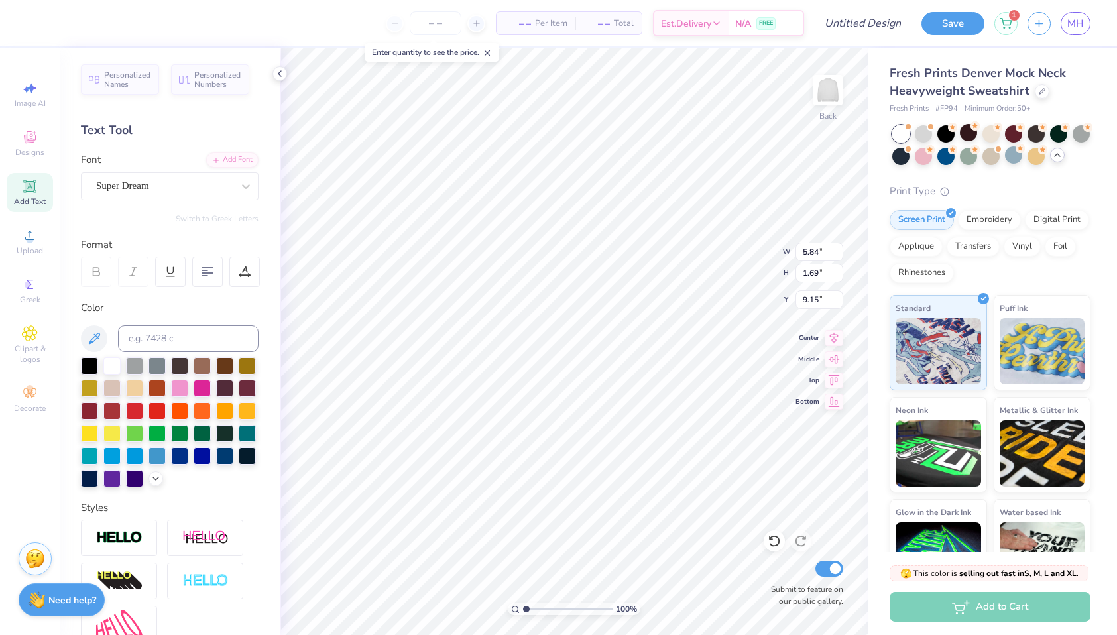
scroll to position [0, 2]
type textarea "Chi Omega"
click at [156, 174] on div "Super Dream" at bounding box center [170, 186] width 178 height 28
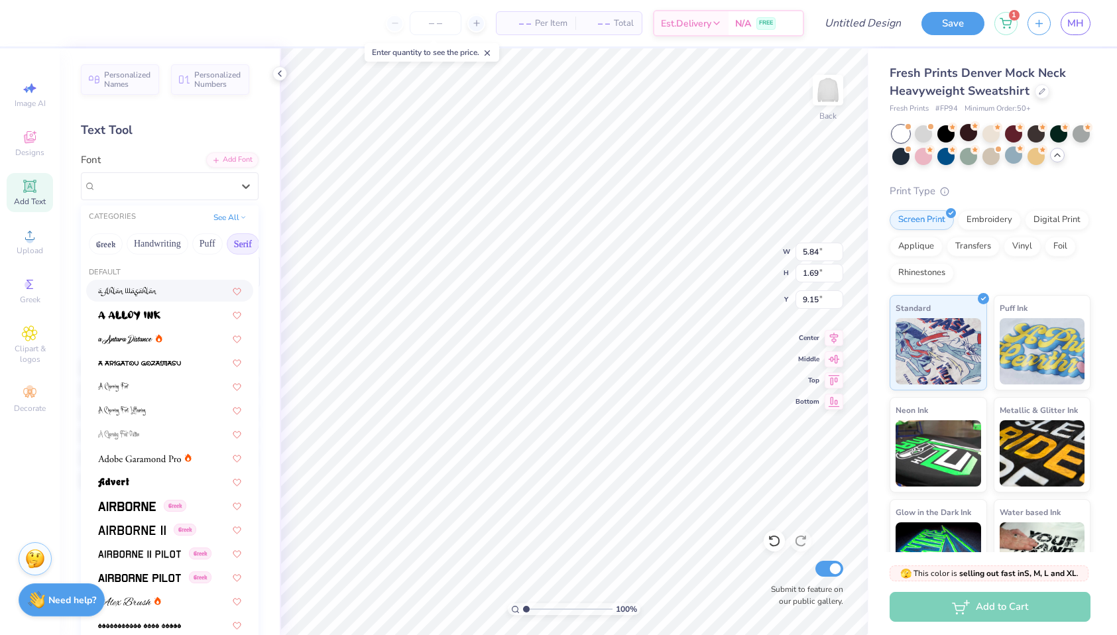
click at [238, 241] on button "Serif" at bounding box center [243, 243] width 32 height 21
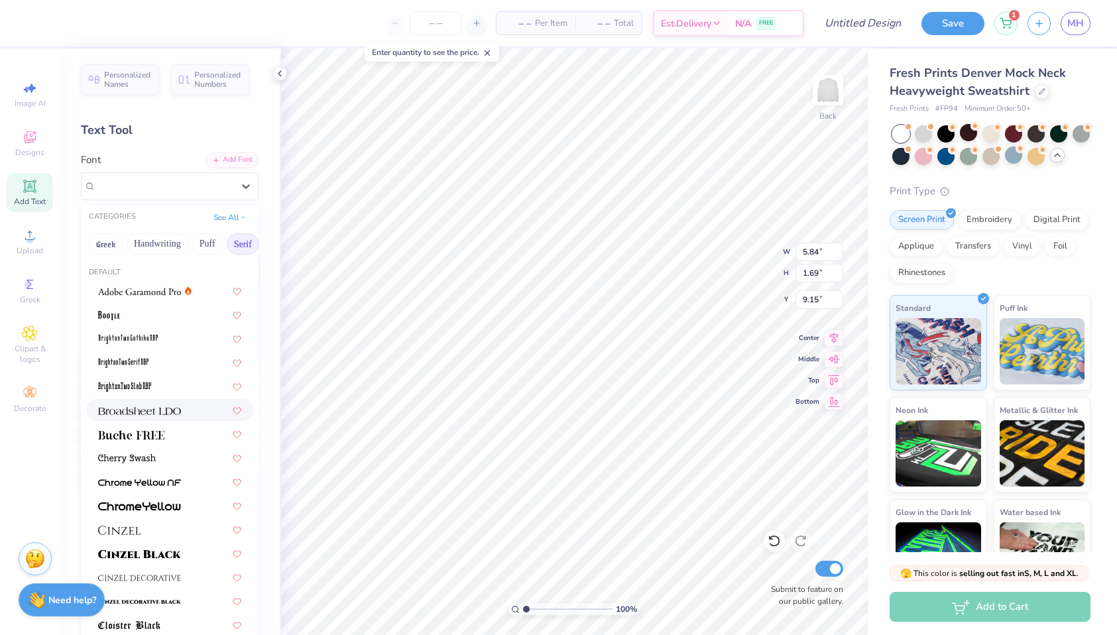
click at [180, 419] on div at bounding box center [169, 410] width 167 height 22
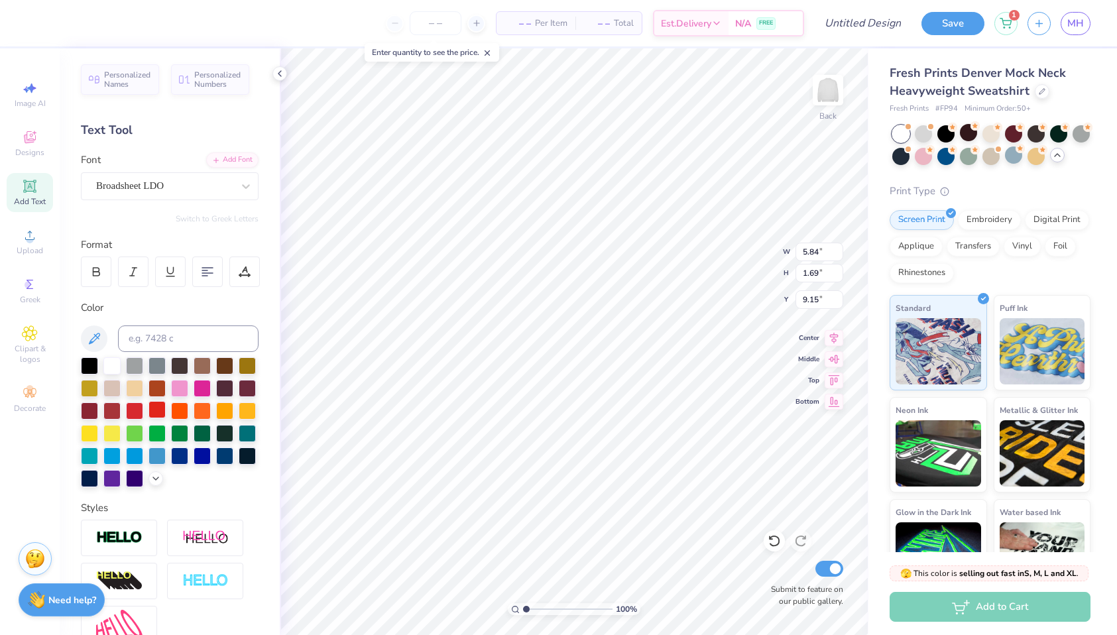
click at [156, 414] on div at bounding box center [157, 409] width 17 height 17
type input "9.73"
type input "1.70"
type input "3.44"
click at [91, 265] on div at bounding box center [96, 272] width 30 height 30
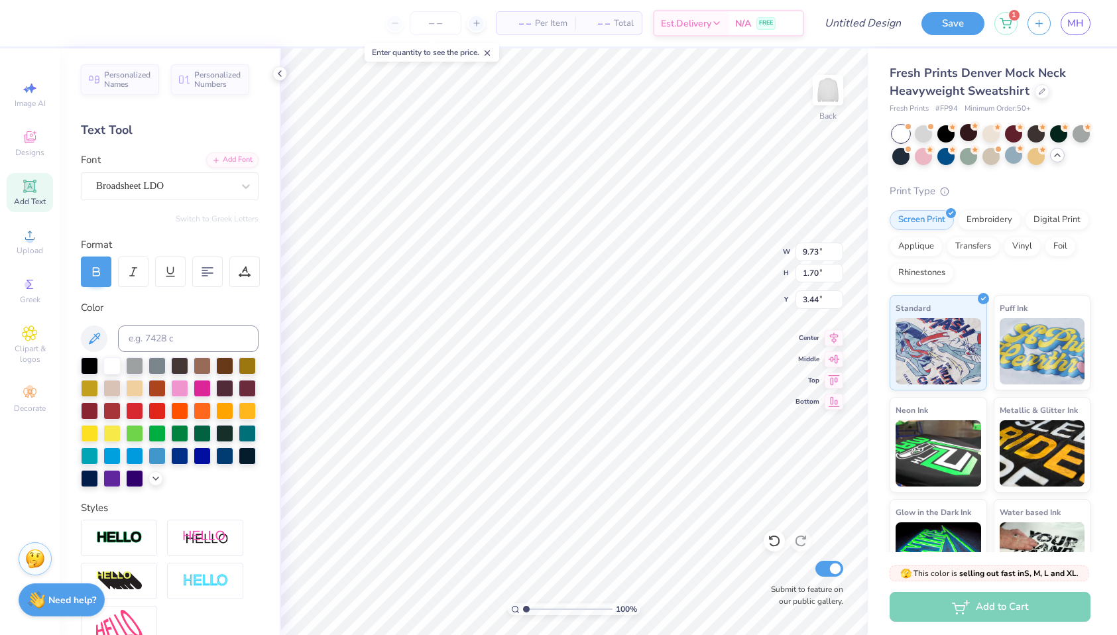
type input "9.74"
click at [861, 25] on input "Design Title" at bounding box center [847, 23] width 130 height 27
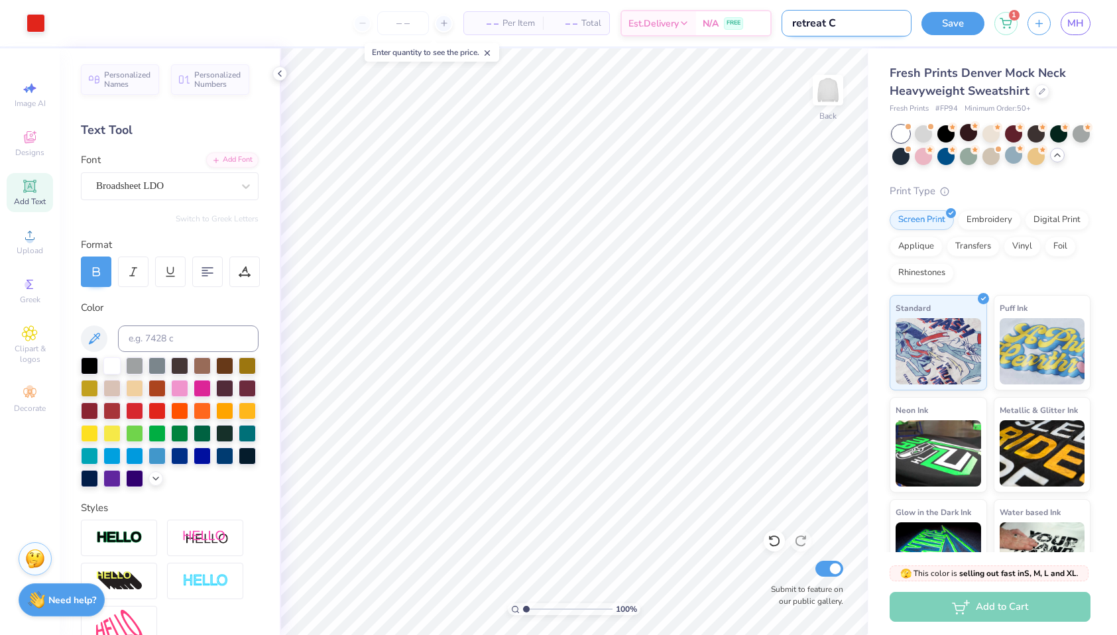
type input "retreat C"
click at [945, 17] on button "Save" at bounding box center [953, 21] width 63 height 23
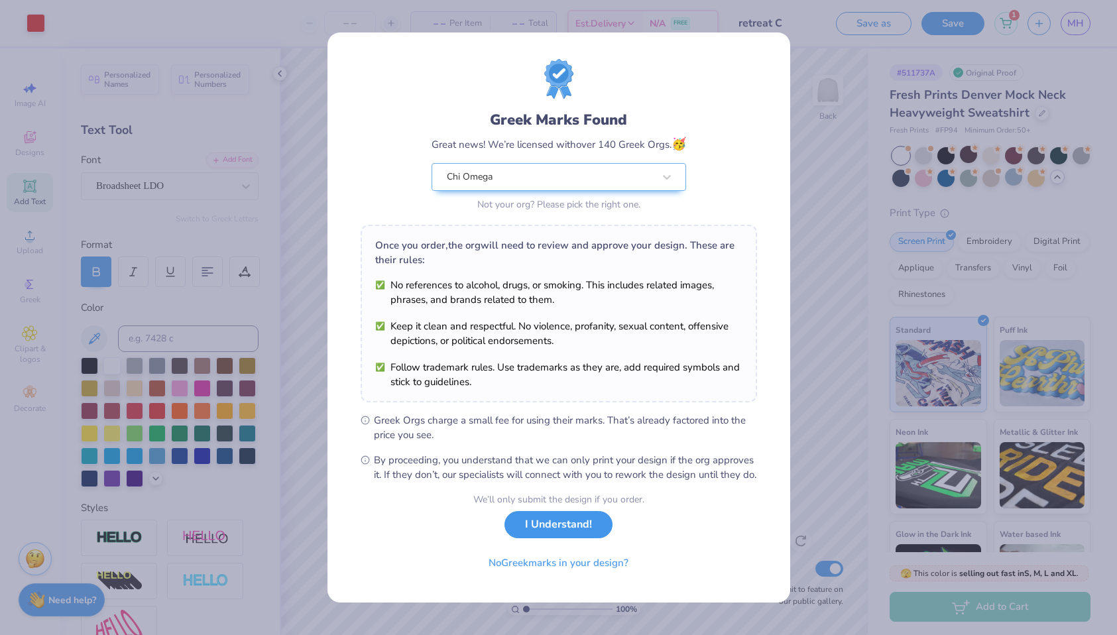
click at [563, 537] on button "I Understand!" at bounding box center [559, 524] width 108 height 27
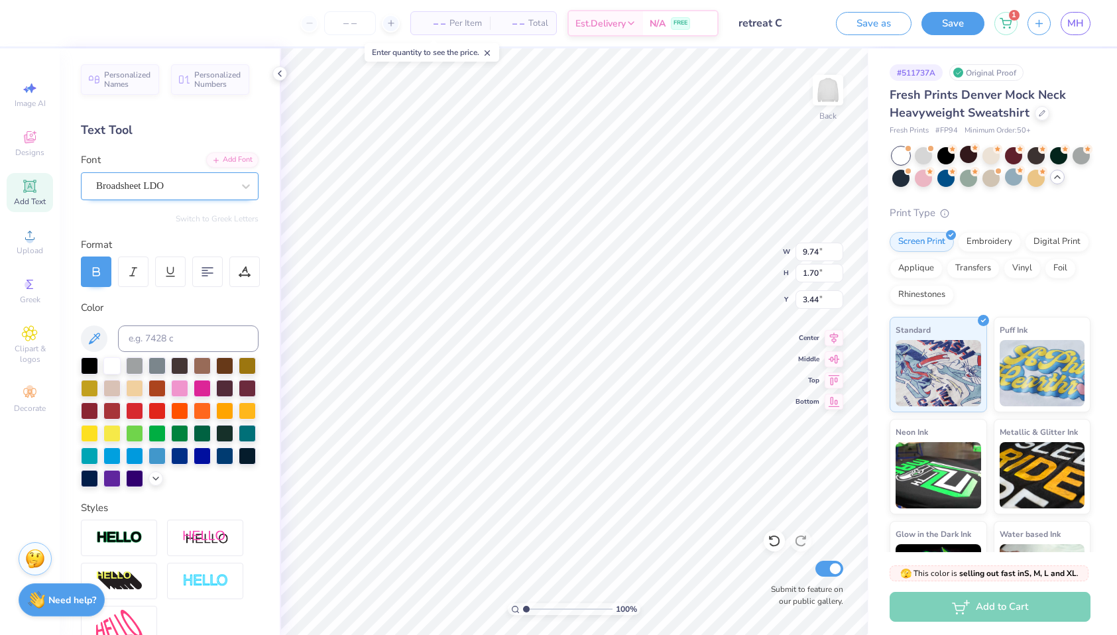
click at [191, 176] on div "Broadsheet LDO" at bounding box center [164, 186] width 139 height 21
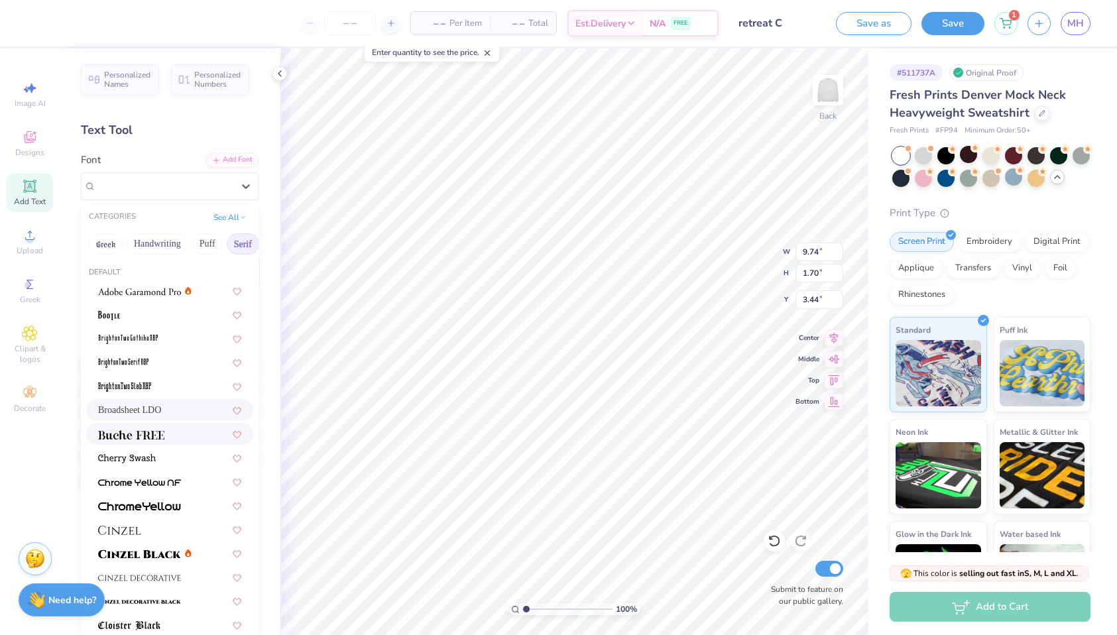
click at [136, 436] on img at bounding box center [131, 434] width 66 height 9
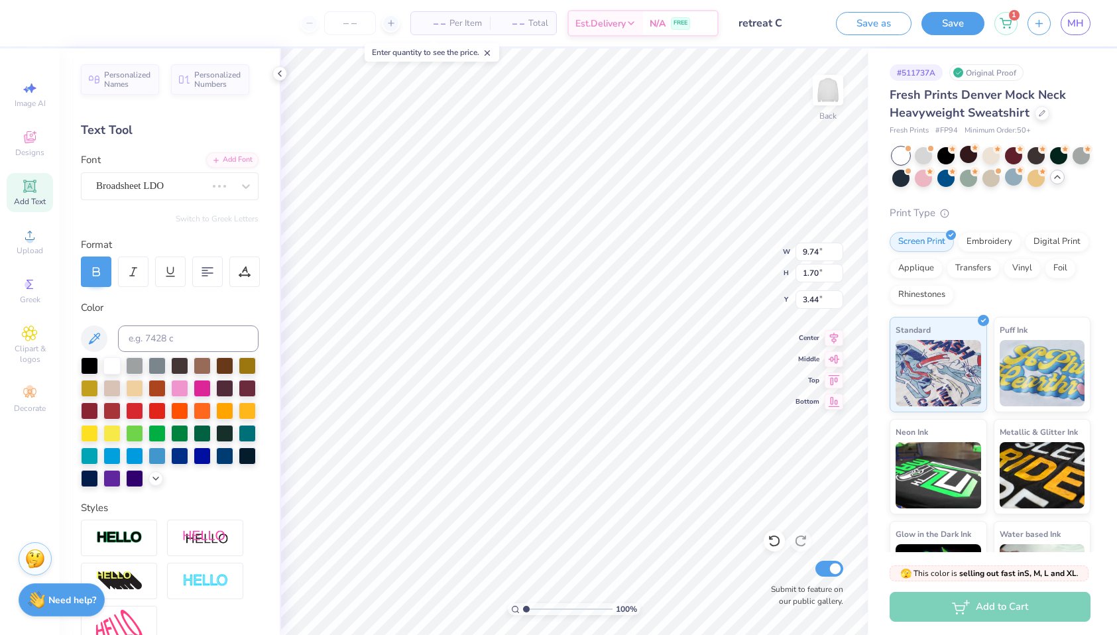
type input "8.98"
type input "1.78"
type input "3.40"
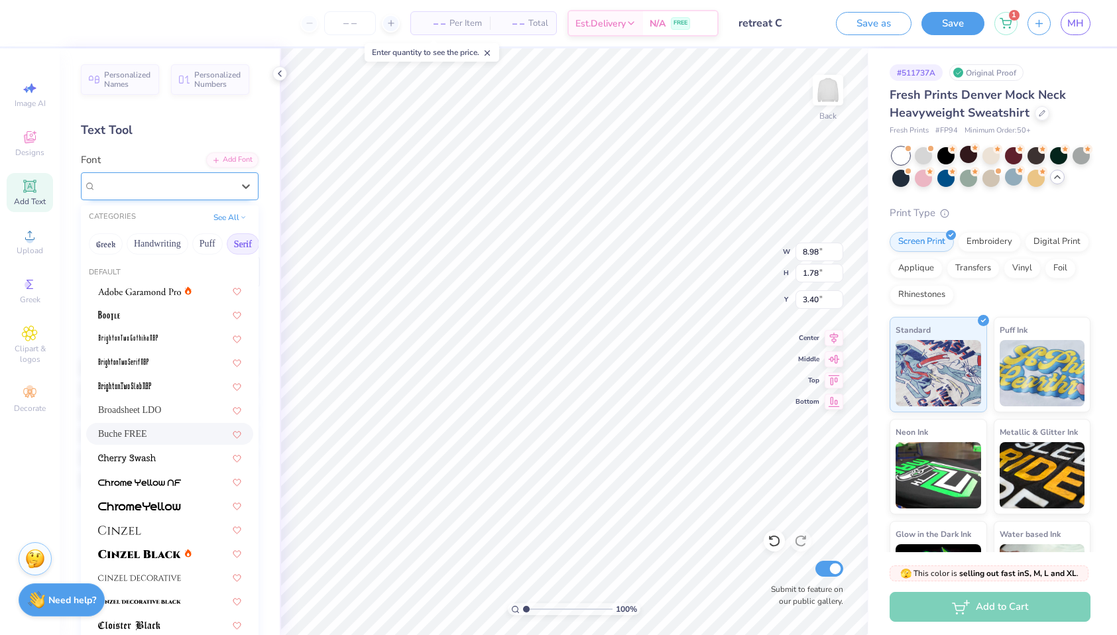
click at [142, 189] on div "Buche FREE" at bounding box center [164, 186] width 139 height 21
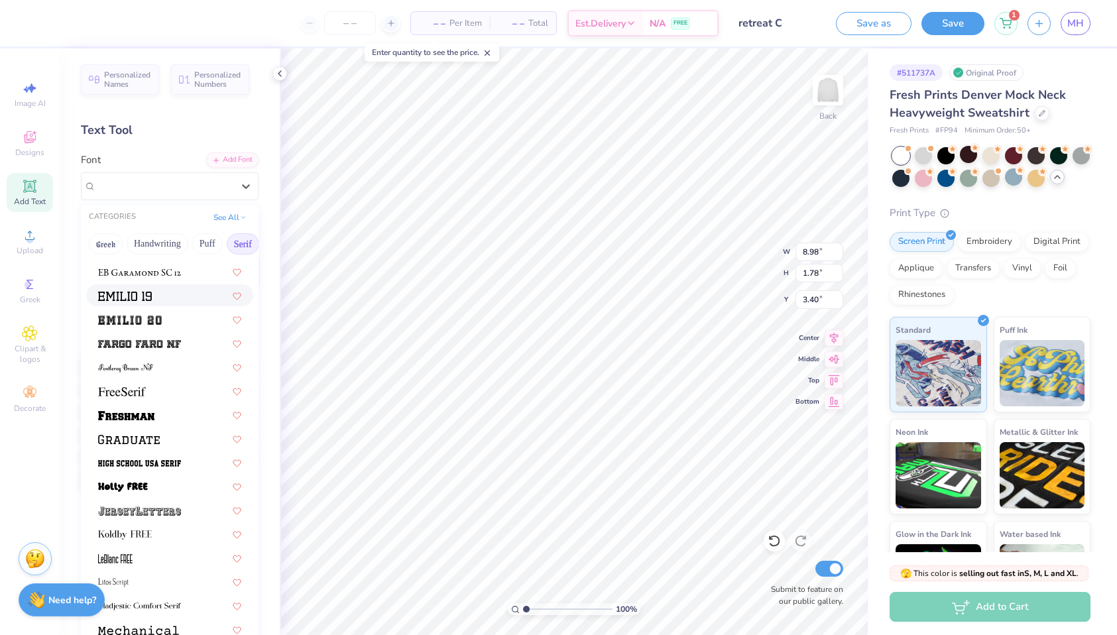
scroll to position [1032, 0]
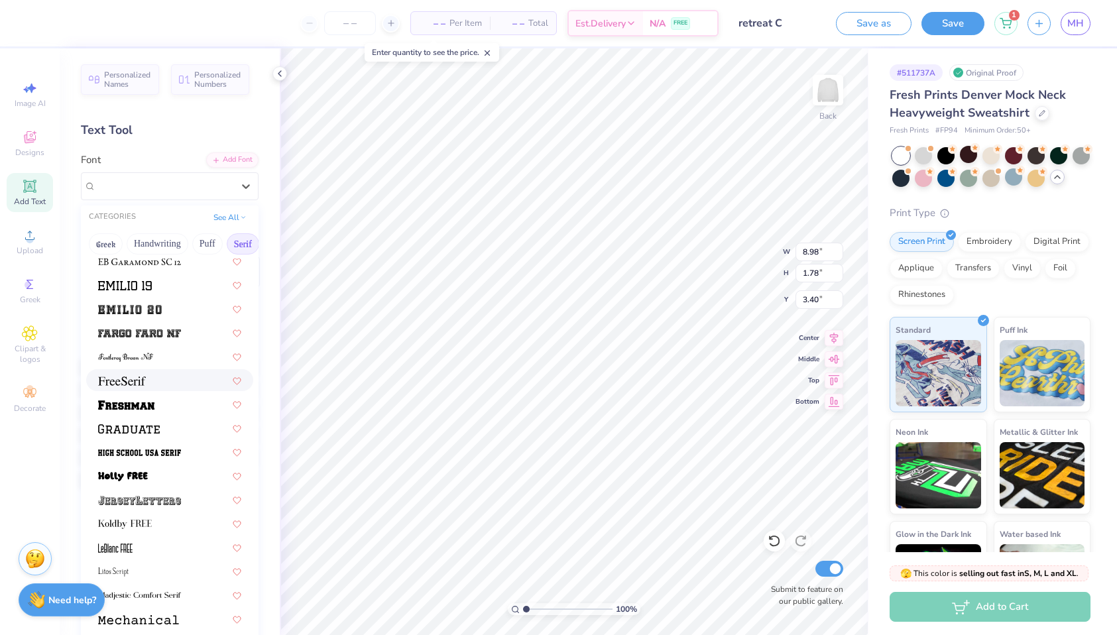
click at [159, 380] on div at bounding box center [169, 380] width 143 height 14
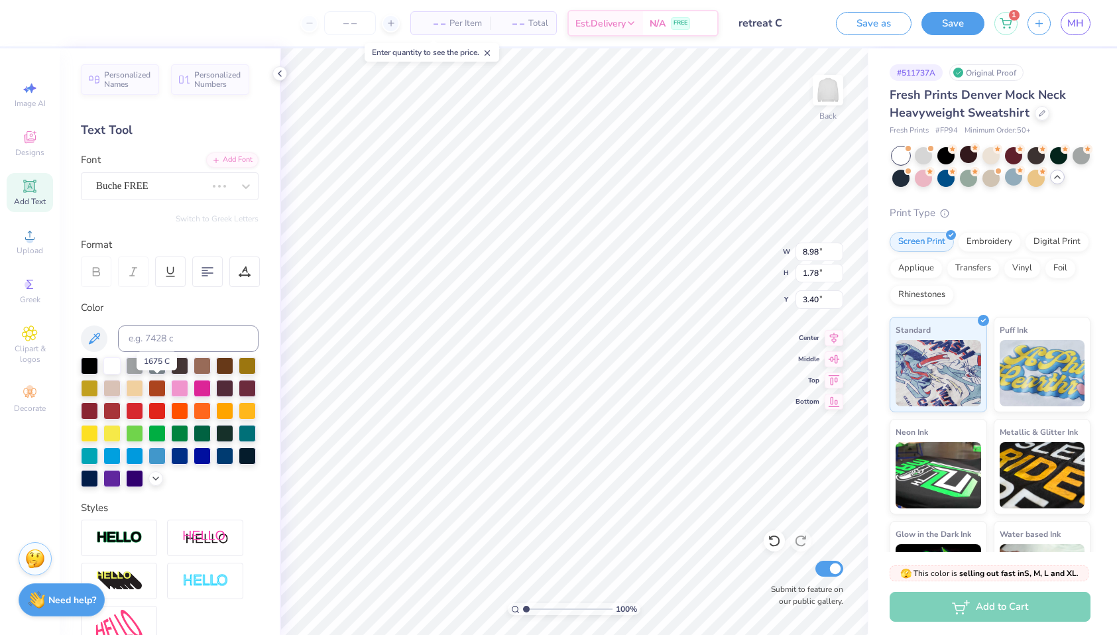
type input "8.17"
type input "1.66"
type input "3.46"
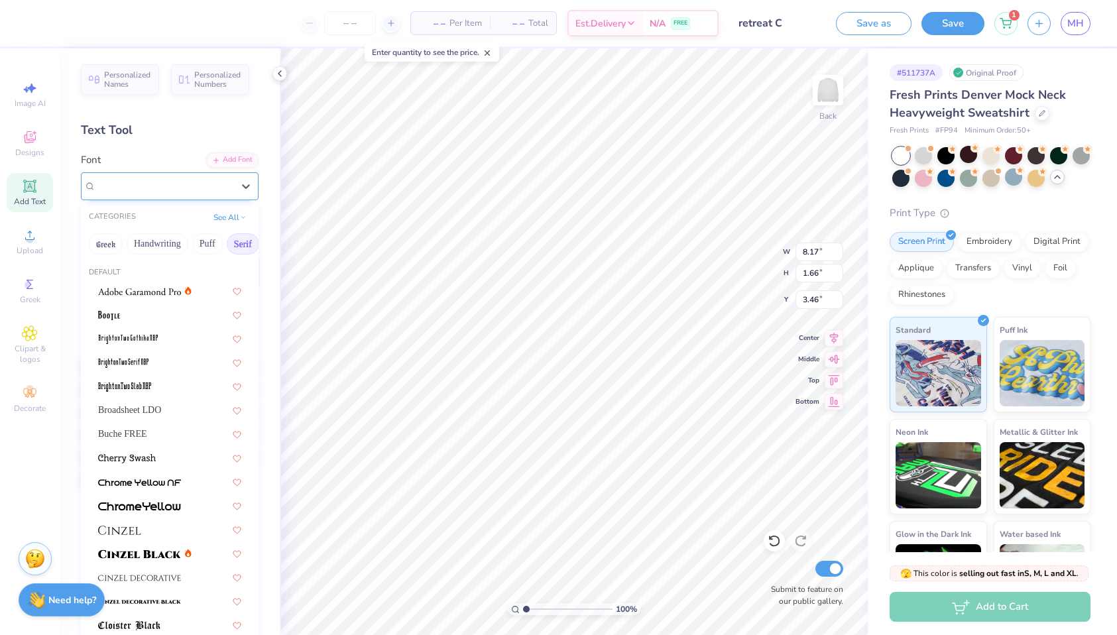
click at [198, 186] on div "FreeSerif" at bounding box center [164, 186] width 139 height 21
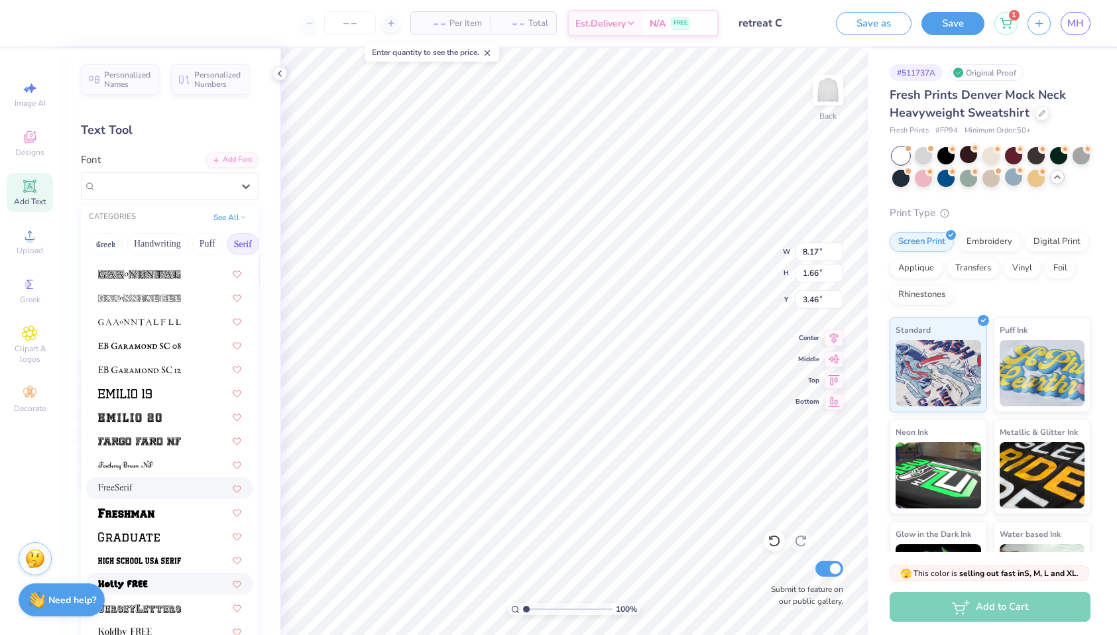
scroll to position [1285, 0]
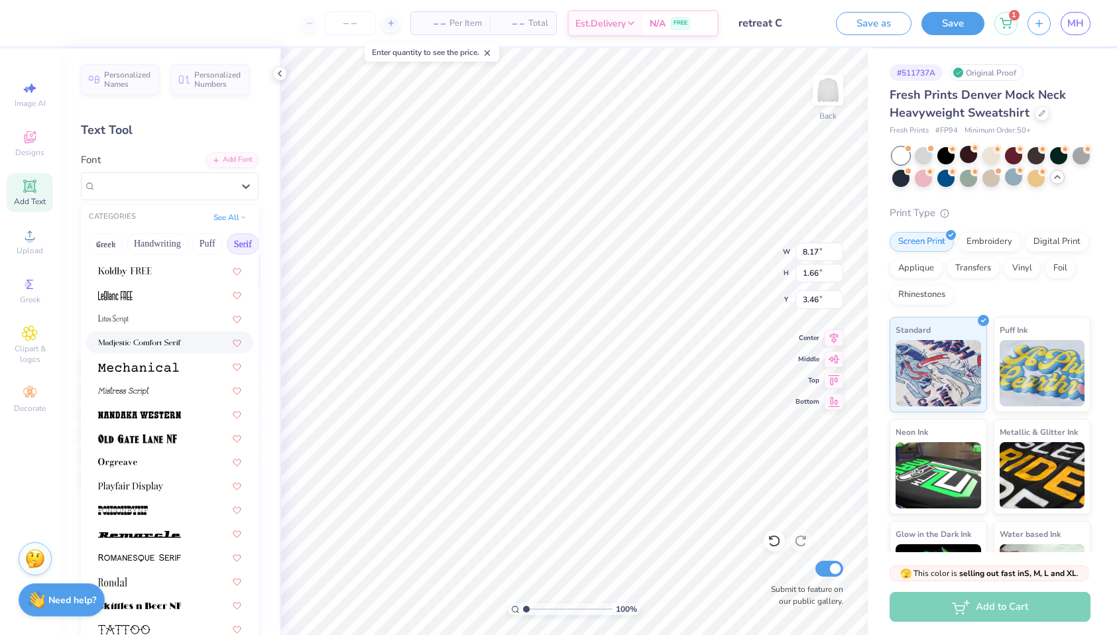
click at [164, 341] on img at bounding box center [139, 343] width 83 height 9
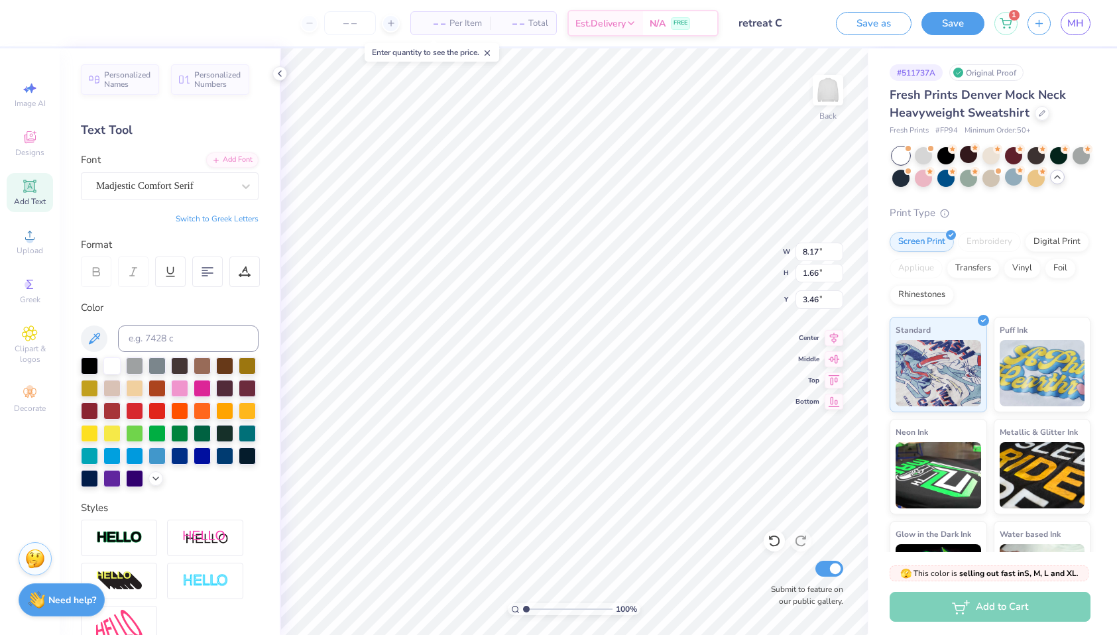
type input "12.25"
type input "2.43"
type input "3.07"
click at [272, 211] on div "Personalized Names Personalized Numbers Text Tool Add Font Font Madjestic Comfo…" at bounding box center [170, 341] width 220 height 587
click at [172, 190] on div "Madjestic Comfort Serif" at bounding box center [164, 186] width 139 height 21
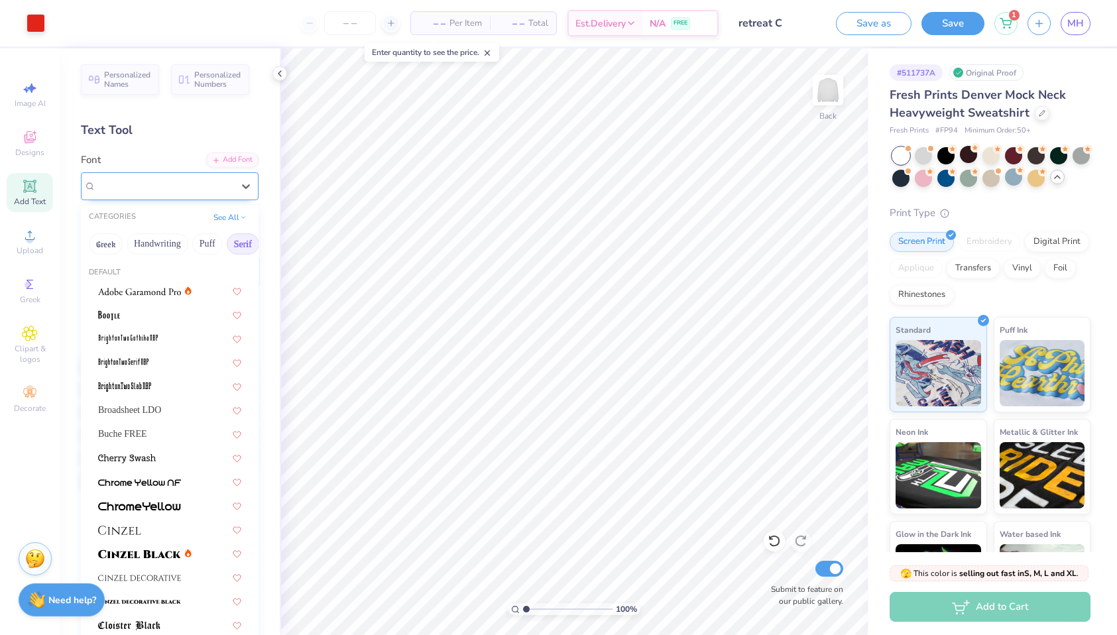
click at [168, 189] on div "Madjestic Comfort Serif" at bounding box center [164, 186] width 139 height 21
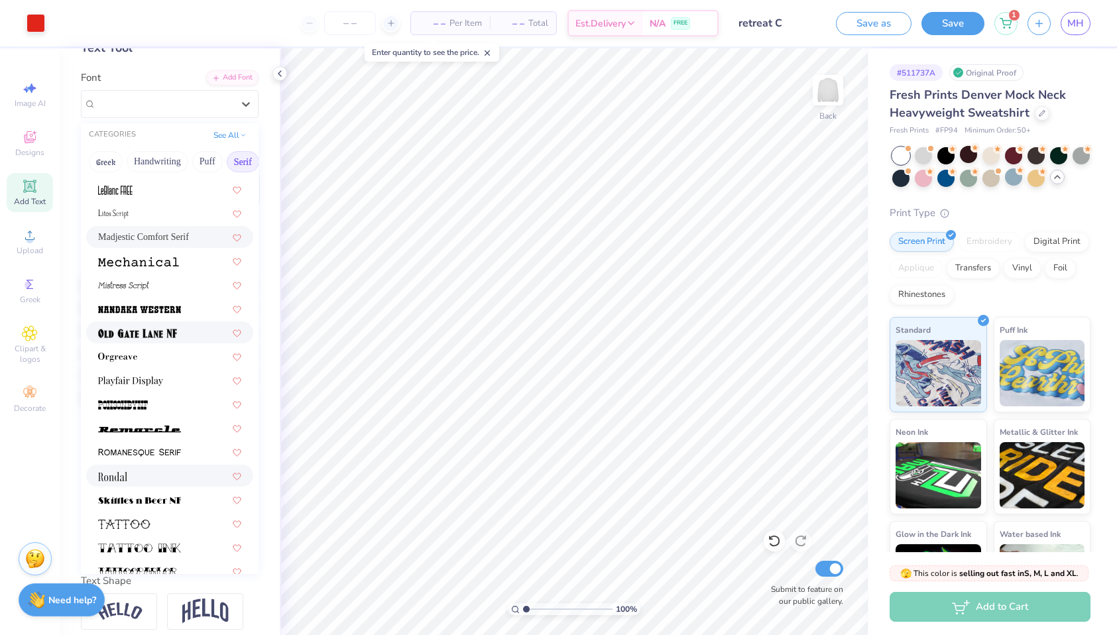
scroll to position [1303, 0]
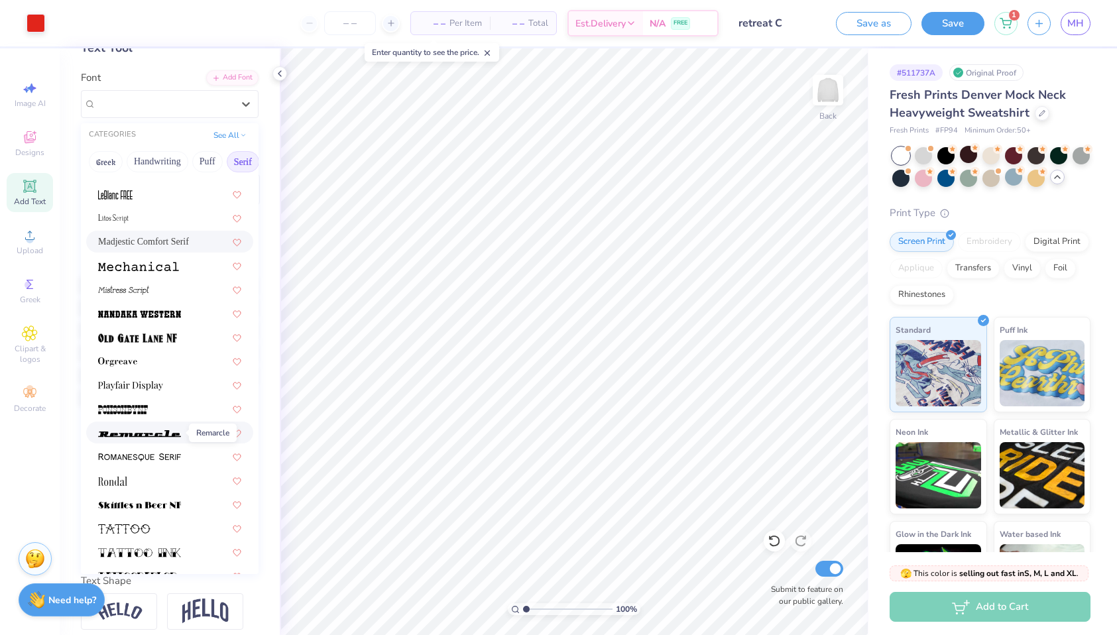
click at [151, 430] on img at bounding box center [139, 433] width 83 height 9
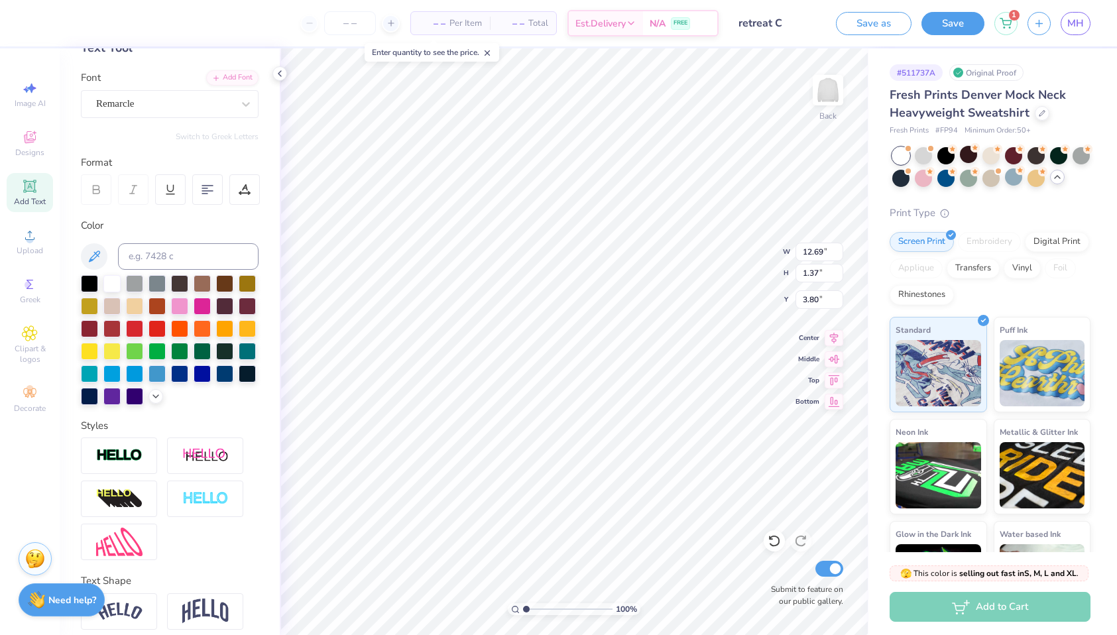
type input "12.69"
type input "1.37"
type input "3.82"
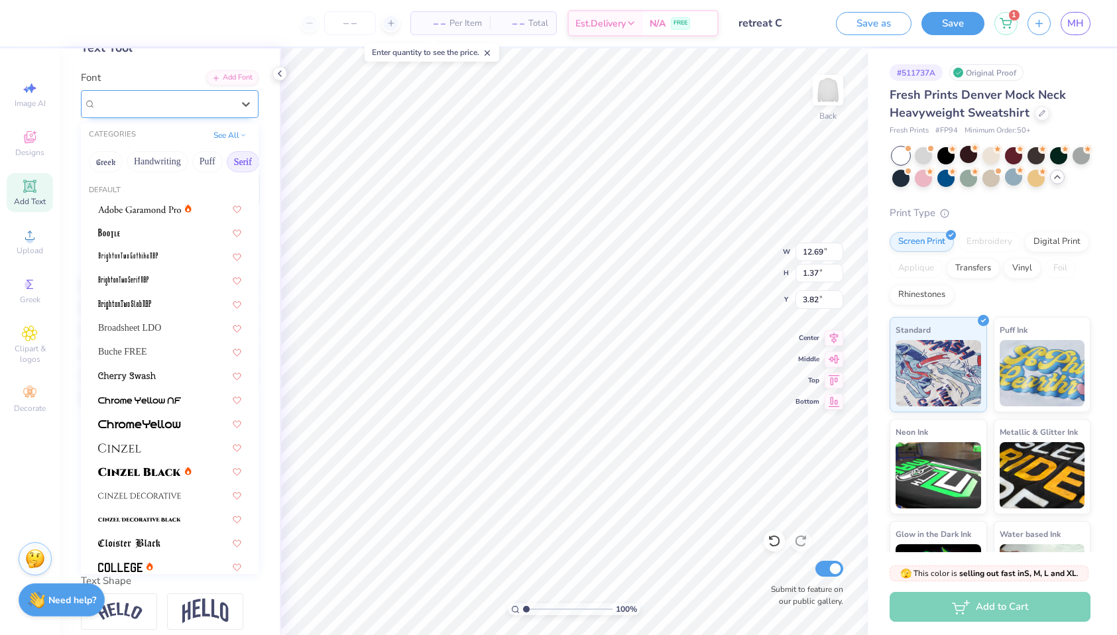
click at [192, 106] on div "Remarcle" at bounding box center [164, 103] width 139 height 21
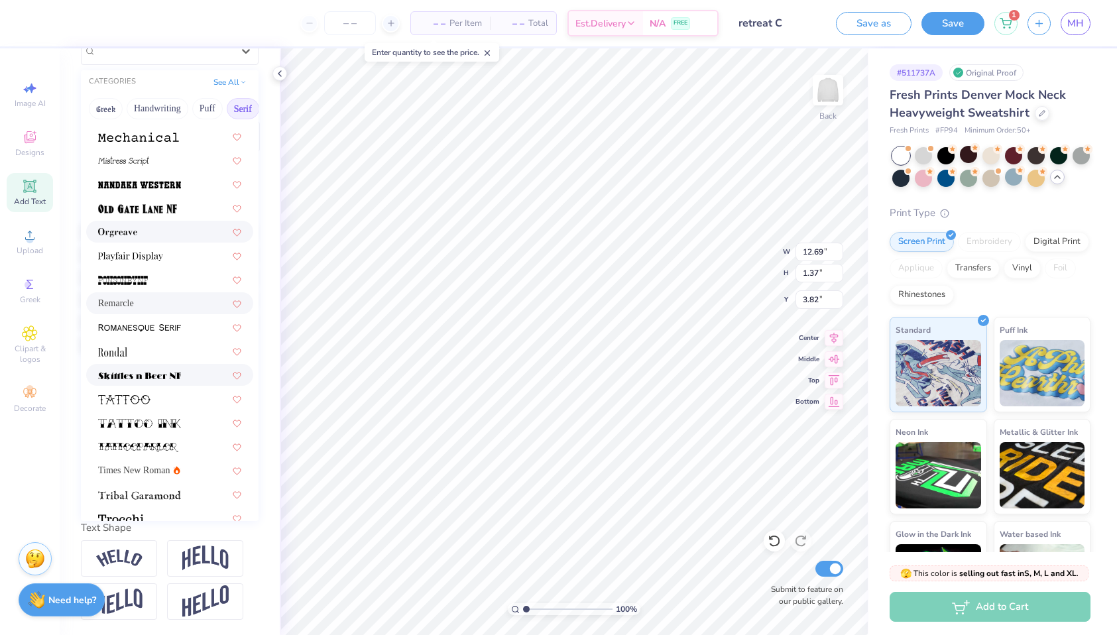
scroll to position [1350, 0]
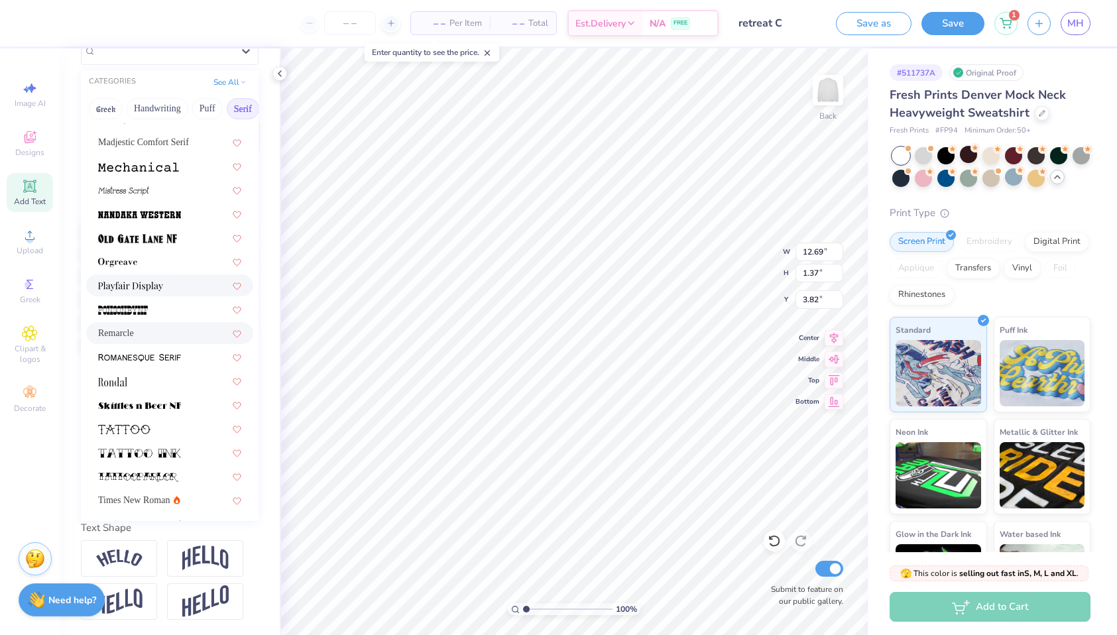
click at [166, 292] on div at bounding box center [169, 285] width 167 height 22
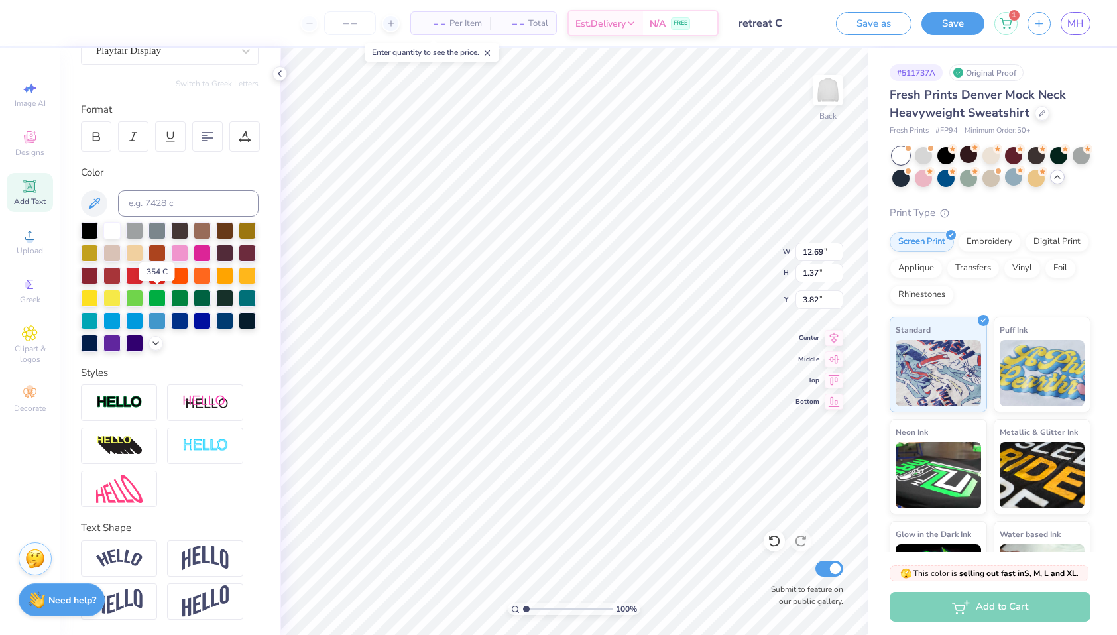
type input "6.18"
type input "1.22"
type input "3.89"
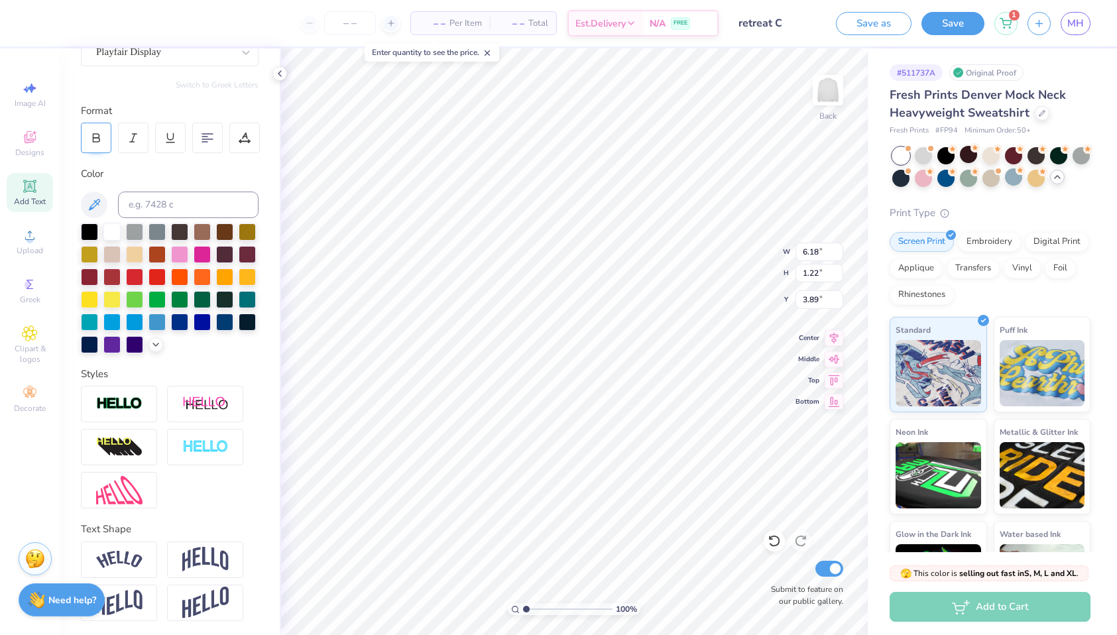
click at [96, 139] on icon at bounding box center [96, 138] width 12 height 12
type input "6.38"
type input "9.29"
type input "1.78"
type input "3.32"
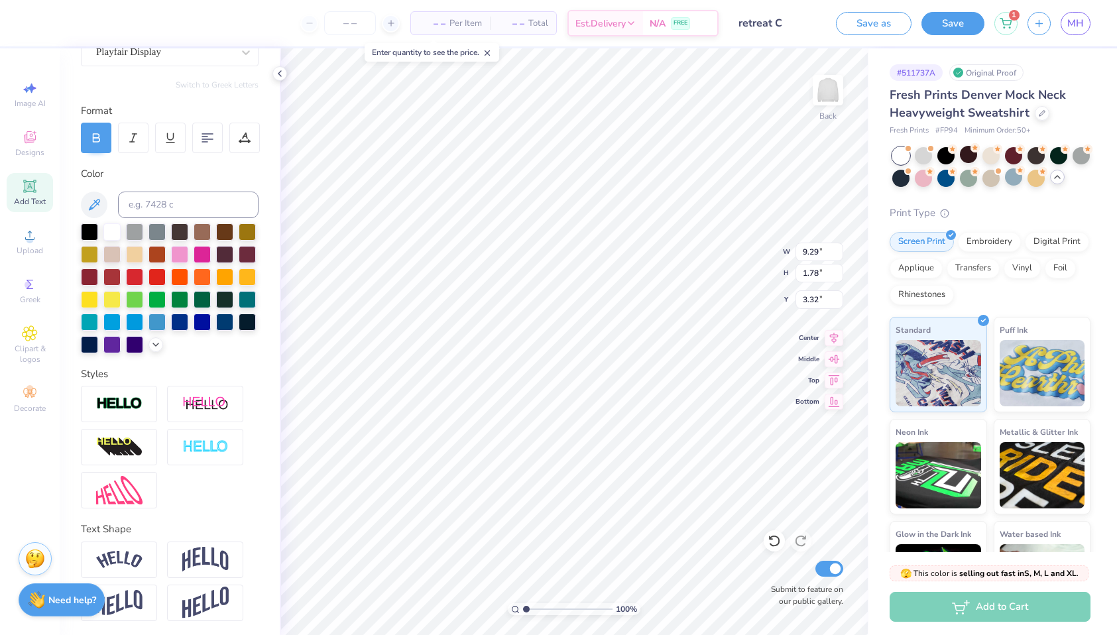
type input "10.89"
type input "2.08"
type input "3.00"
type input "12.43"
type input "2.37"
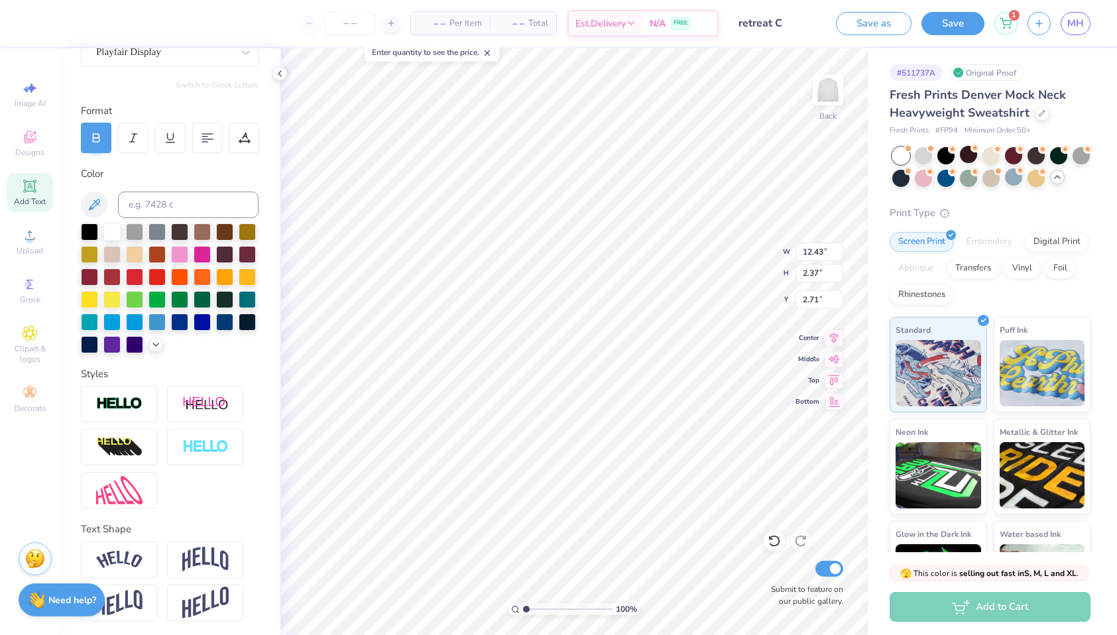
type input "2.75"
click at [123, 546] on div at bounding box center [119, 560] width 76 height 36
type input "14.52"
type input "3.63"
type input "2.12"
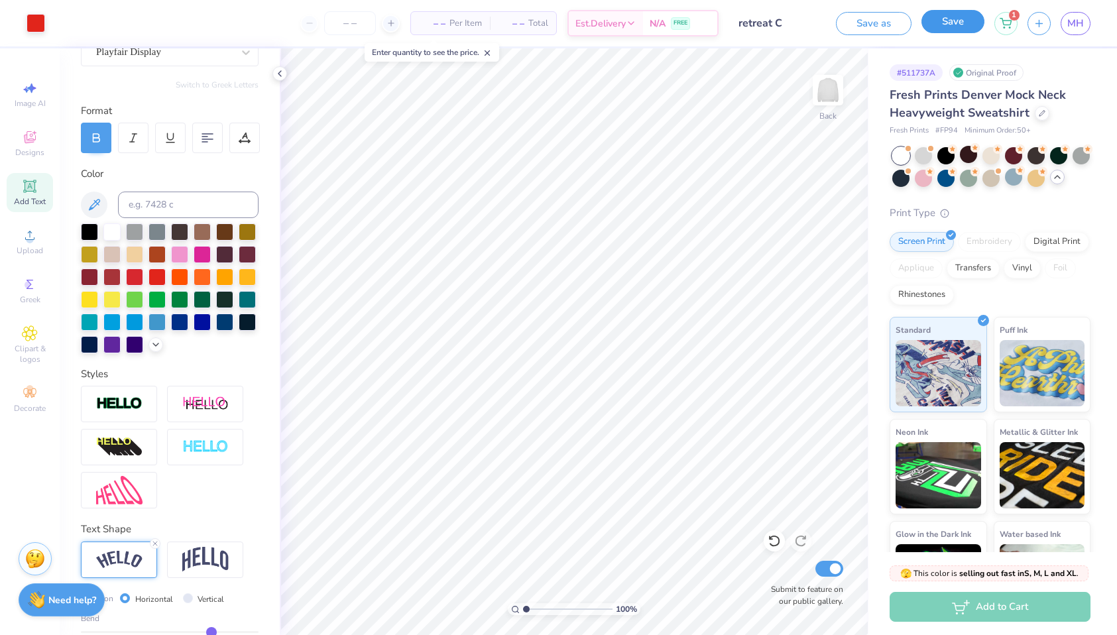
click at [949, 22] on button "Save" at bounding box center [953, 21] width 63 height 23
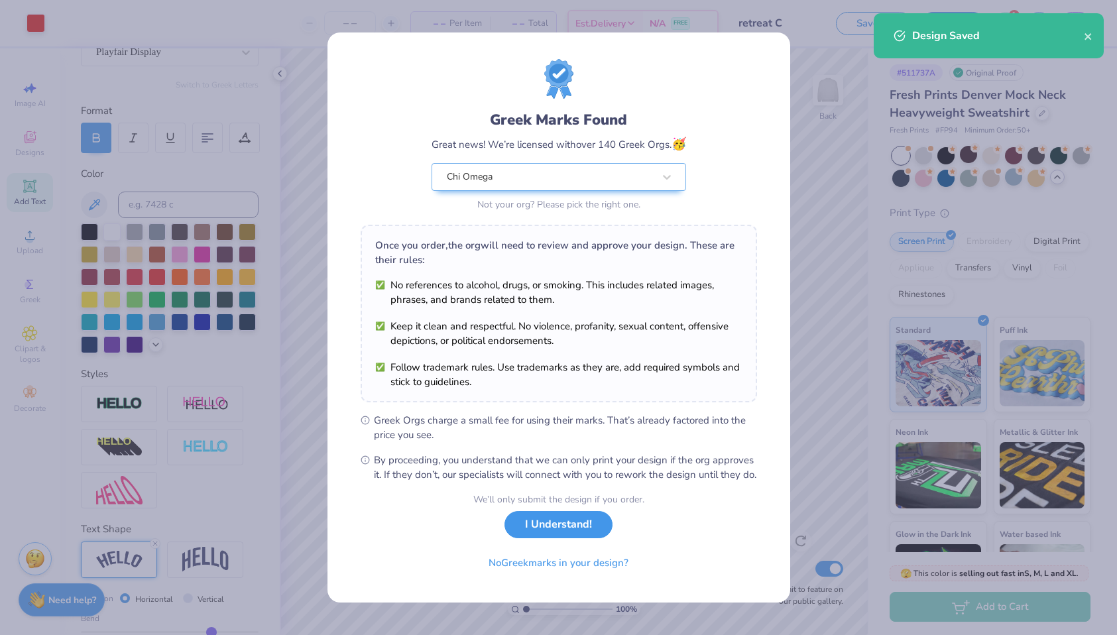
click at [568, 534] on button "I Understand!" at bounding box center [559, 524] width 108 height 27
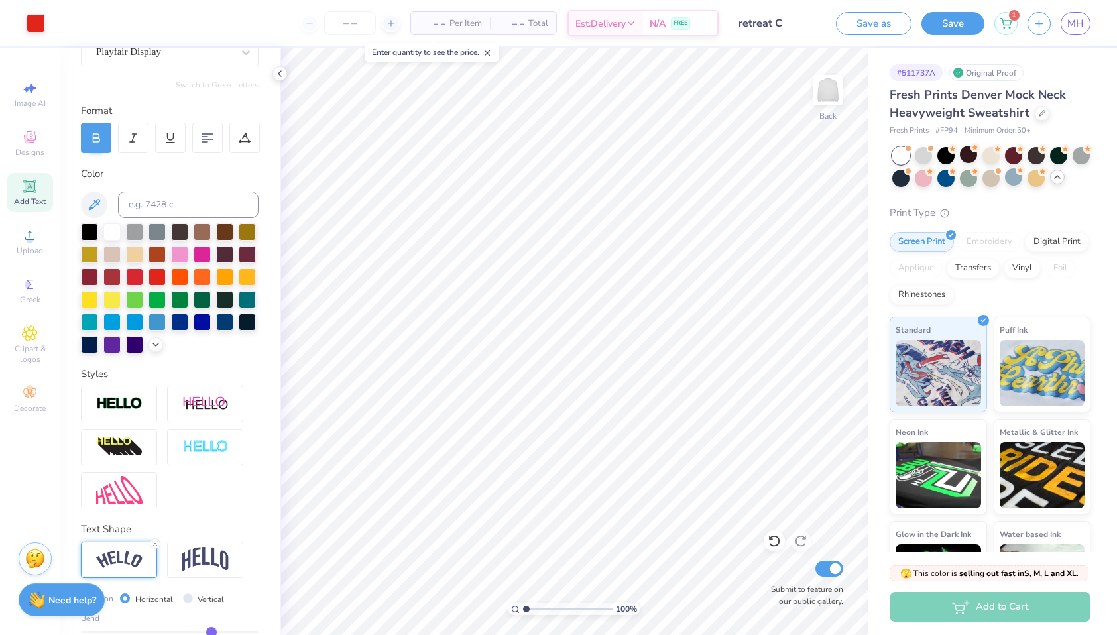
scroll to position [0, 0]
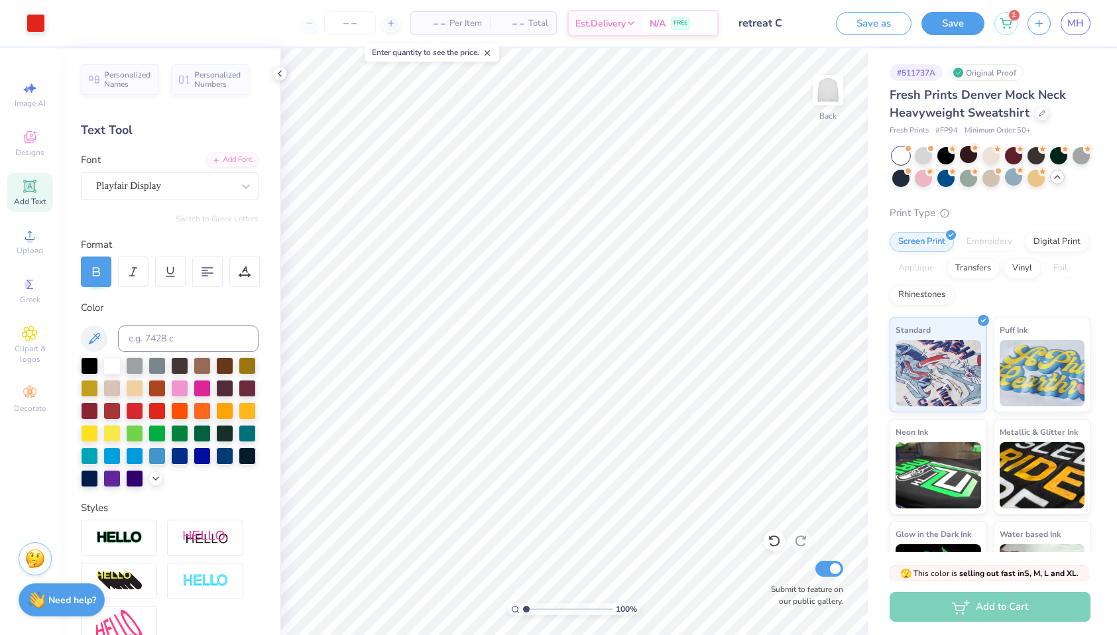
click at [953, 35] on div "Save as Save 1 MH" at bounding box center [976, 23] width 281 height 46
click at [951, 21] on button "Save" at bounding box center [953, 21] width 63 height 23
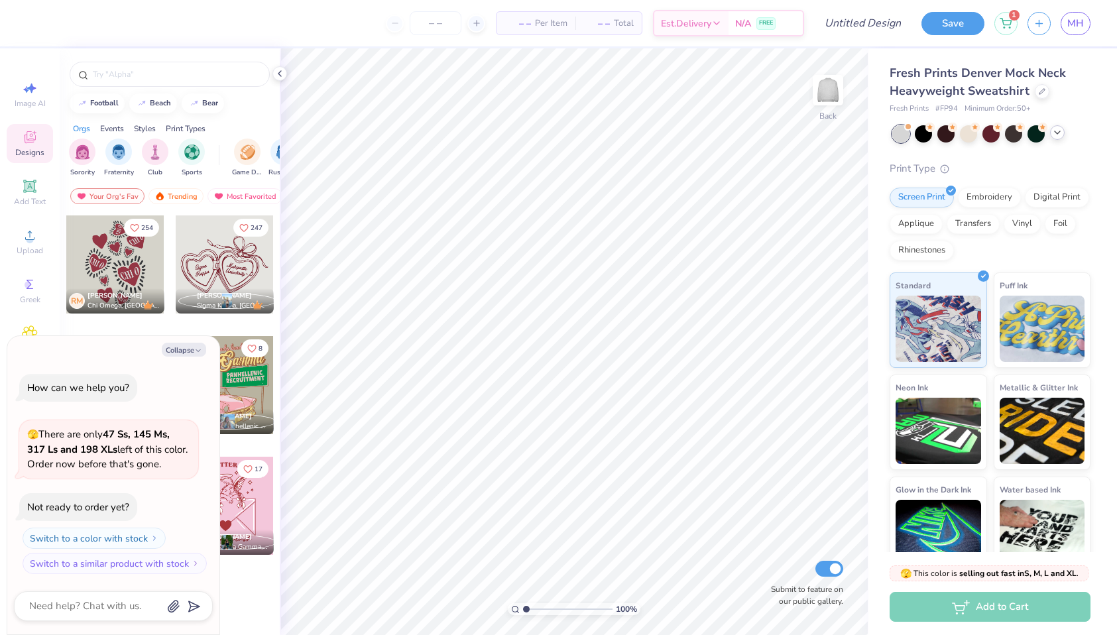
click at [1060, 135] on icon at bounding box center [1057, 132] width 11 height 11
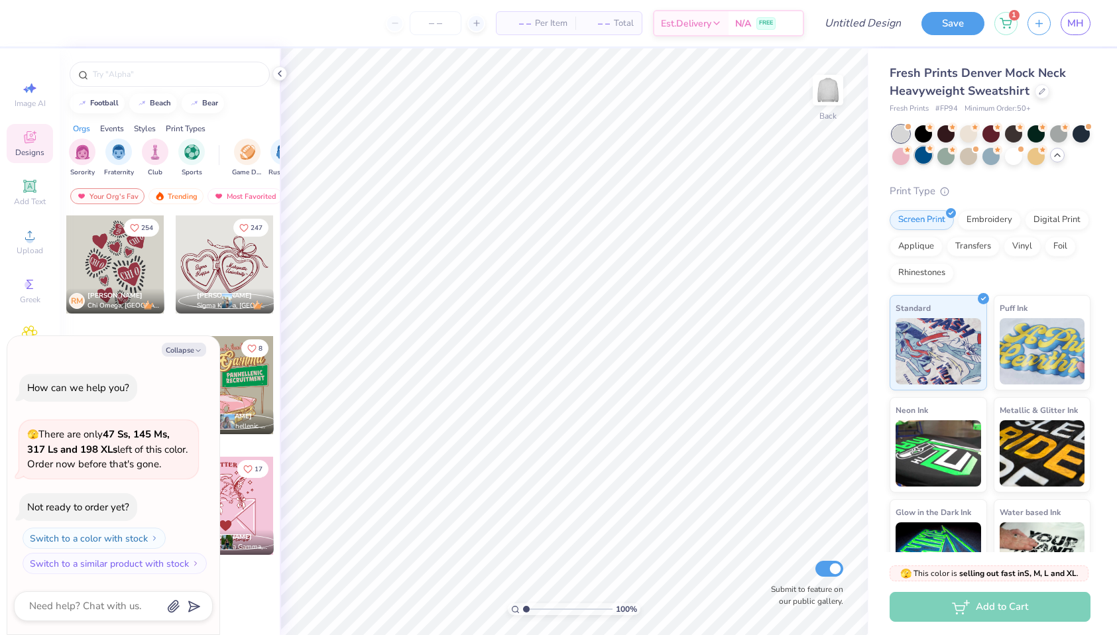
click at [922, 156] on div at bounding box center [923, 155] width 17 height 17
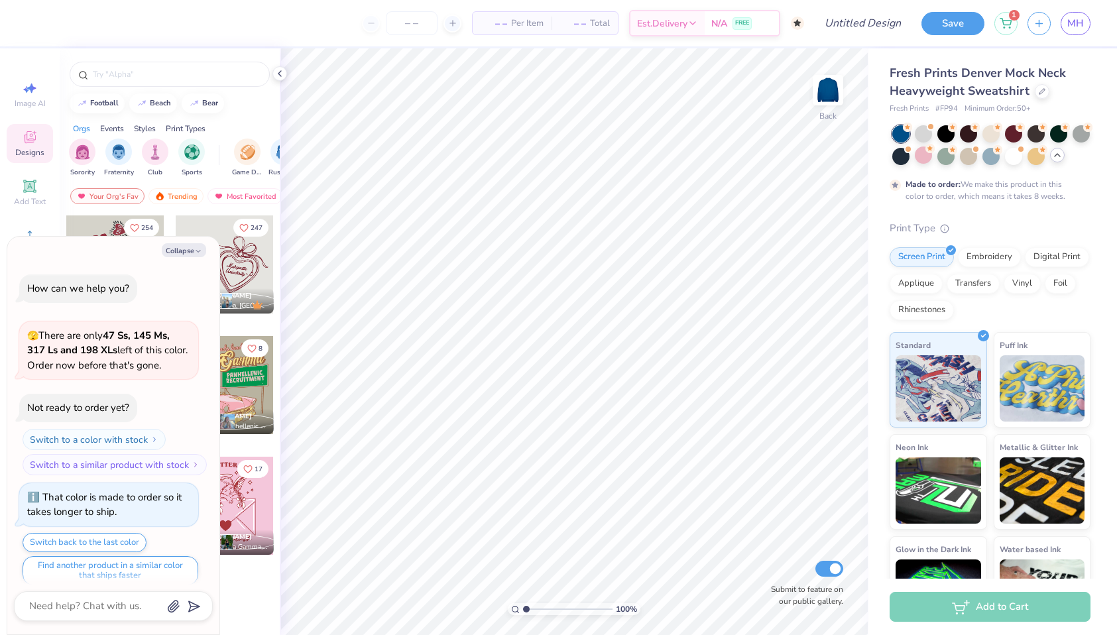
scroll to position [11, 0]
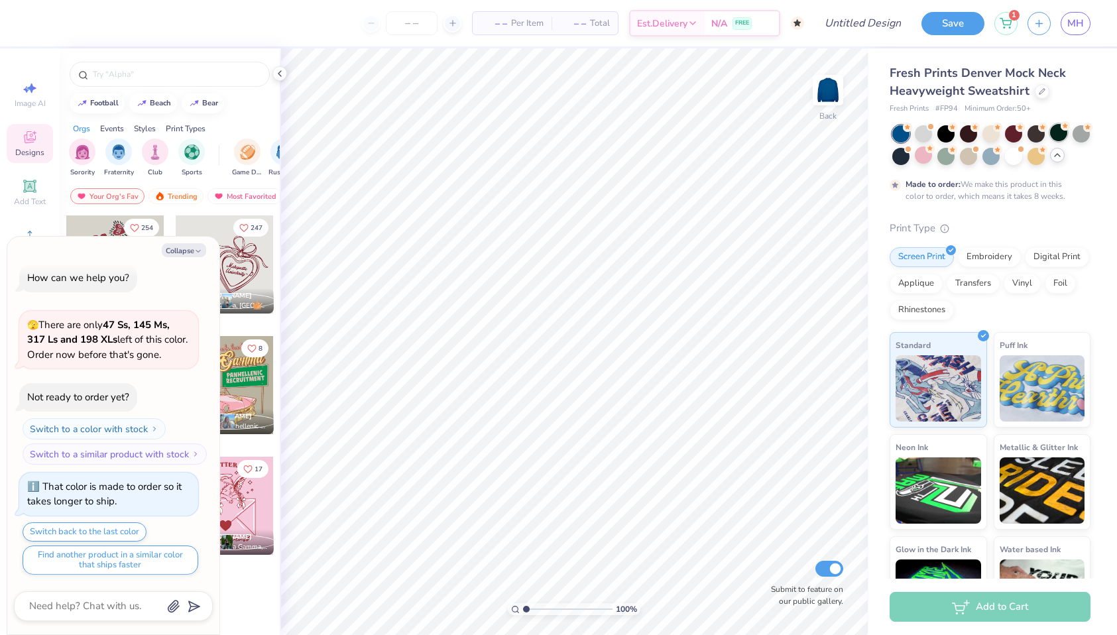
click at [1058, 134] on div at bounding box center [1058, 132] width 17 height 17
click at [1037, 134] on div at bounding box center [1036, 132] width 17 height 17
click at [944, 134] on div at bounding box center [945, 132] width 17 height 17
click at [973, 135] on div at bounding box center [968, 132] width 17 height 17
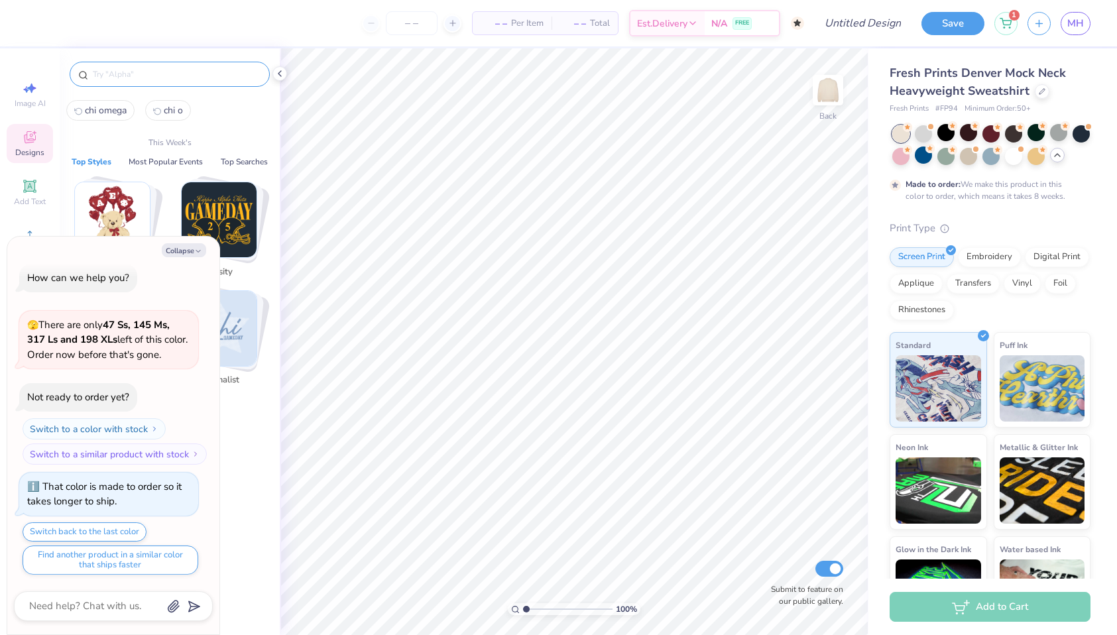
click at [168, 74] on input "text" at bounding box center [176, 74] width 170 height 13
click at [182, 248] on button "Collapse" at bounding box center [184, 250] width 44 height 14
type textarea "x"
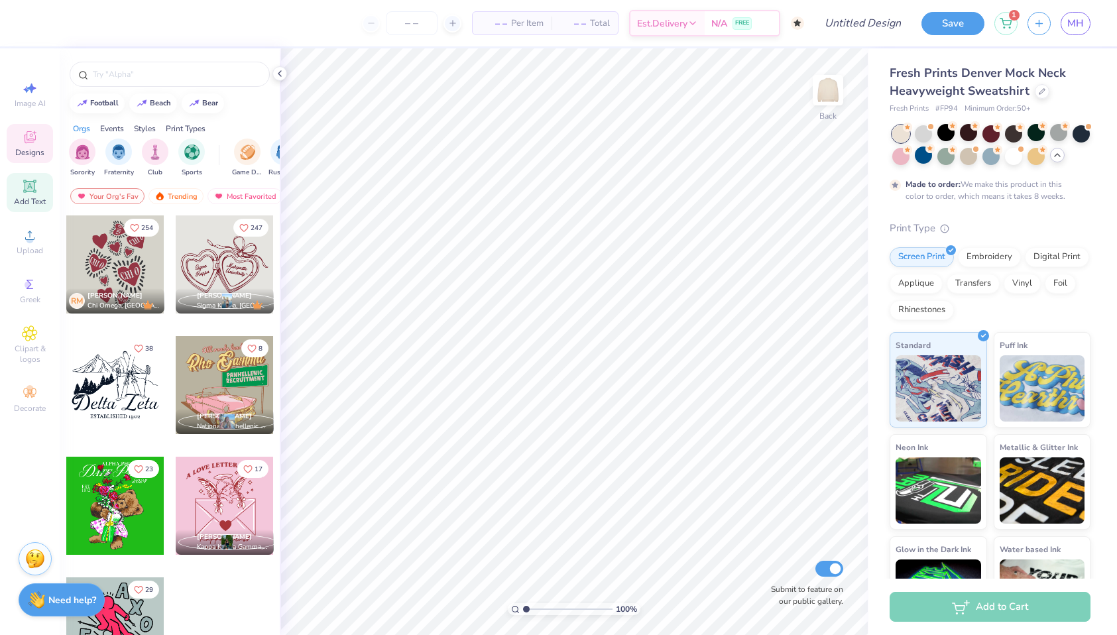
click at [29, 184] on icon at bounding box center [29, 186] width 13 height 13
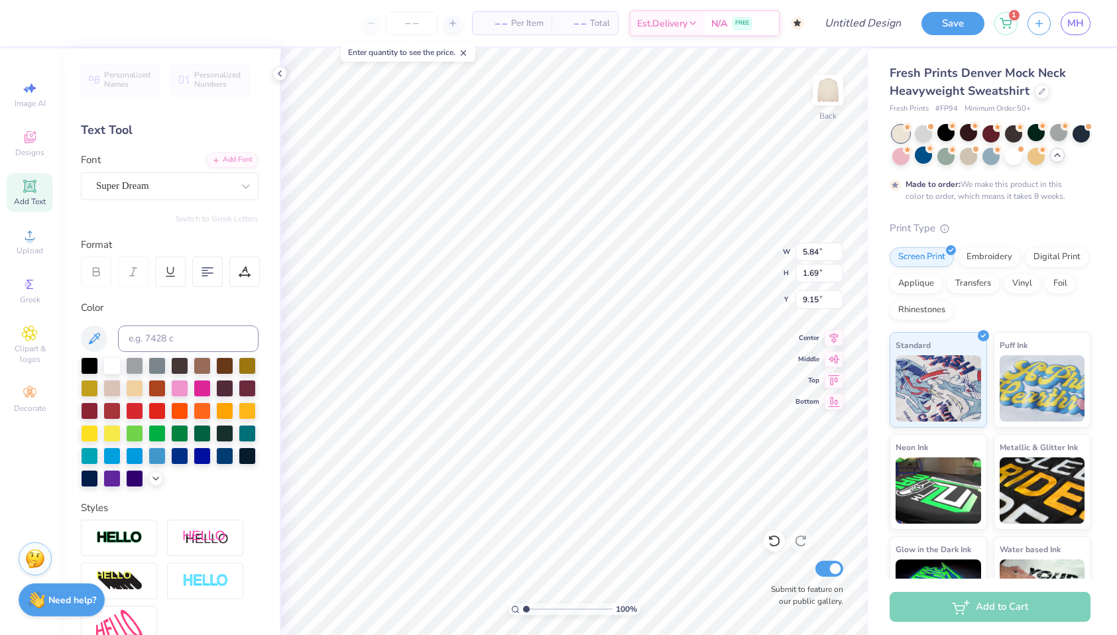
scroll to position [0, 2]
type textarea "Chi Omega"
click at [159, 186] on div "Super Dream" at bounding box center [164, 186] width 139 height 21
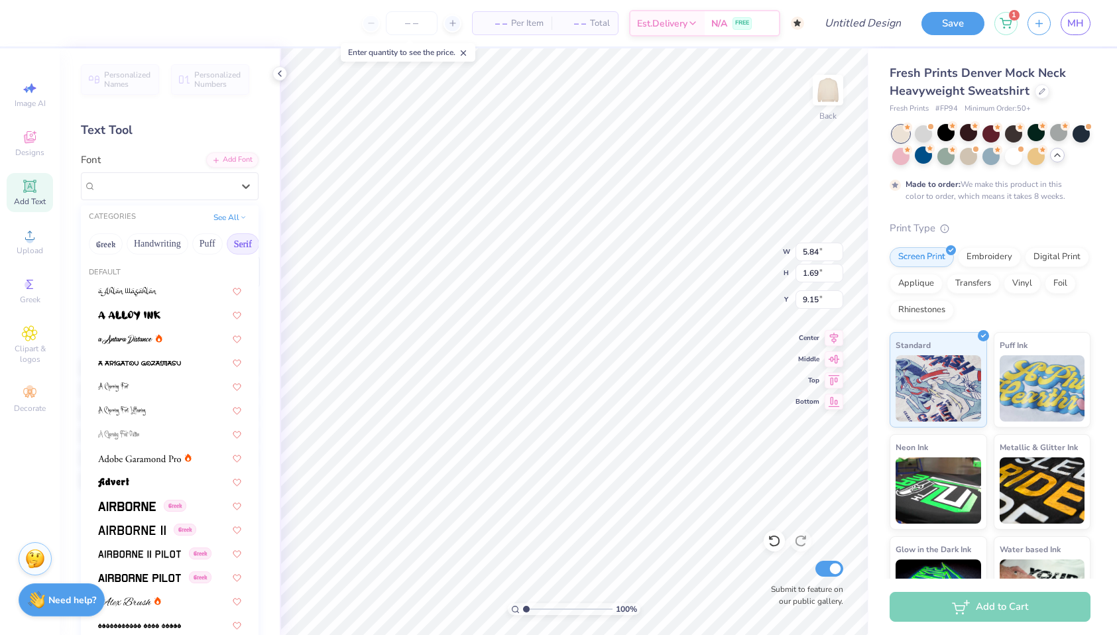
click at [242, 246] on button "Serif" at bounding box center [243, 243] width 32 height 21
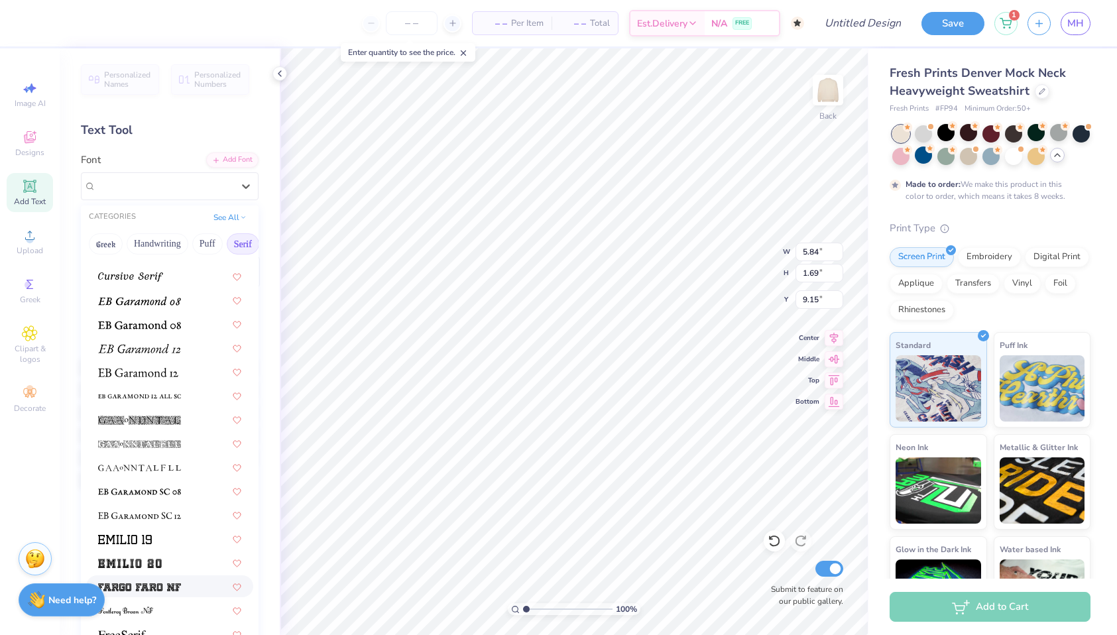
scroll to position [777, 0]
click at [163, 367] on span at bounding box center [138, 373] width 80 height 14
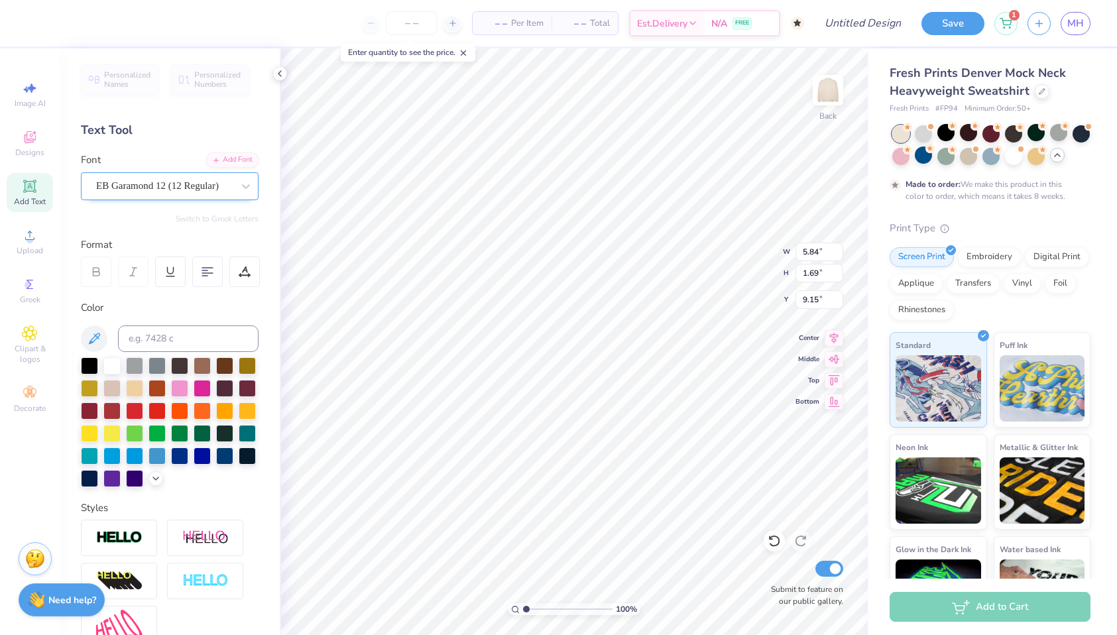
click at [196, 197] on div "EB Garamond 12 (12 Regular)" at bounding box center [170, 186] width 178 height 28
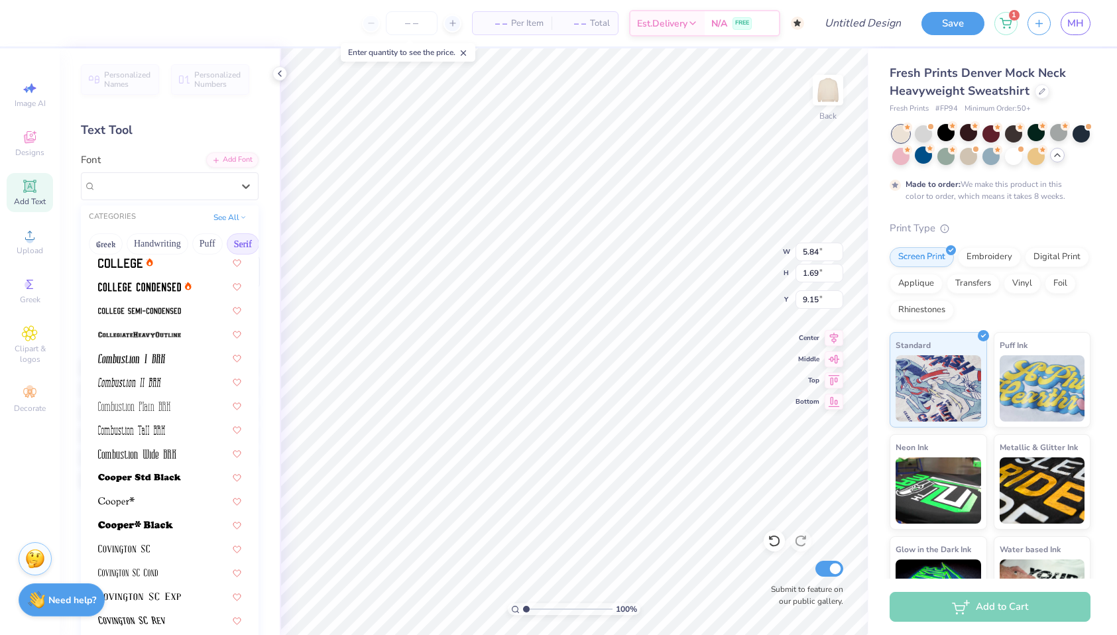
scroll to position [720, 0]
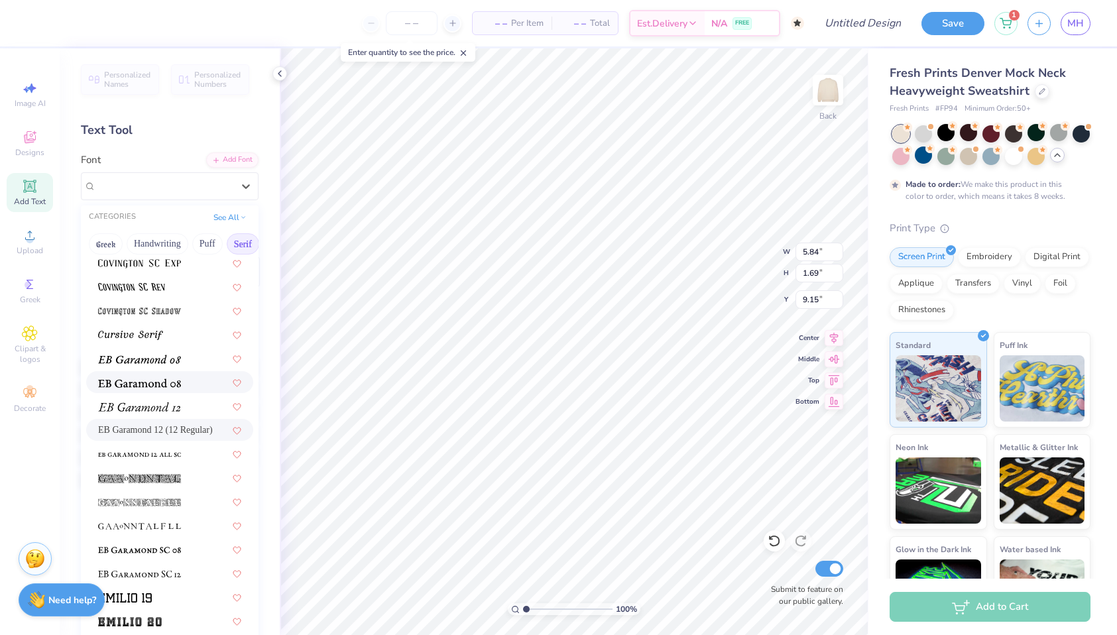
click at [165, 381] on img at bounding box center [139, 383] width 83 height 9
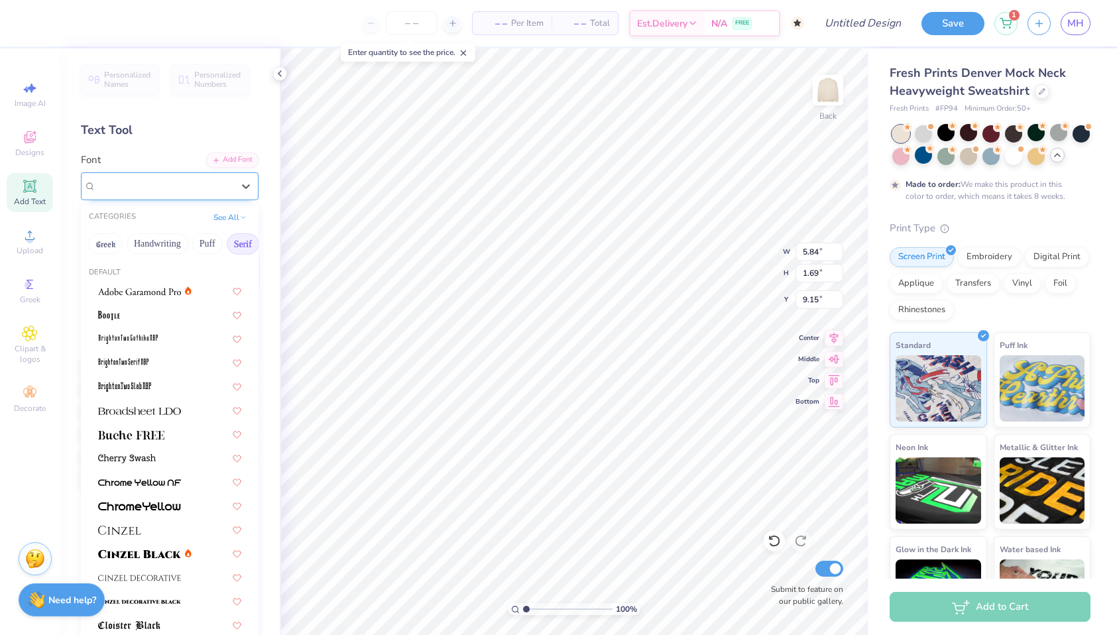
click at [167, 182] on div "EB Garamond 08 (08 Regular)" at bounding box center [164, 186] width 139 height 21
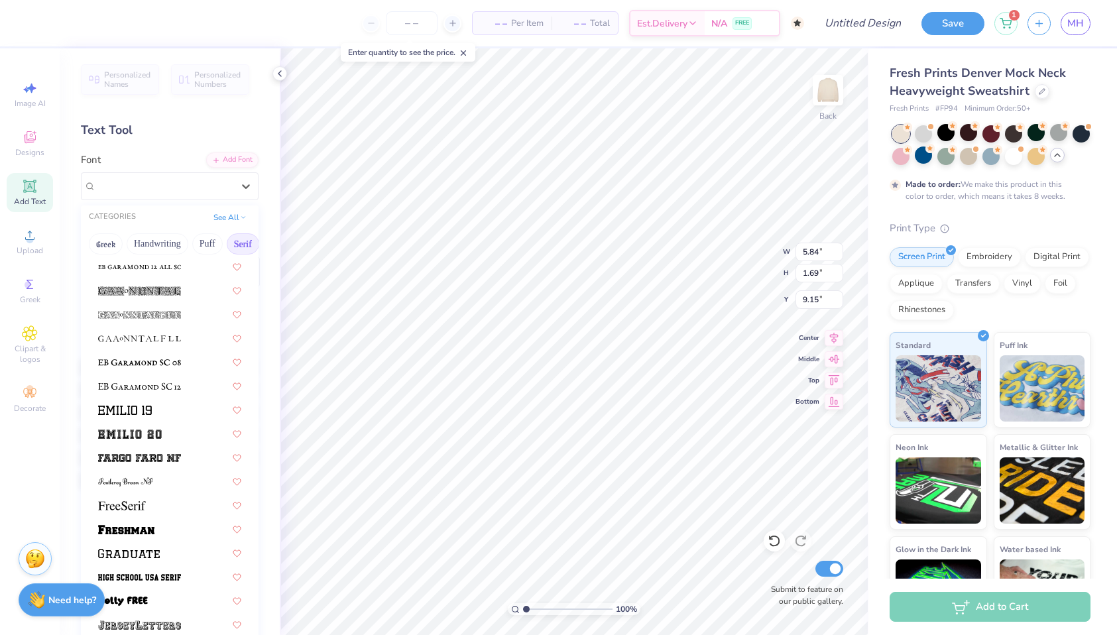
scroll to position [1050, 0]
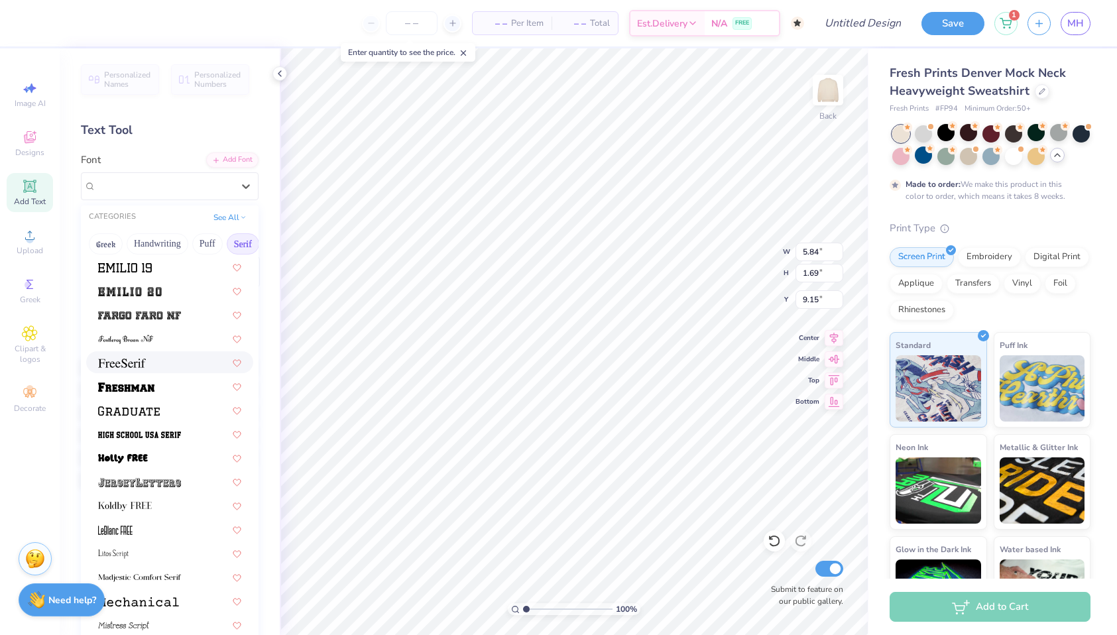
click at [168, 362] on div at bounding box center [169, 362] width 143 height 14
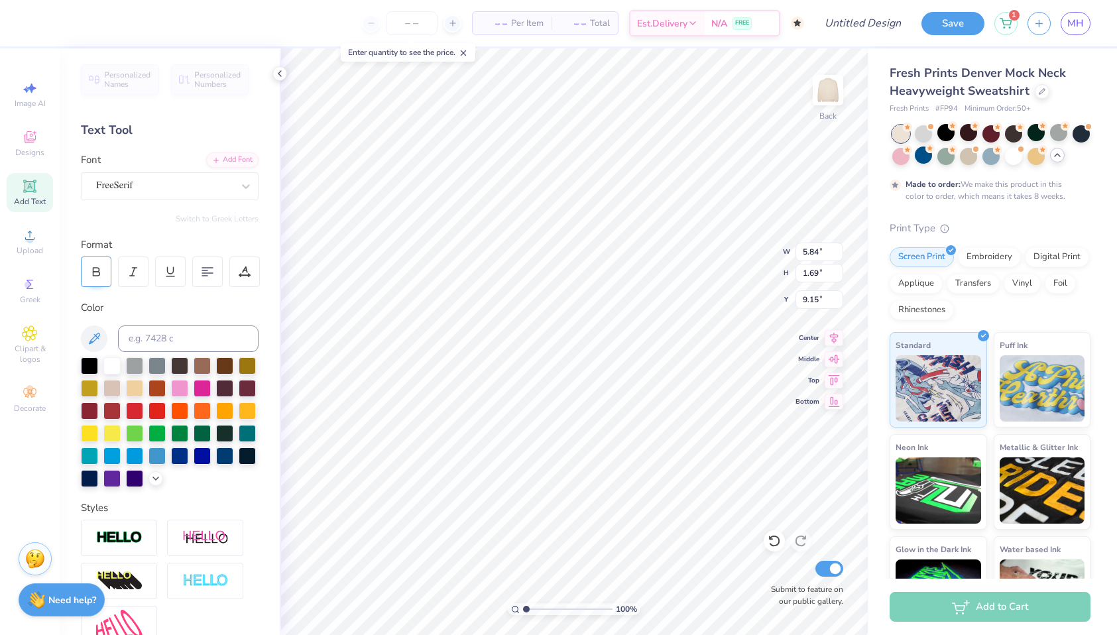
click at [95, 267] on icon at bounding box center [96, 272] width 12 height 12
click at [203, 457] on div at bounding box center [202, 454] width 17 height 17
click at [225, 456] on div at bounding box center [224, 454] width 17 height 17
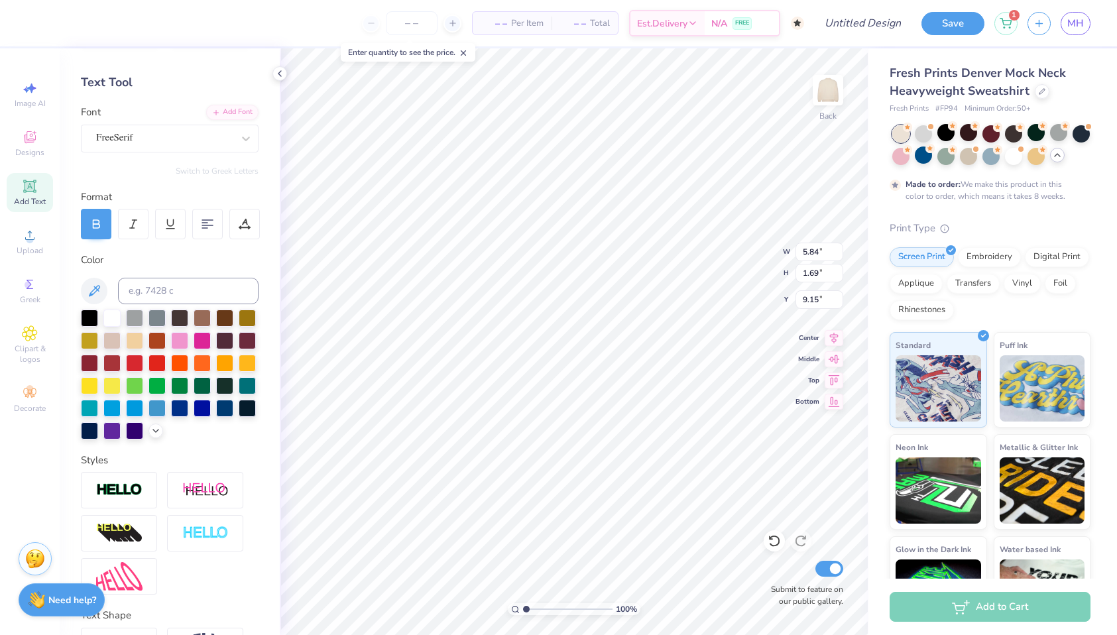
scroll to position [135, 0]
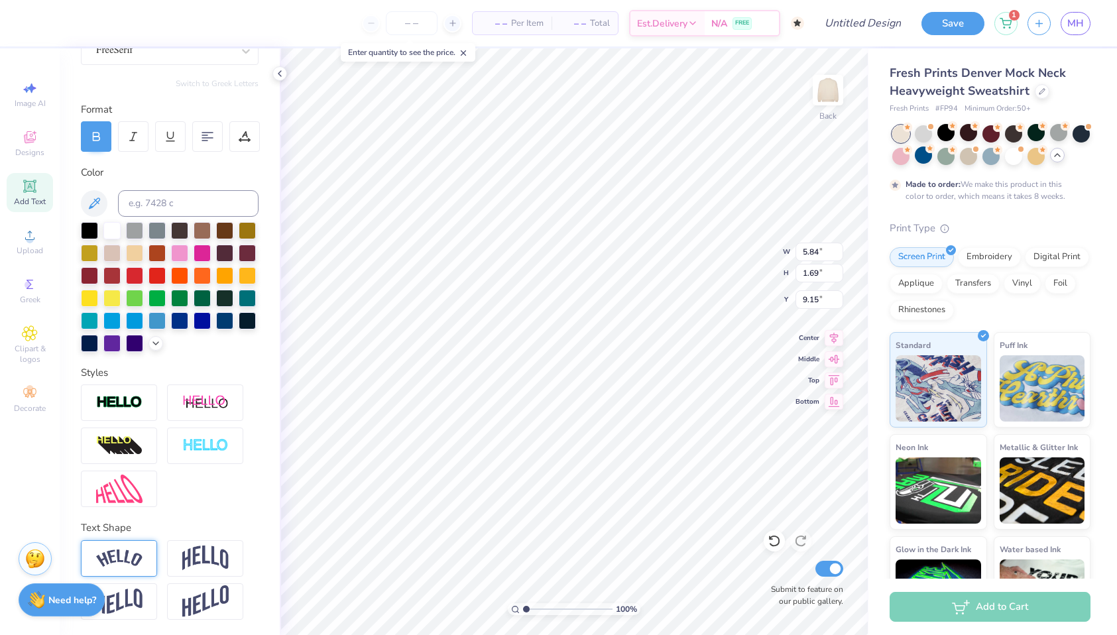
click at [130, 550] on img at bounding box center [119, 559] width 46 height 18
type input "3.43"
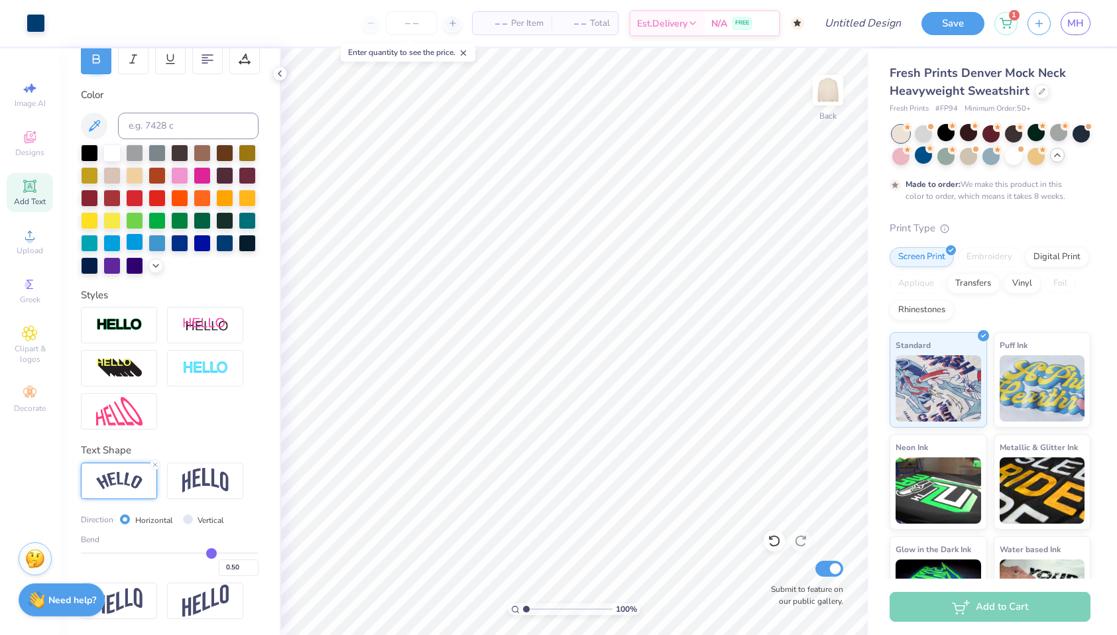
scroll to position [0, 0]
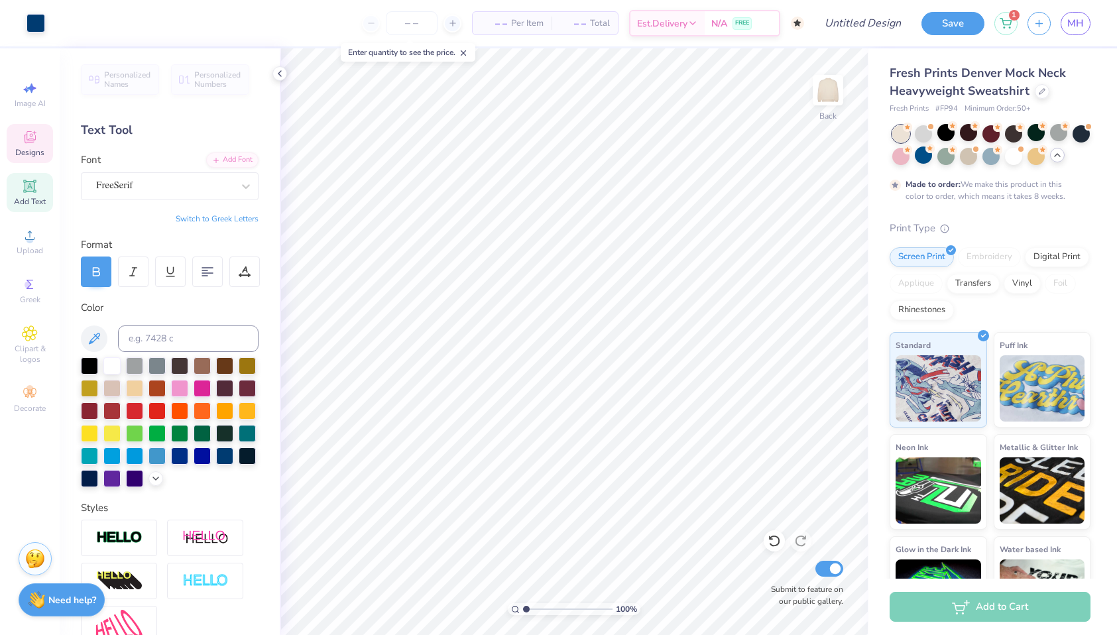
click at [36, 141] on icon at bounding box center [30, 137] width 16 height 16
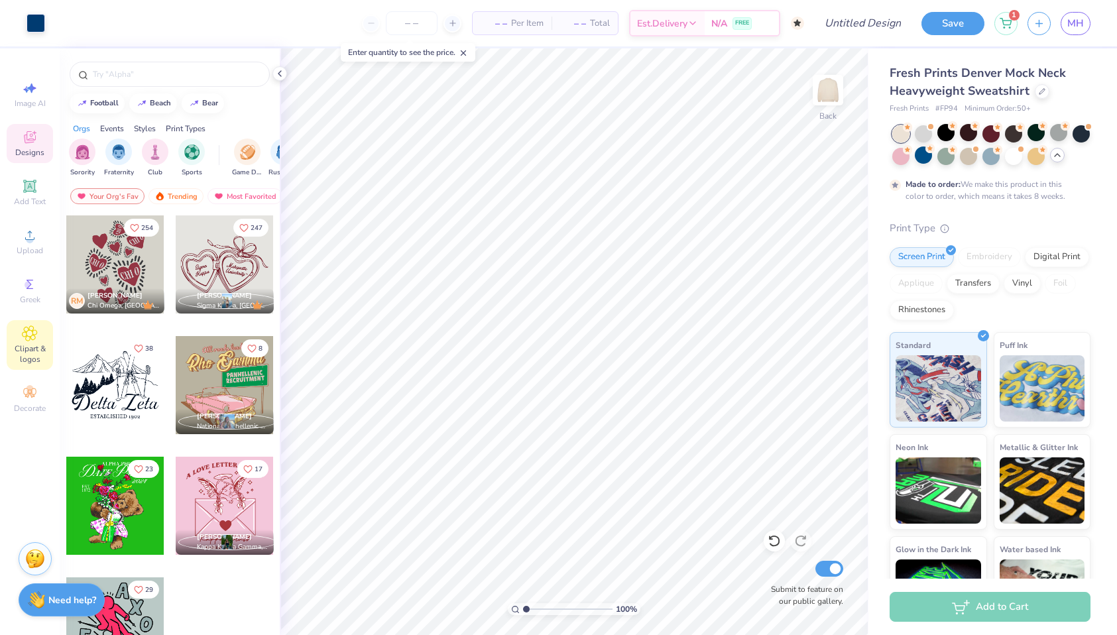
click at [30, 349] on span "Clipart & logos" at bounding box center [30, 353] width 46 height 21
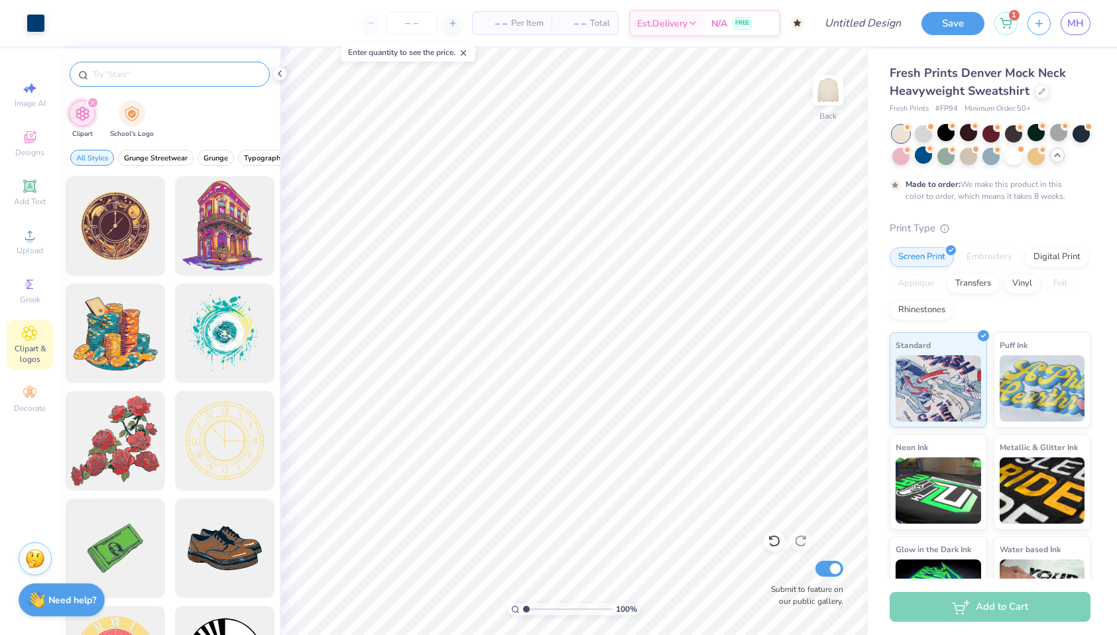
click at [123, 70] on input "text" at bounding box center [176, 74] width 170 height 13
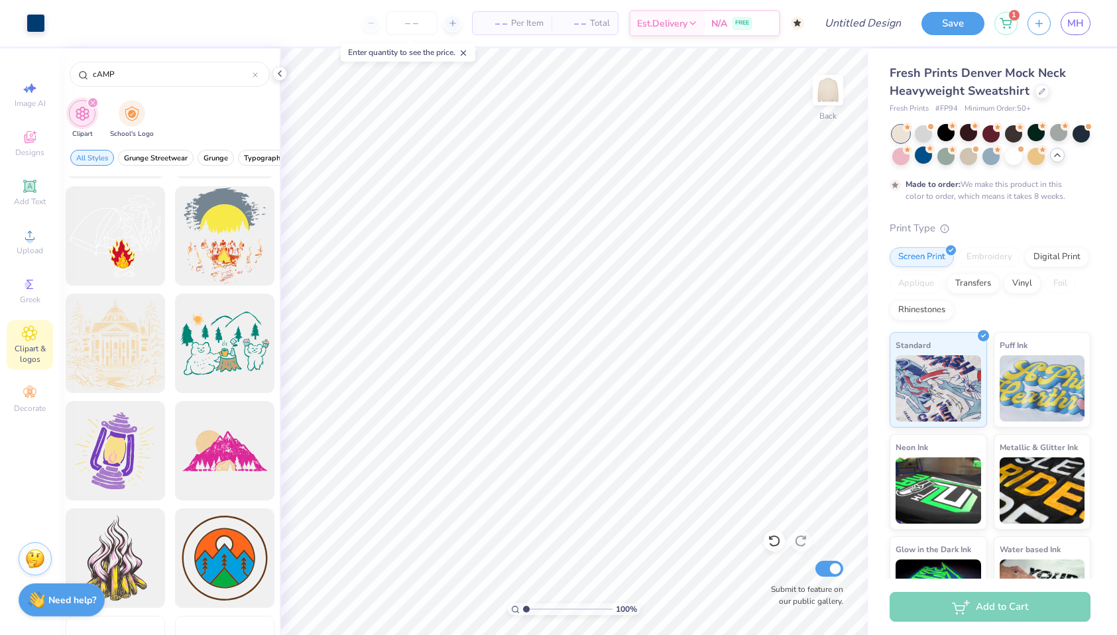
scroll to position [2273, 0]
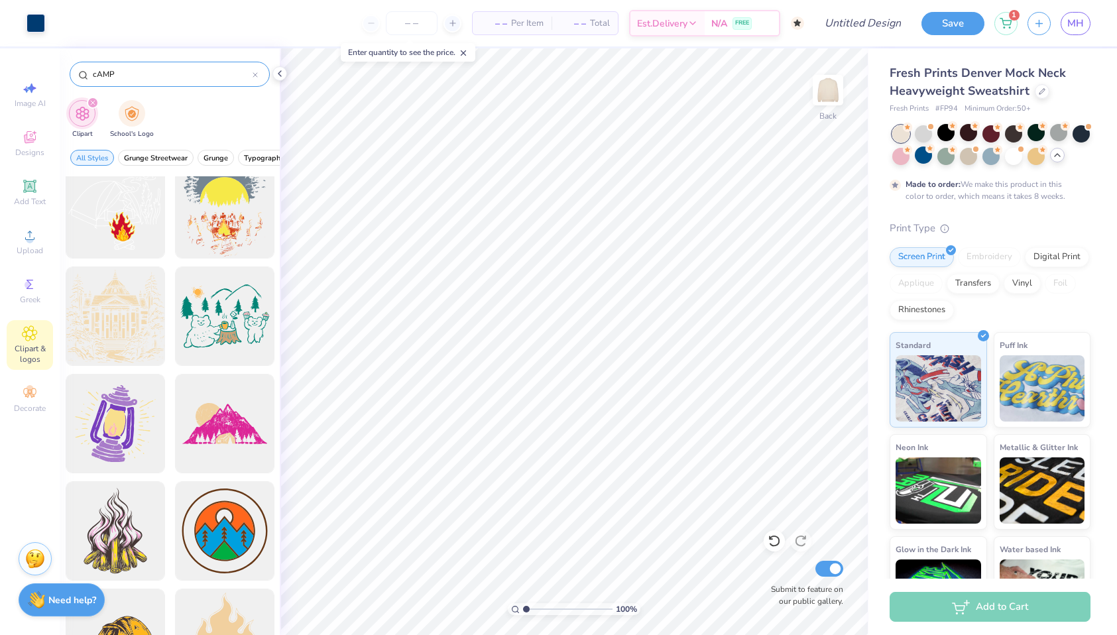
drag, startPoint x: 170, startPoint y: 77, endPoint x: 73, endPoint y: 71, distance: 97.6
click at [73, 71] on div "cAMP" at bounding box center [170, 74] width 200 height 25
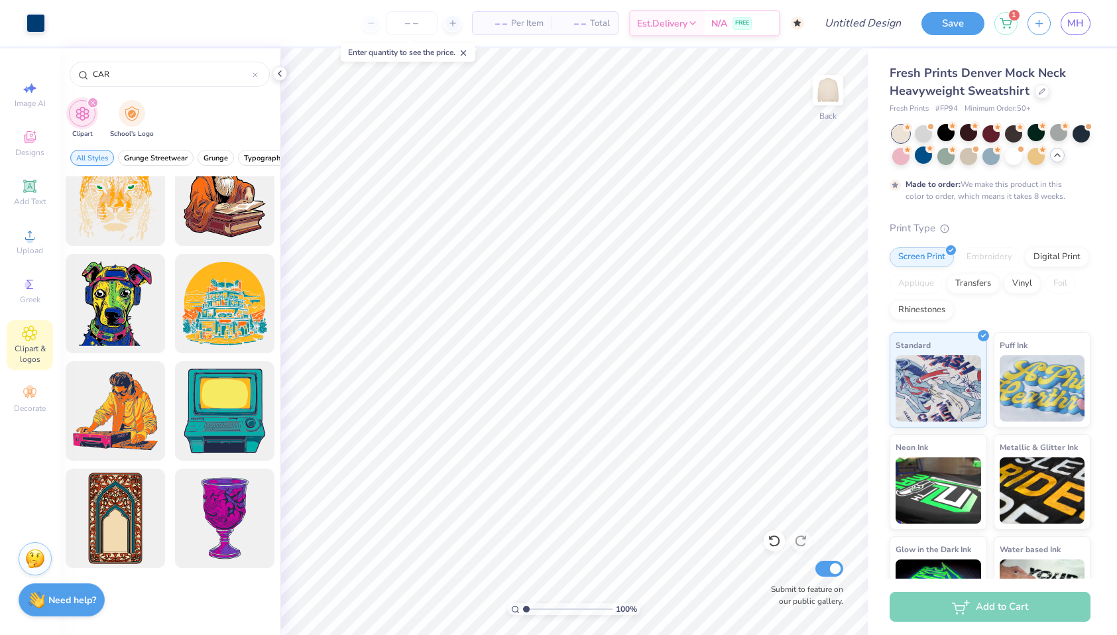
scroll to position [3474, 0]
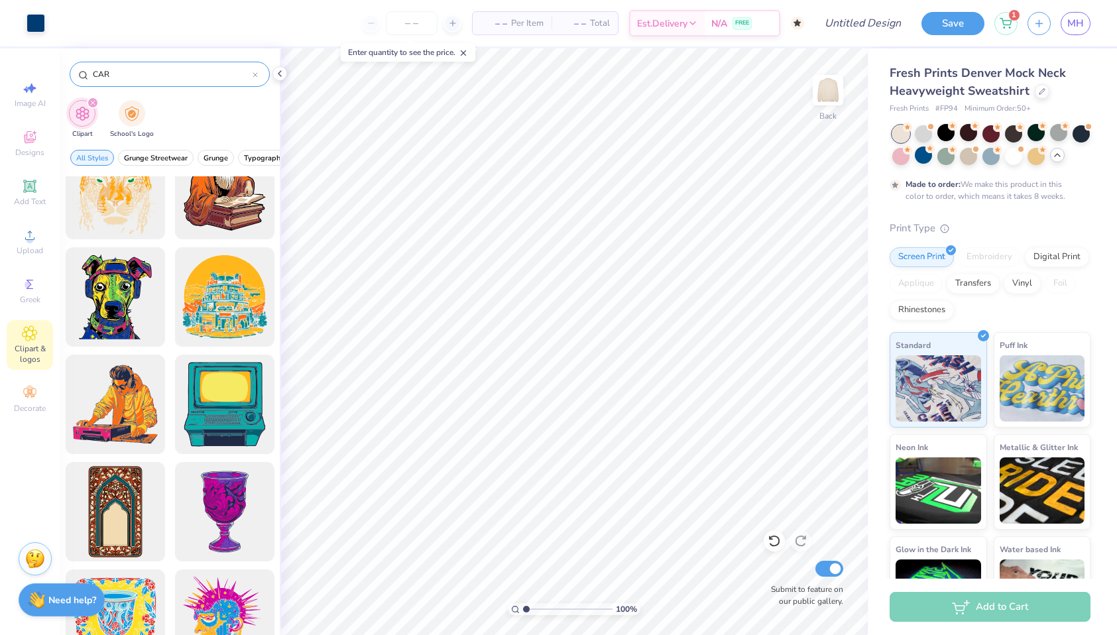
drag, startPoint x: 130, startPoint y: 66, endPoint x: 91, endPoint y: 65, distance: 38.5
click at [91, 65] on div "CAR" at bounding box center [170, 74] width 200 height 25
drag, startPoint x: 118, startPoint y: 70, endPoint x: 68, endPoint y: 67, distance: 49.8
click at [68, 67] on div "CAR" at bounding box center [170, 70] width 220 height 45
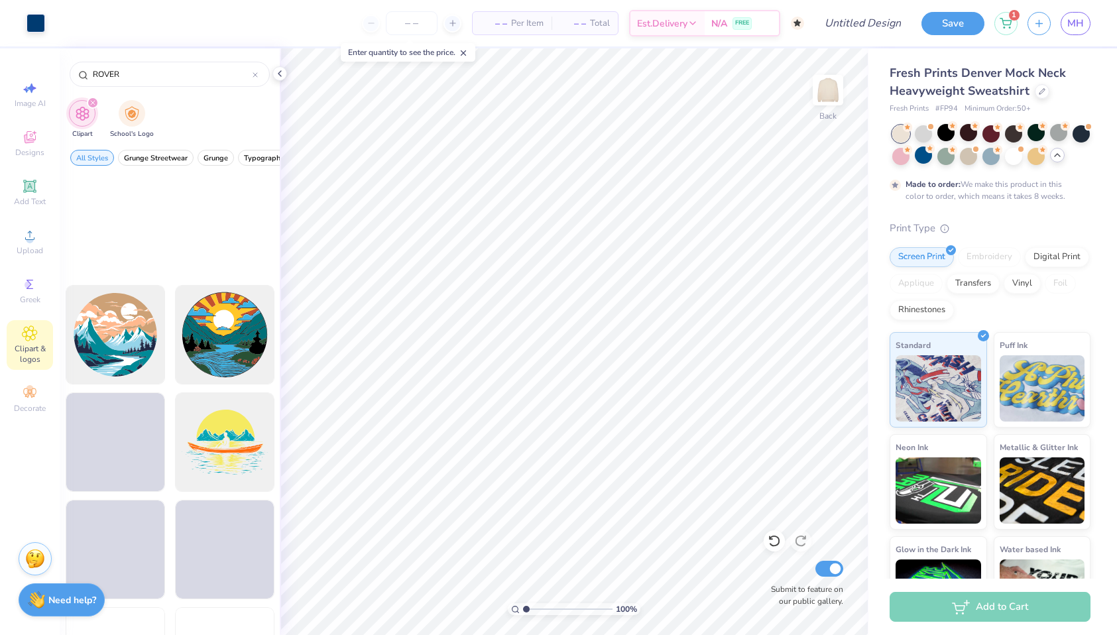
scroll to position [2889, 0]
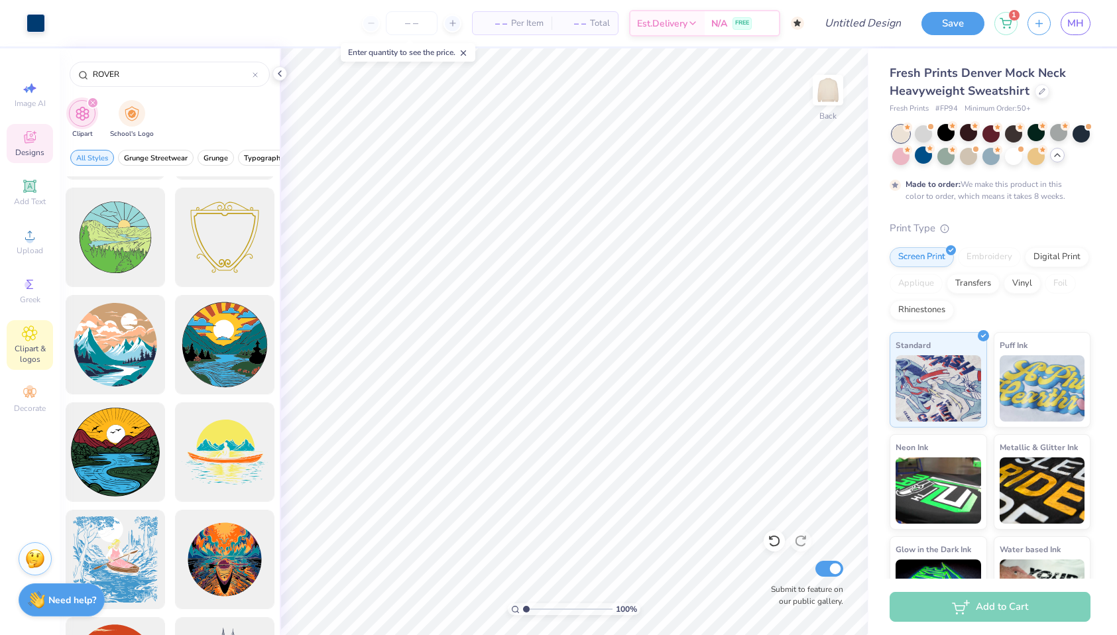
type input "ROVER"
click at [32, 136] on icon at bounding box center [30, 137] width 12 height 12
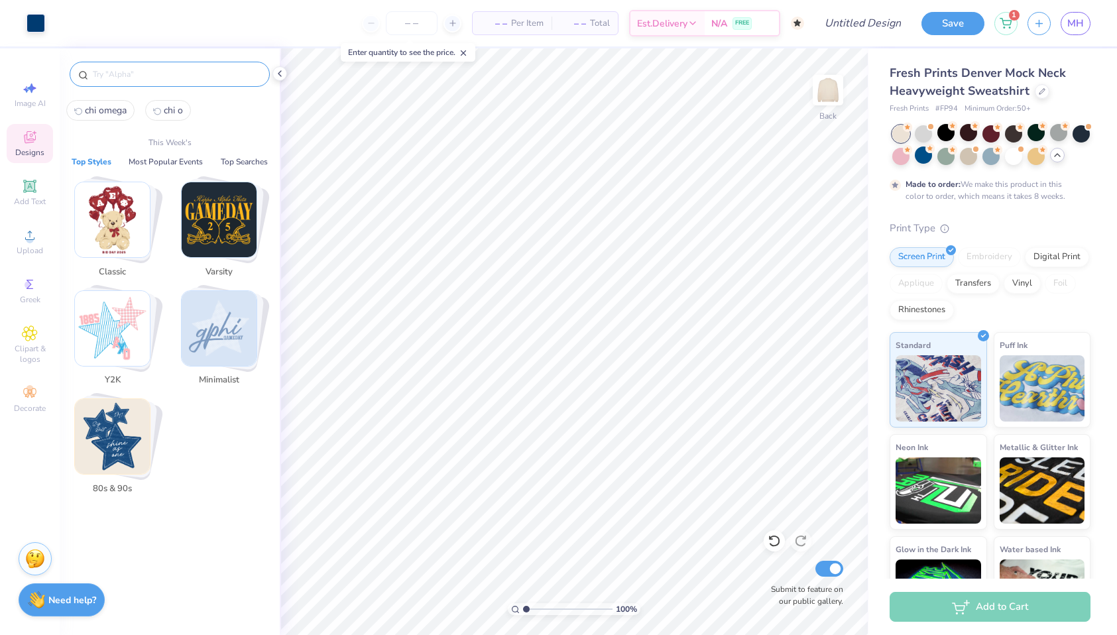
click at [141, 76] on input "text" at bounding box center [176, 74] width 170 height 13
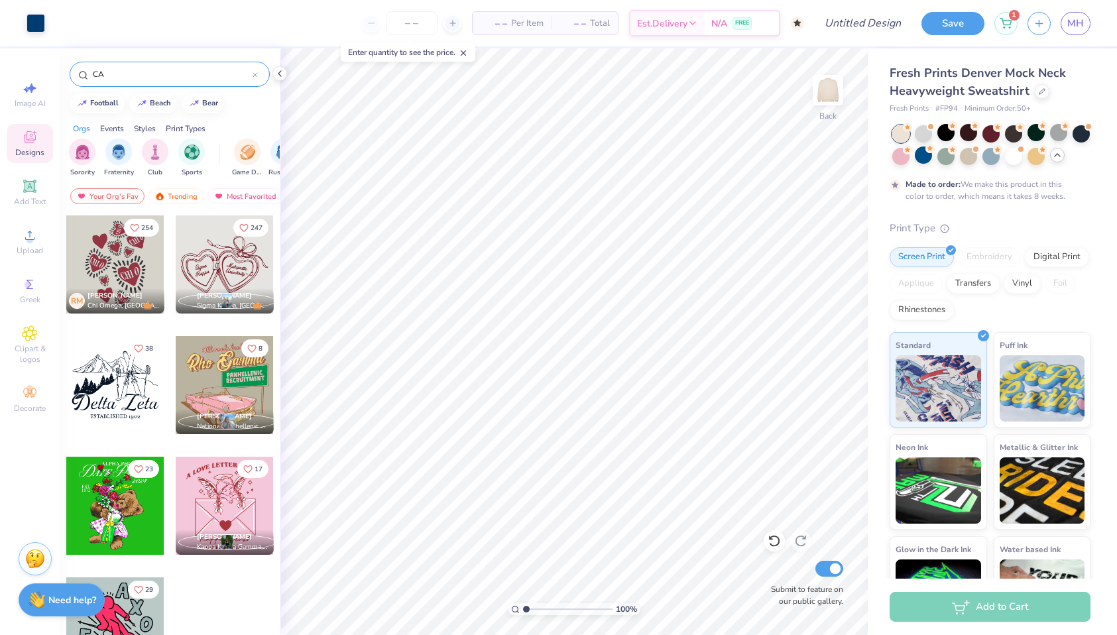
type input "CAR"
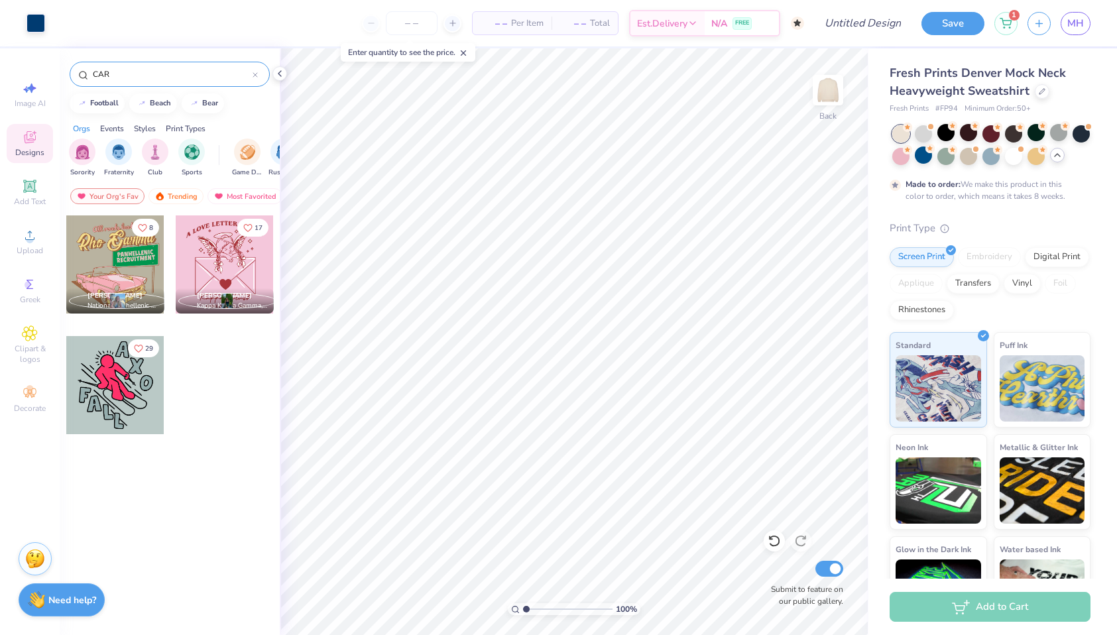
drag, startPoint x: 193, startPoint y: 74, endPoint x: 62, endPoint y: 72, distance: 130.6
click at [62, 72] on div "CAR" at bounding box center [170, 70] width 220 height 45
type input "x"
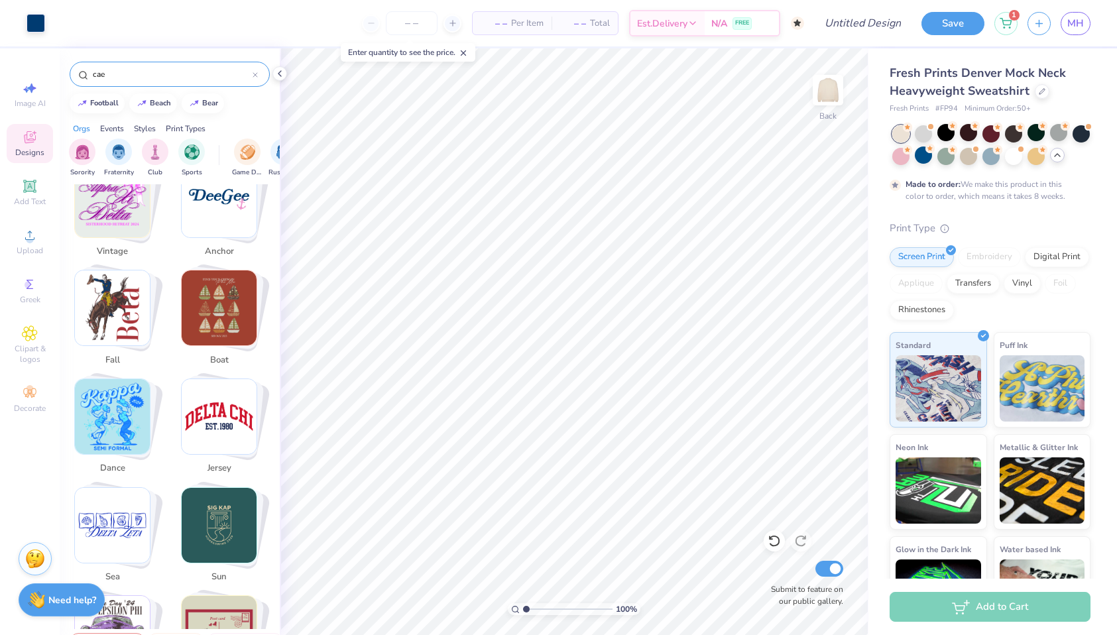
scroll to position [1522, 0]
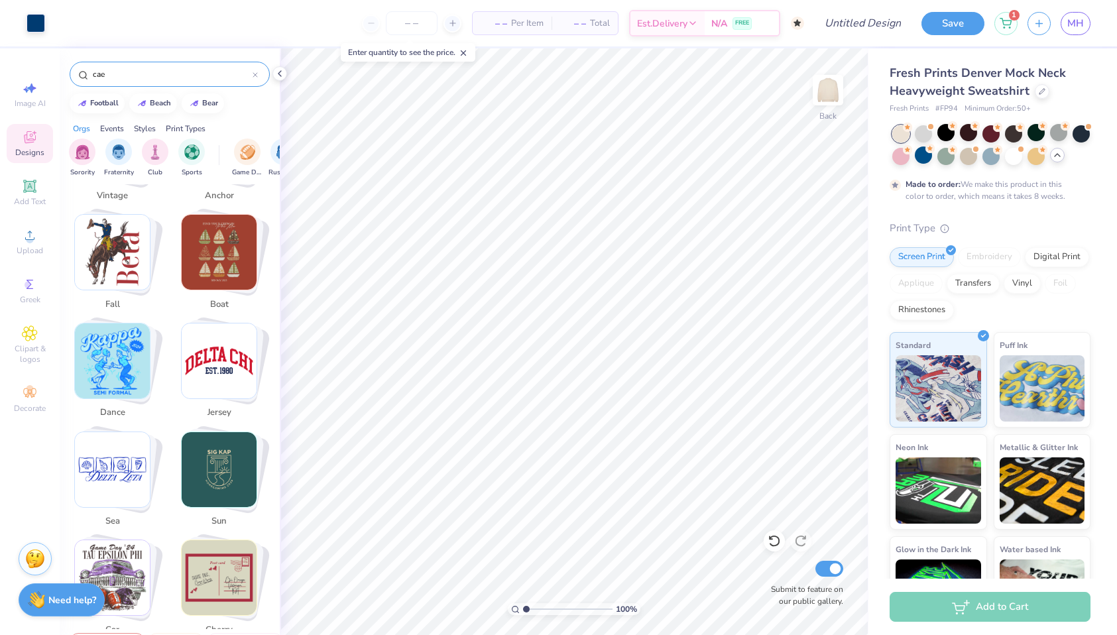
click at [214, 247] on img "Stack Card Button boat" at bounding box center [219, 252] width 75 height 75
click at [215, 243] on img "Stack Card Button boat" at bounding box center [219, 252] width 75 height 75
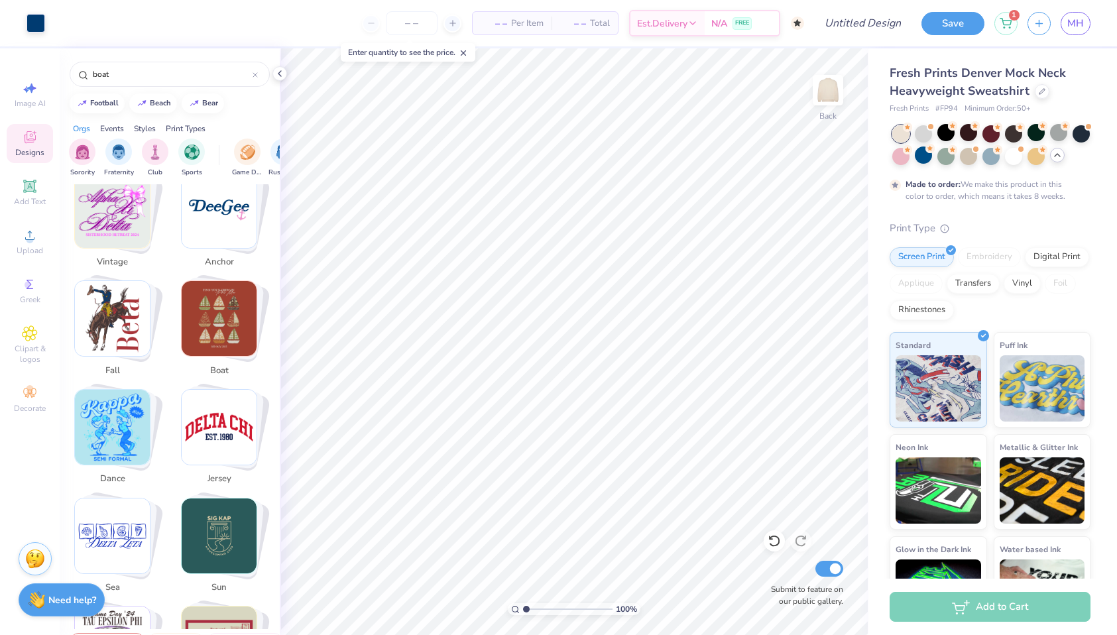
scroll to position [1451, 0]
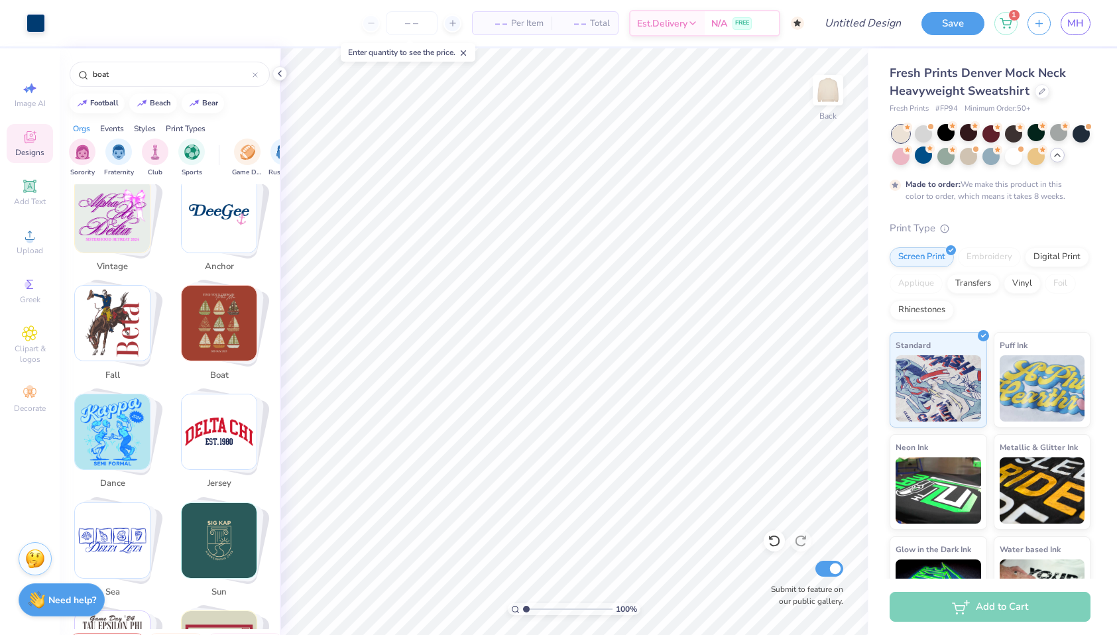
click at [216, 306] on img "Stack Card Button boat" at bounding box center [219, 323] width 75 height 75
click at [125, 76] on input "boat" at bounding box center [171, 74] width 161 height 13
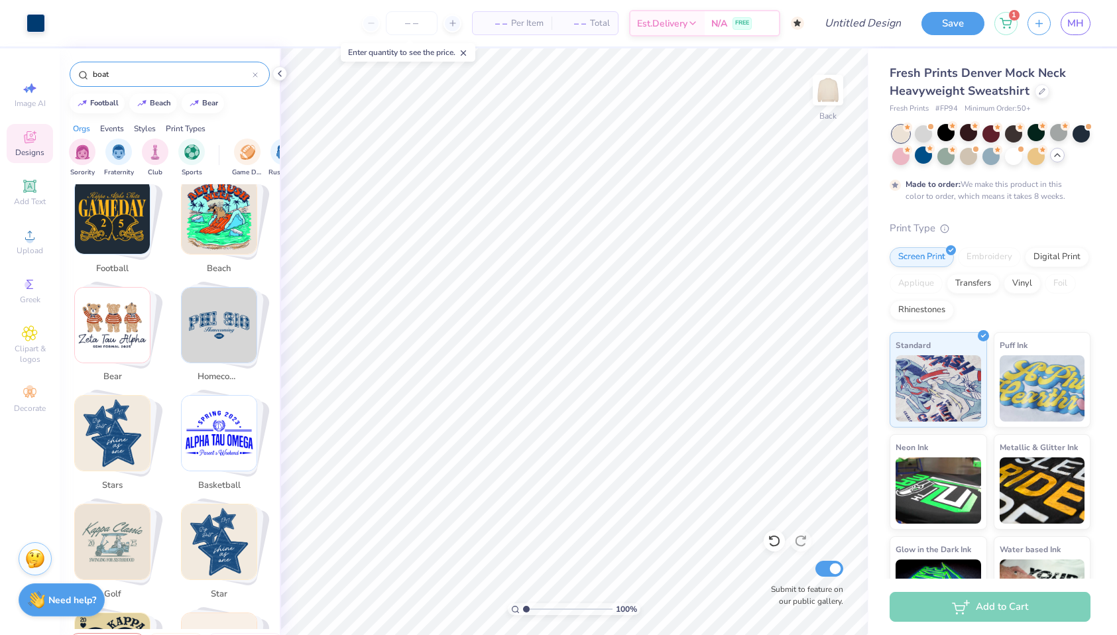
scroll to position [411, 0]
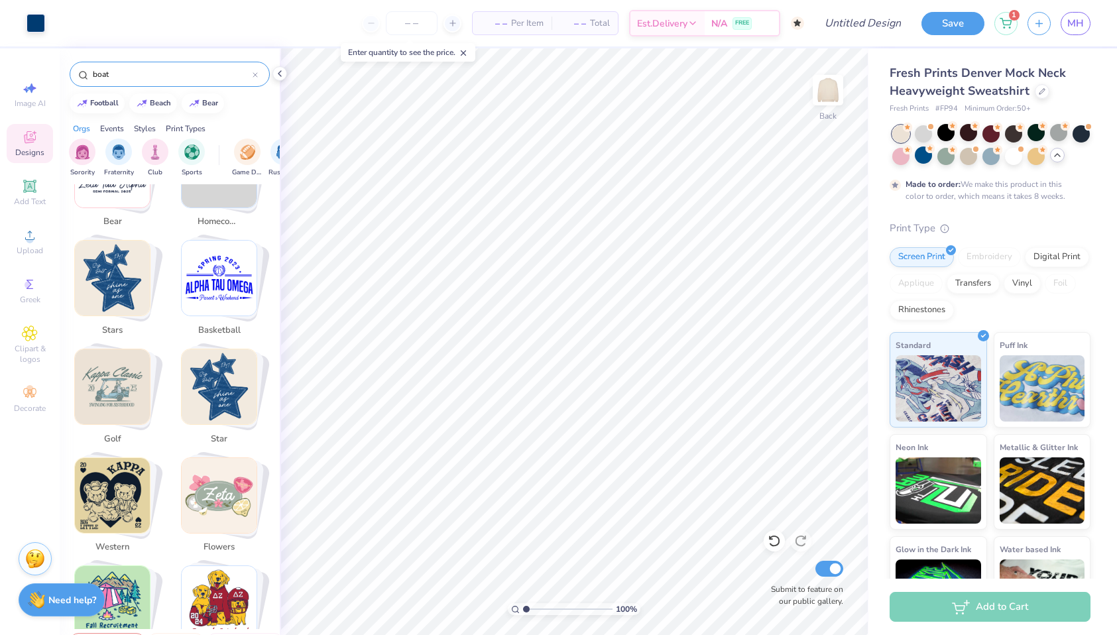
click at [203, 373] on img "Stack Card Button star" at bounding box center [219, 386] width 75 height 75
drag, startPoint x: 203, startPoint y: 373, endPoint x: 238, endPoint y: 373, distance: 35.1
click at [238, 373] on img "Stack Card Button star" at bounding box center [219, 386] width 75 height 75
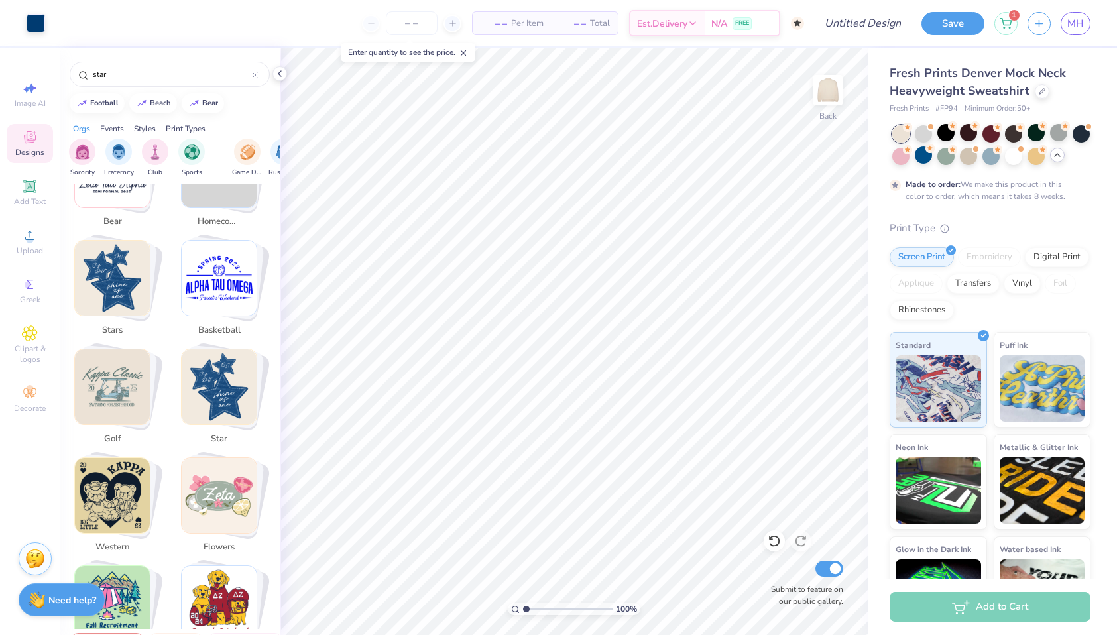
click at [198, 251] on img "Stack Card Button basketball" at bounding box center [219, 278] width 75 height 75
click at [76, 284] on img "Stack Card Button stars" at bounding box center [112, 278] width 75 height 75
type input "stars"
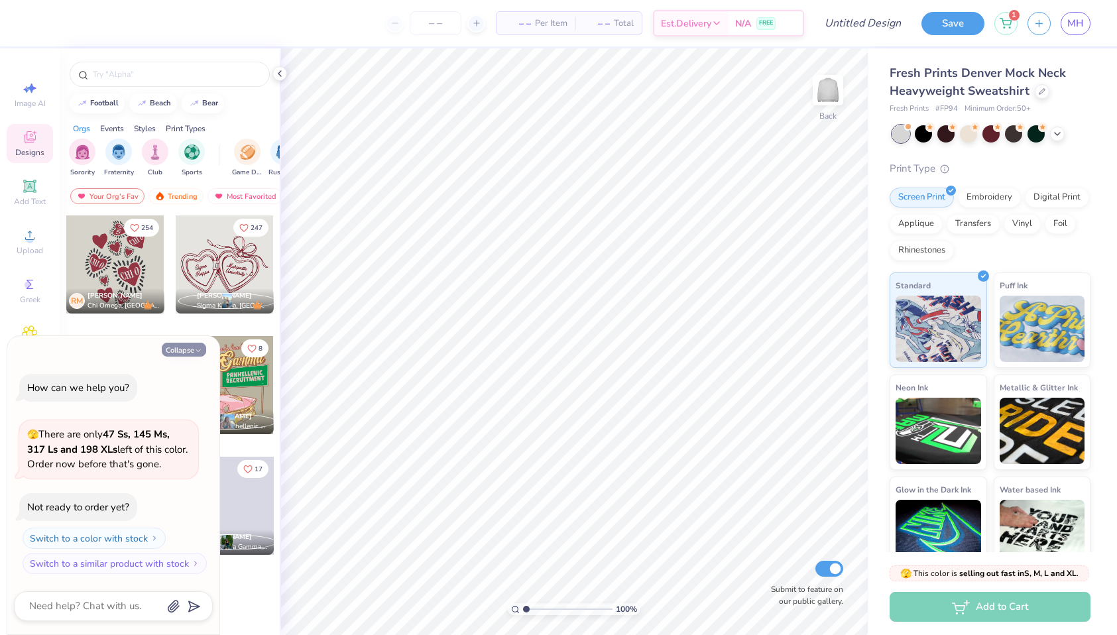
click at [192, 347] on button "Collapse" at bounding box center [184, 350] width 44 height 14
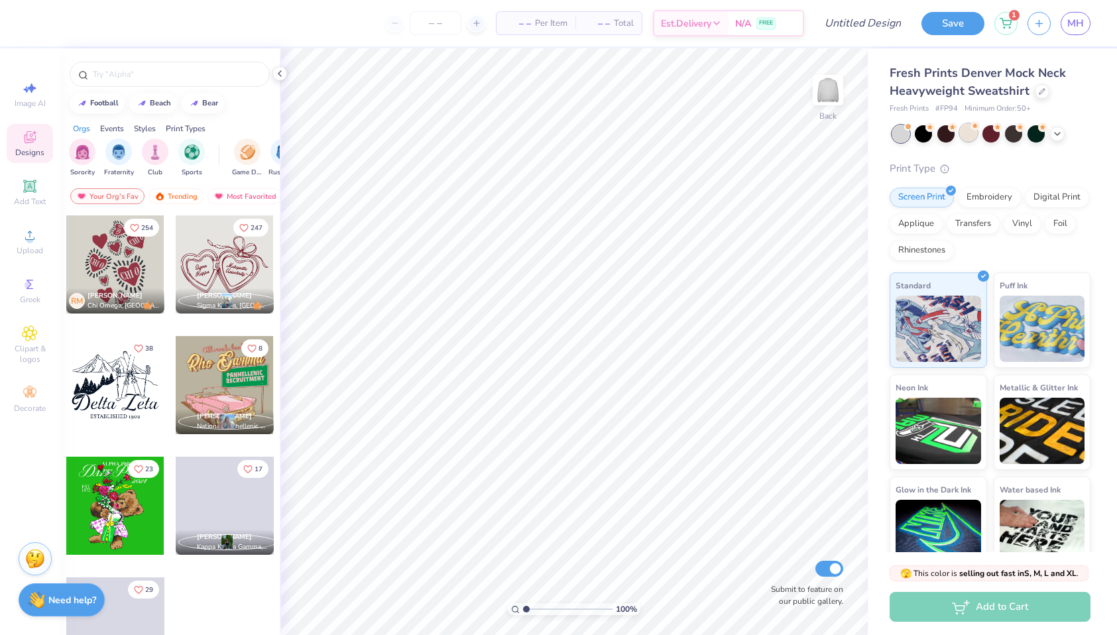
click at [967, 132] on div at bounding box center [968, 132] width 17 height 17
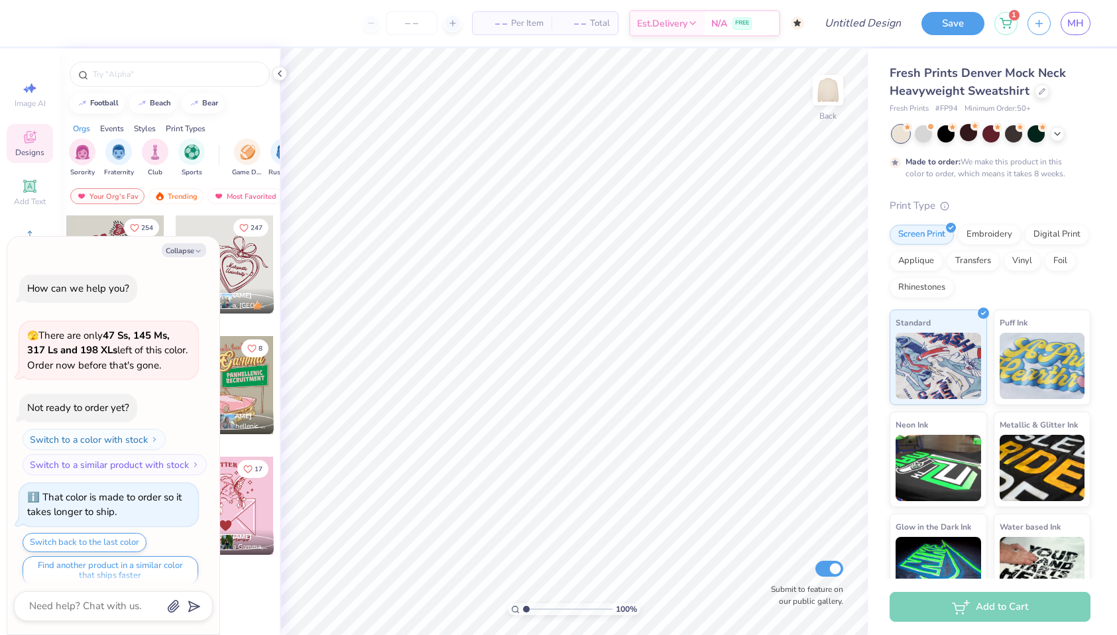
type textarea "x"
